Goal: Task Accomplishment & Management: Complete application form

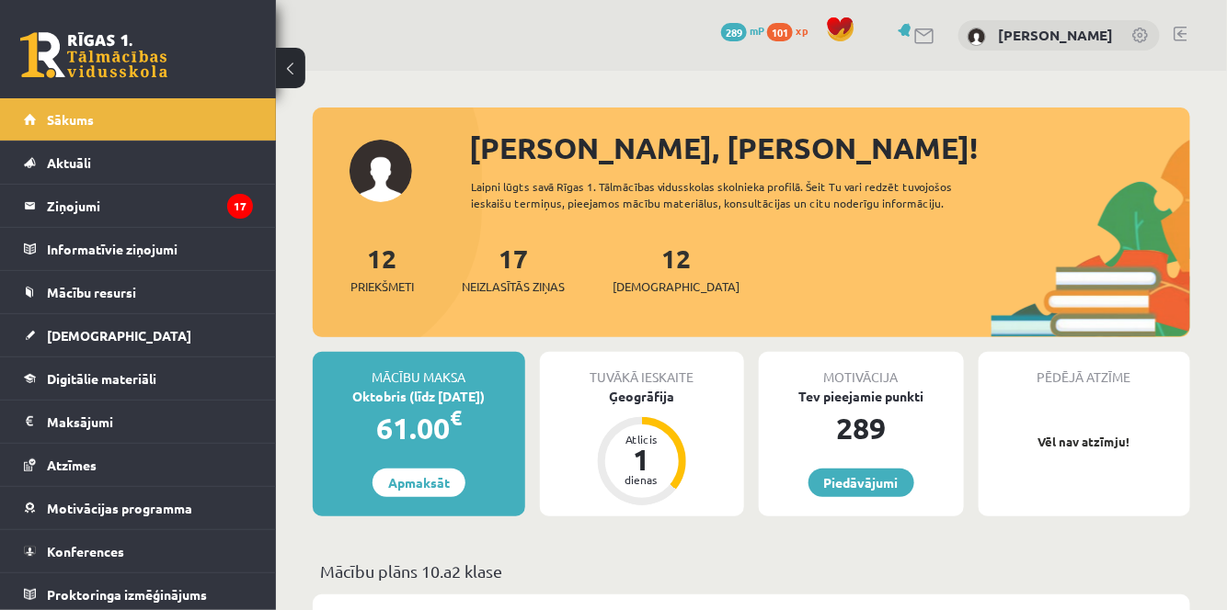
drag, startPoint x: 486, startPoint y: 396, endPoint x: 408, endPoint y: 394, distance: 78.2
click at [408, 394] on div "Oktobris (līdz 30.10.25)" at bounding box center [419, 396] width 212 height 19
click at [165, 353] on link "[DEMOGRAPHIC_DATA]" at bounding box center [138, 335] width 229 height 42
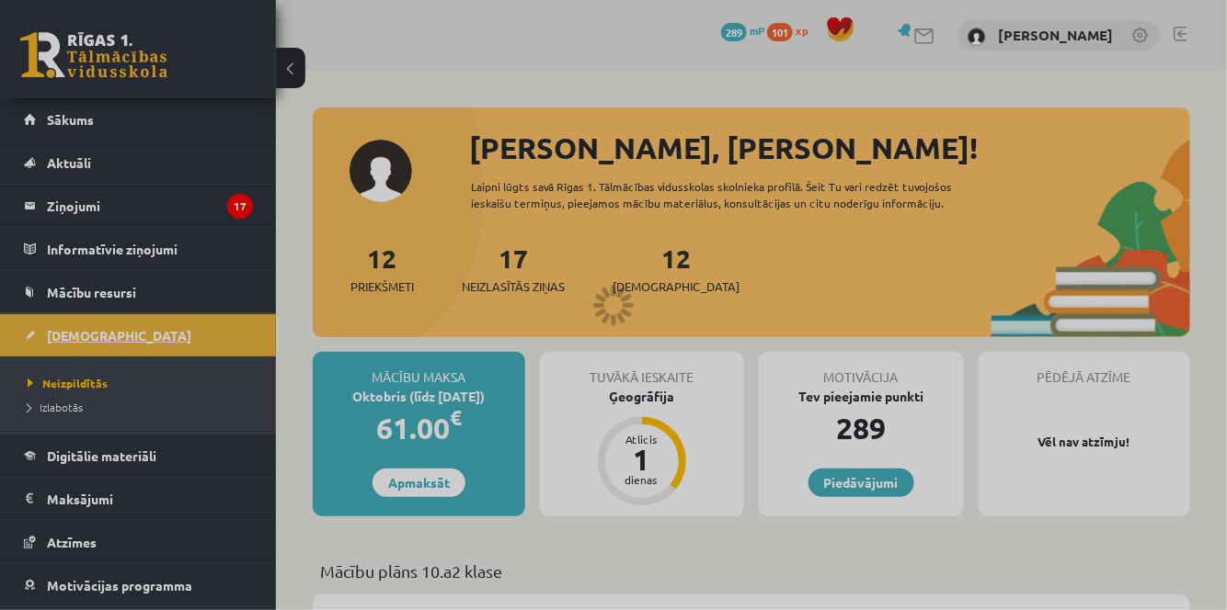
click at [165, 353] on div at bounding box center [613, 305] width 1227 height 610
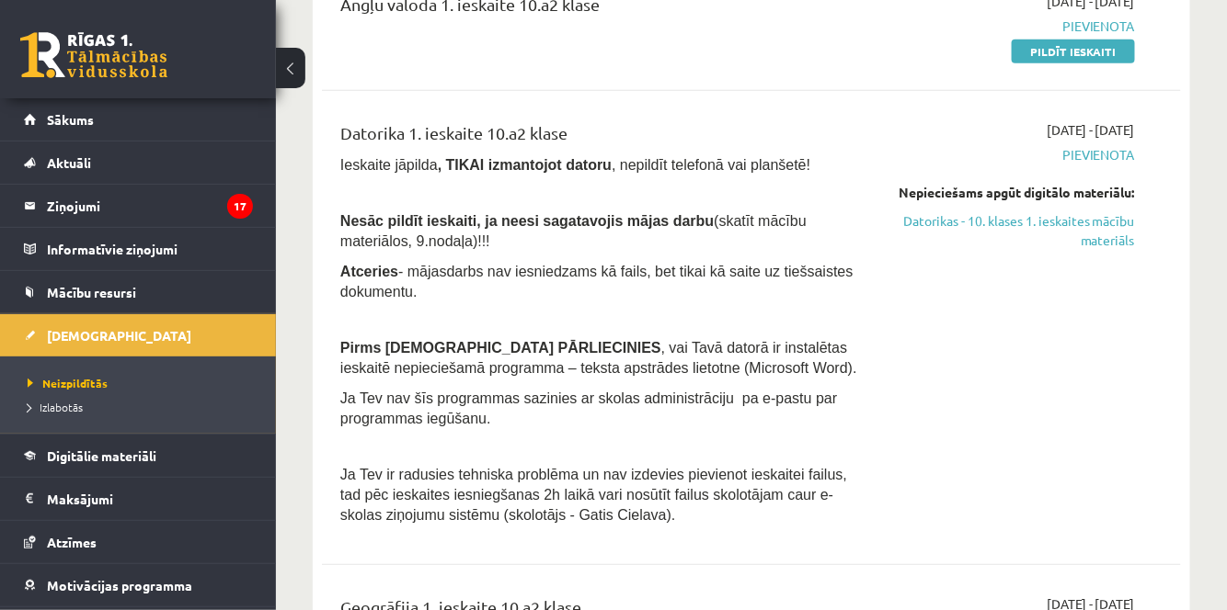
scroll to position [291, 0]
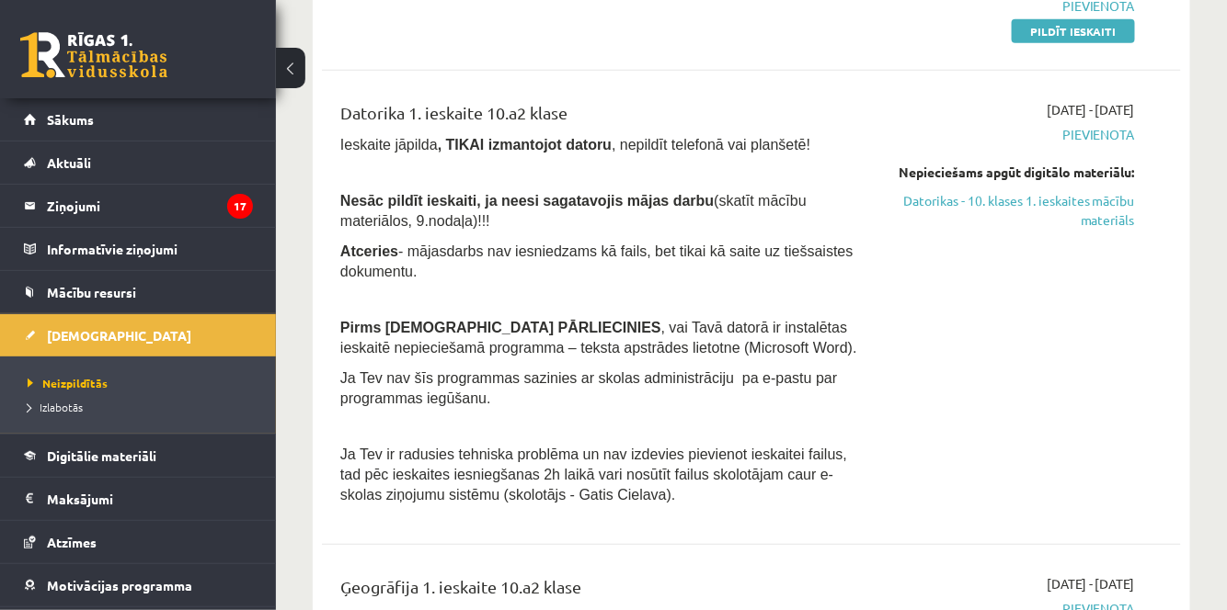
click at [943, 275] on div "2025-10-09 - 2025-10-14 Pievienota Nepieciešams apgūt digitālo materiālu: Dator…" at bounding box center [1011, 307] width 274 height 415
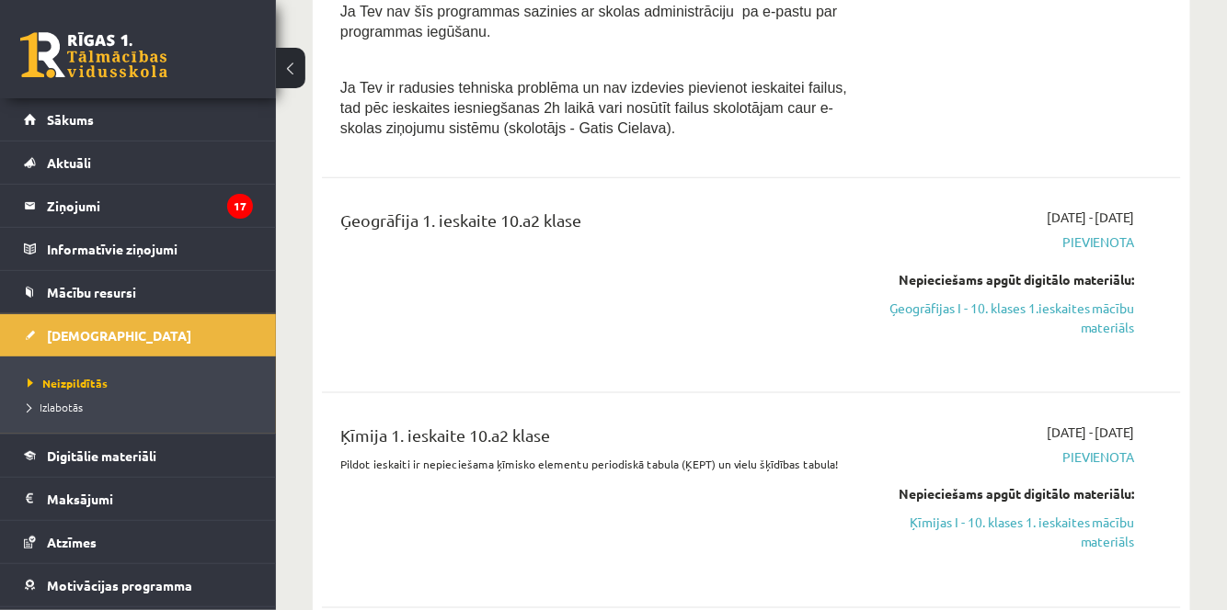
scroll to position [638, 0]
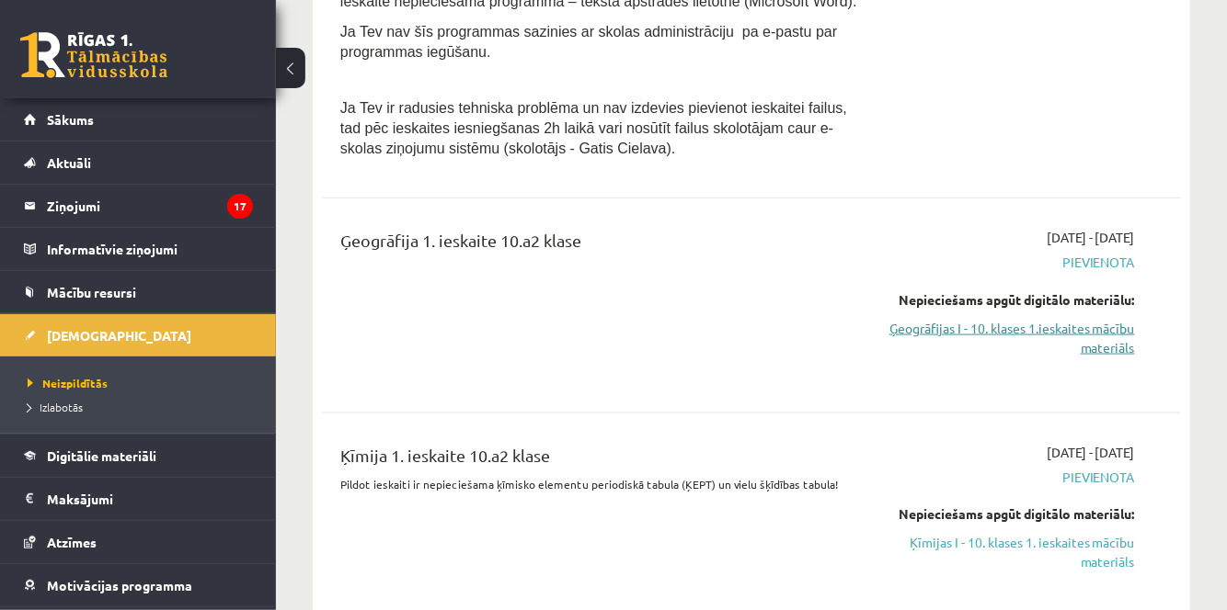
click at [1066, 333] on link "Ģeogrāfijas I - 10. klases 1.ieskaites mācību materiāls" at bounding box center [1011, 338] width 246 height 39
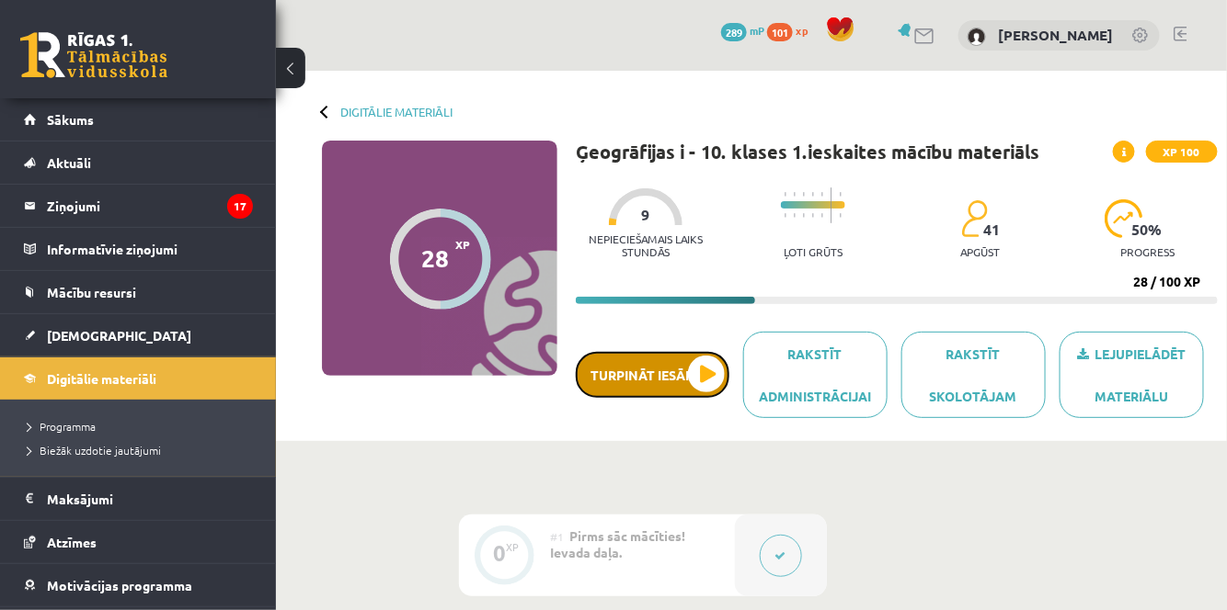
click at [658, 383] on button "Turpināt iesākto" at bounding box center [653, 375] width 154 height 46
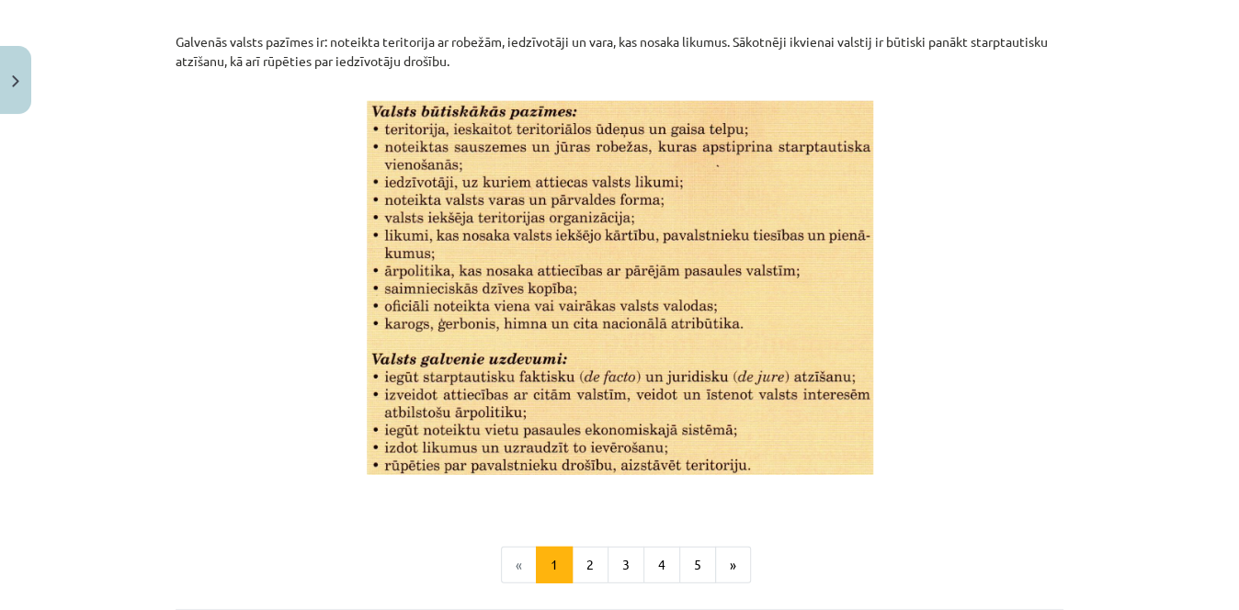
scroll to position [2476, 0]
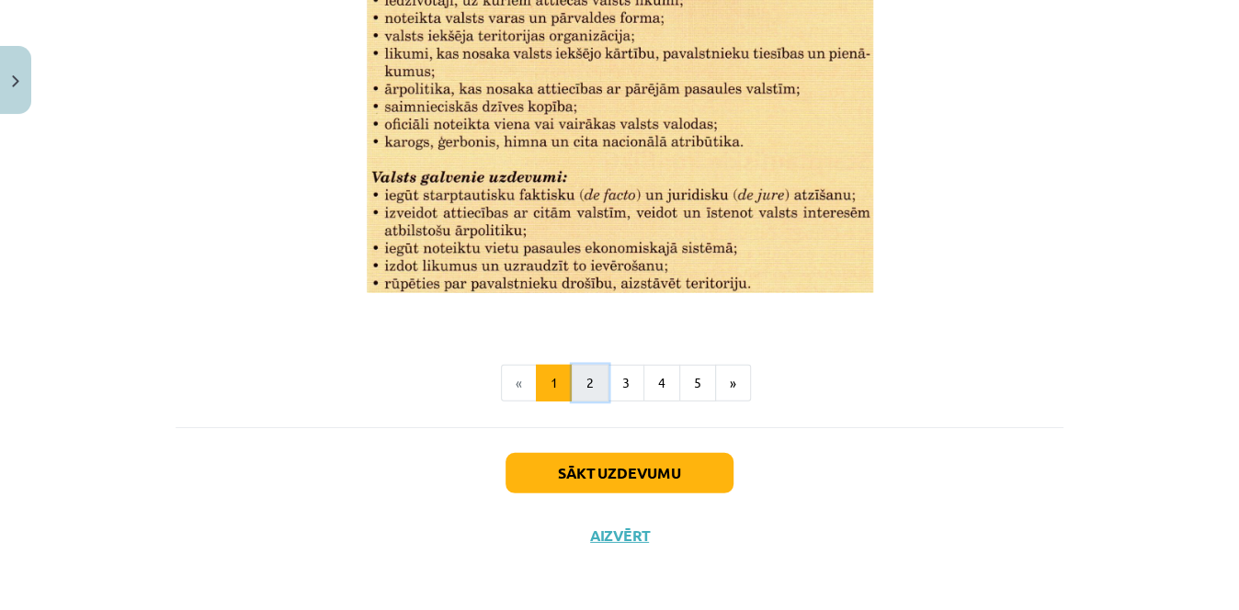
click at [591, 382] on button "2" at bounding box center [590, 383] width 37 height 37
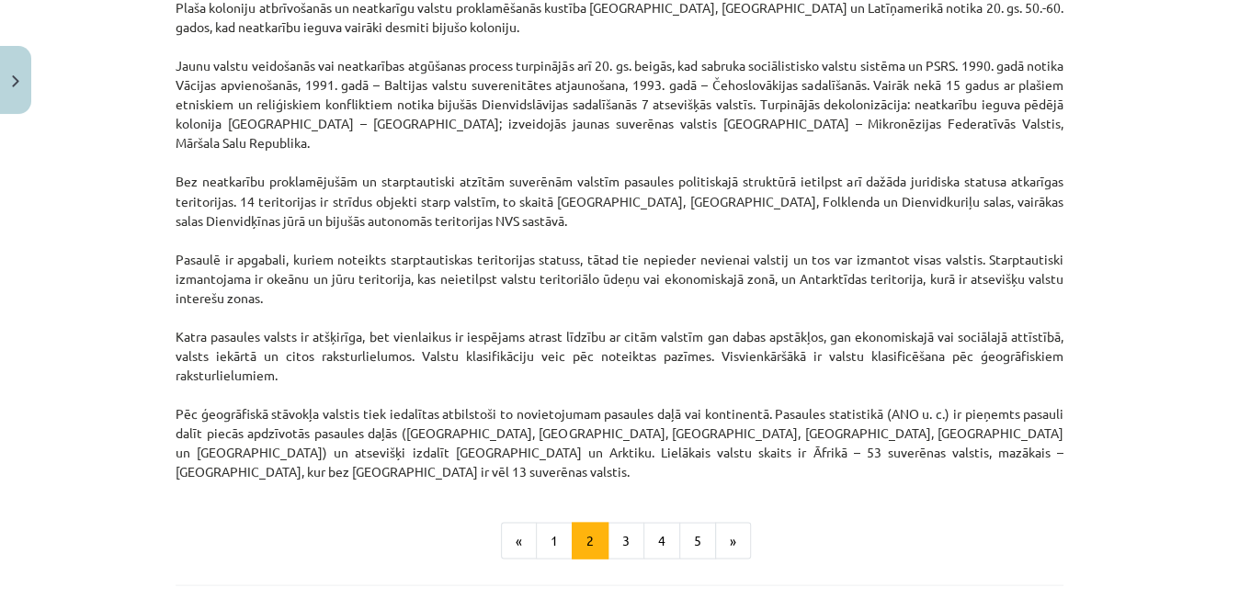
scroll to position [1635, 0]
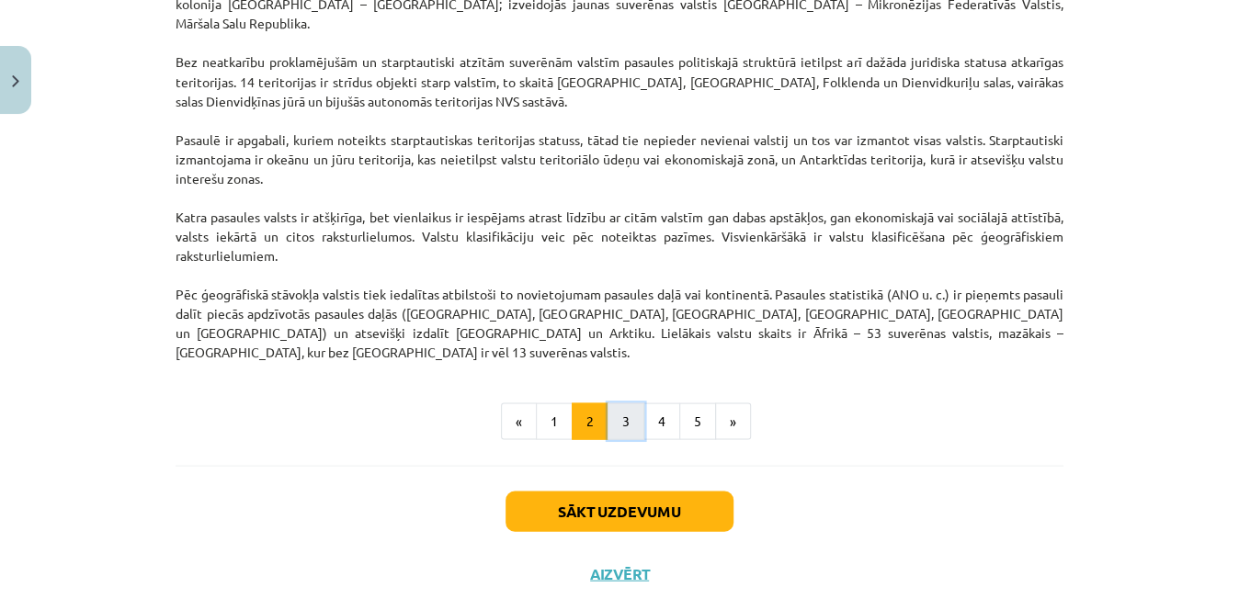
click at [622, 403] on button "3" at bounding box center [626, 421] width 37 height 37
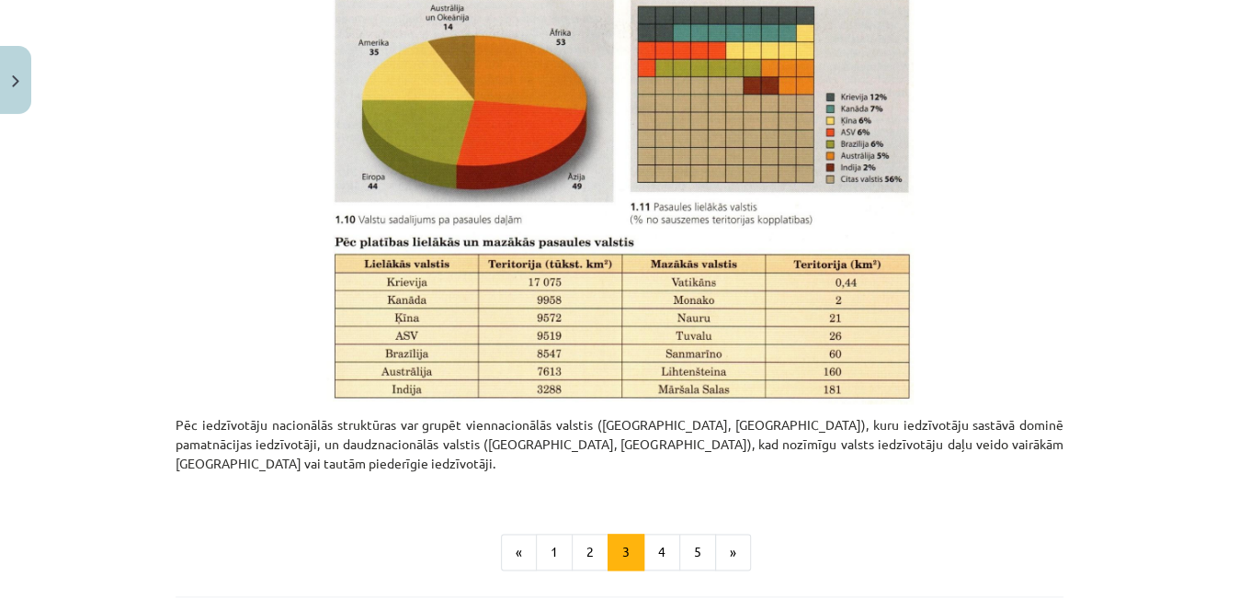
scroll to position [809, 0]
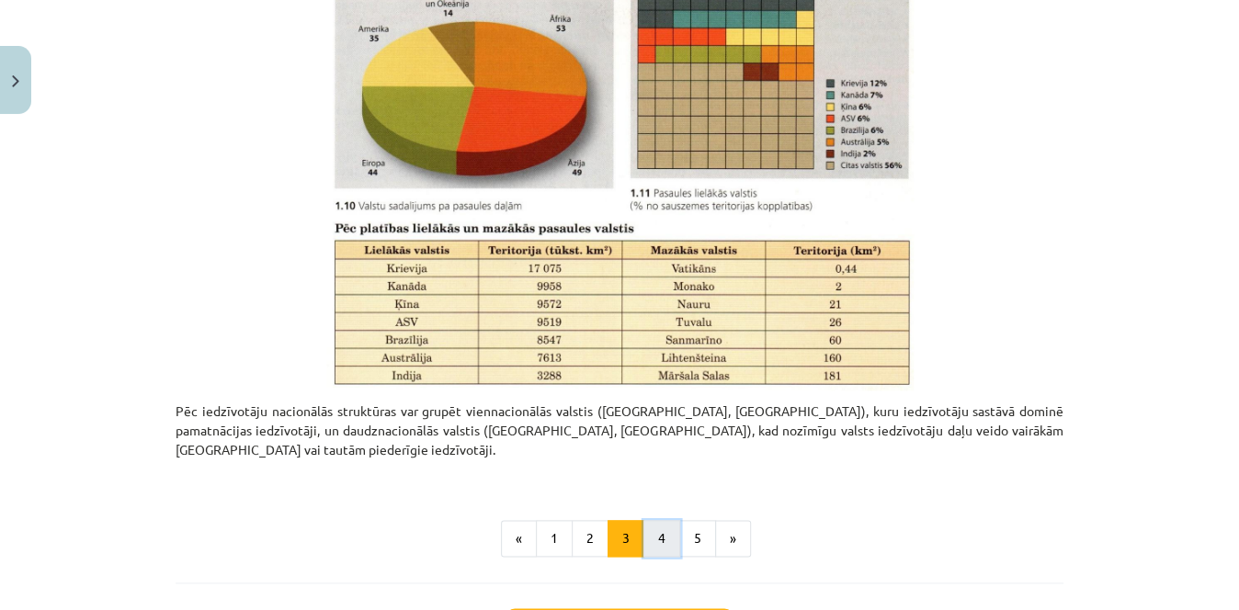
click at [661, 520] on button "4" at bounding box center [662, 538] width 37 height 37
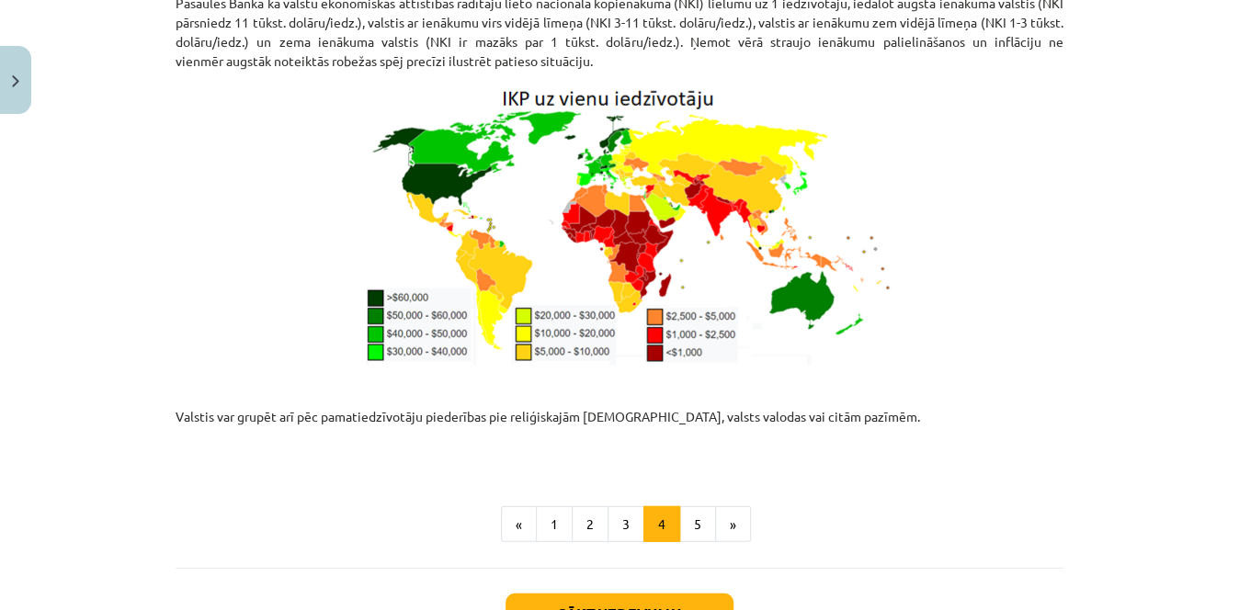
scroll to position [2356, 0]
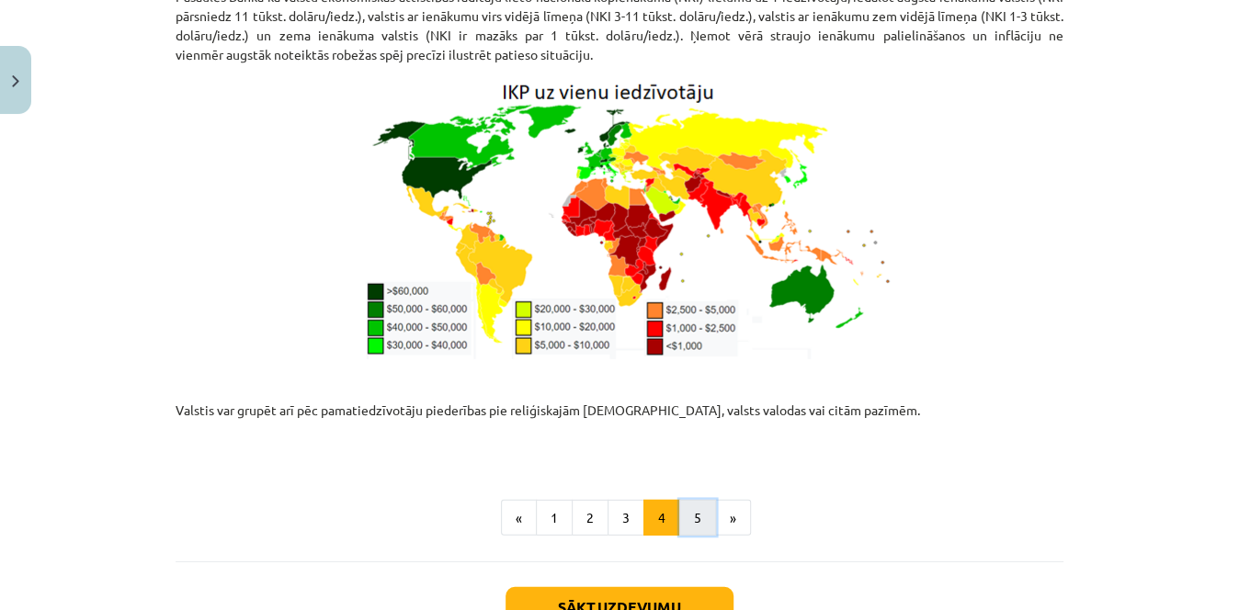
click at [679, 500] on button "5" at bounding box center [697, 518] width 37 height 37
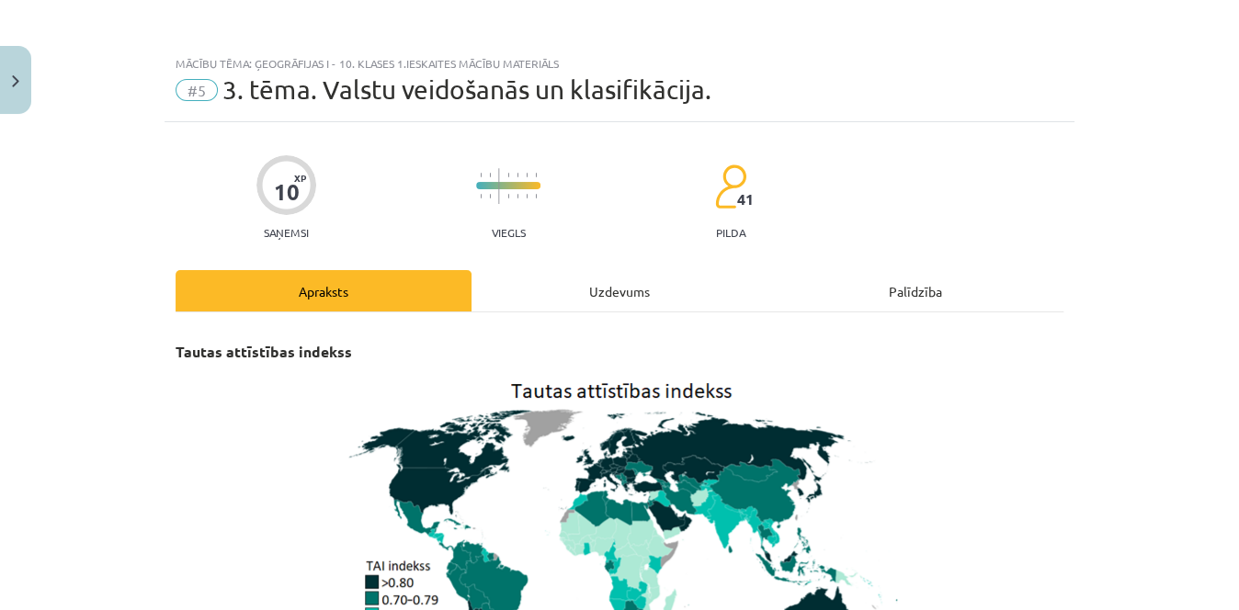
scroll to position [328, 0]
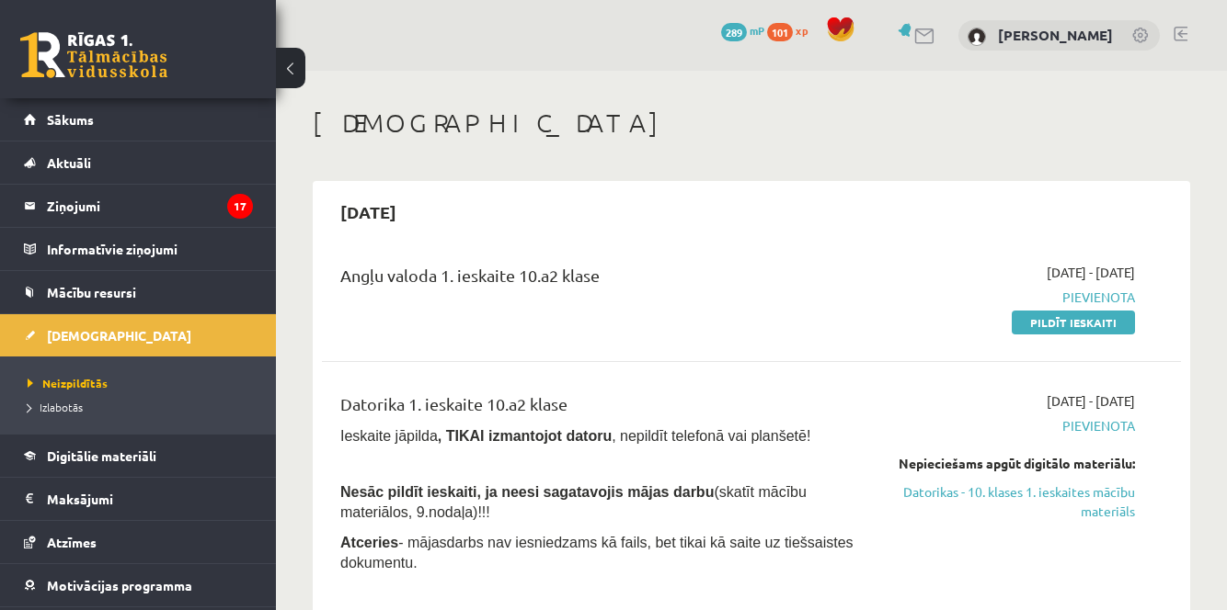
scroll to position [638, 0]
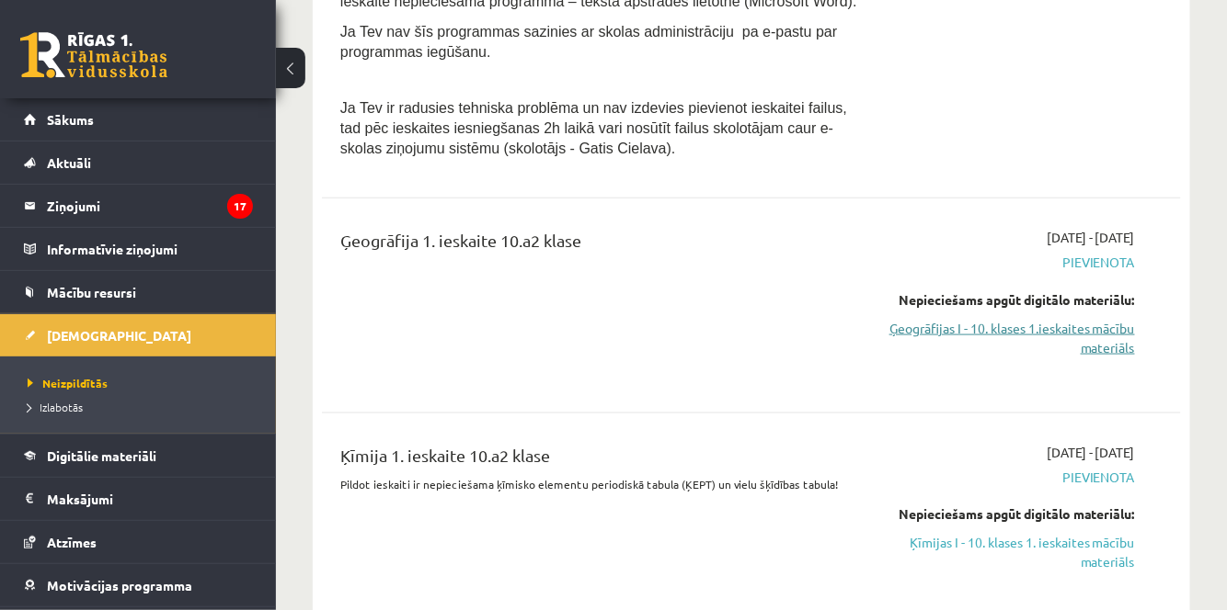
click at [1090, 344] on link "Ģeogrāfijas I - 10. klases 1.ieskaites mācību materiāls" at bounding box center [1011, 338] width 246 height 39
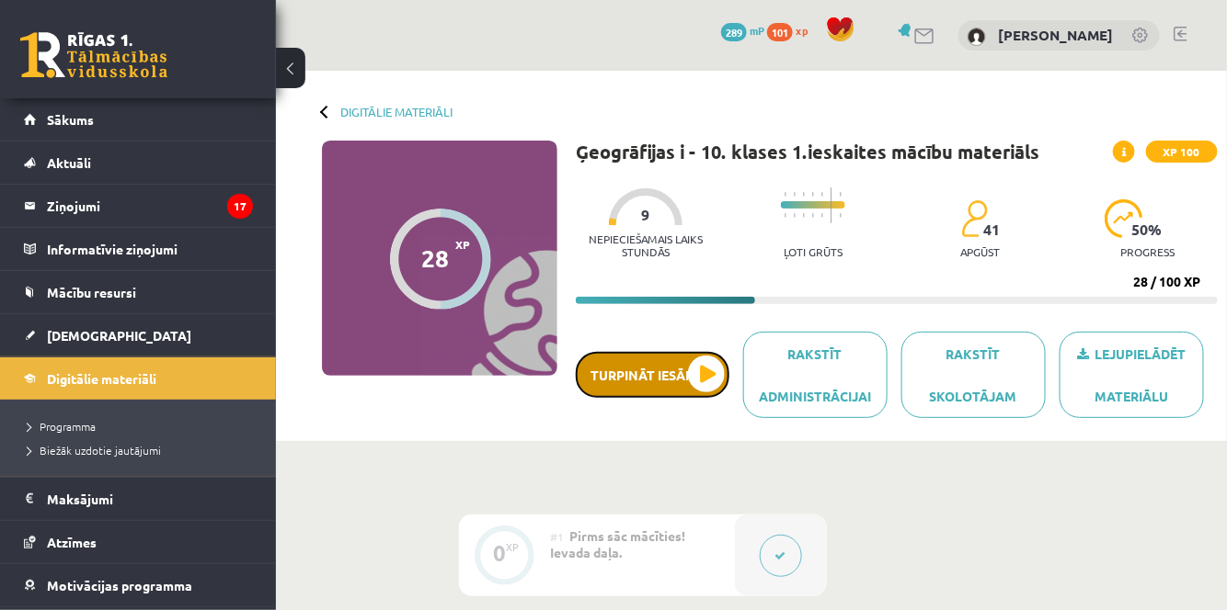
click at [638, 355] on button "Turpināt iesākto" at bounding box center [653, 375] width 154 height 46
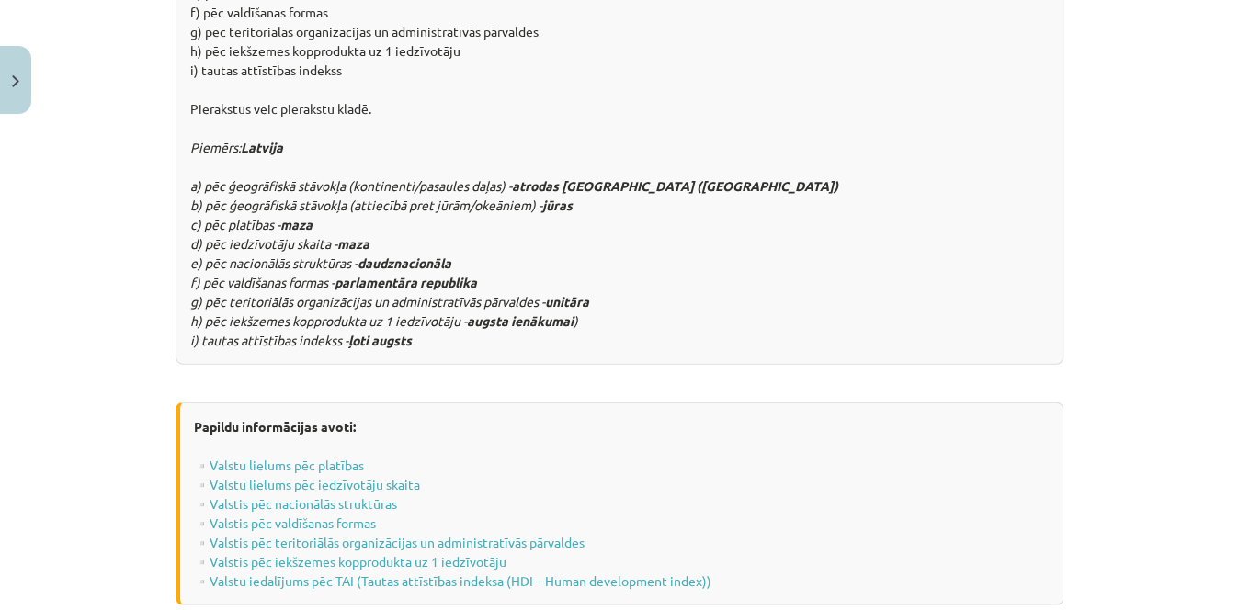
scroll to position [2454, 0]
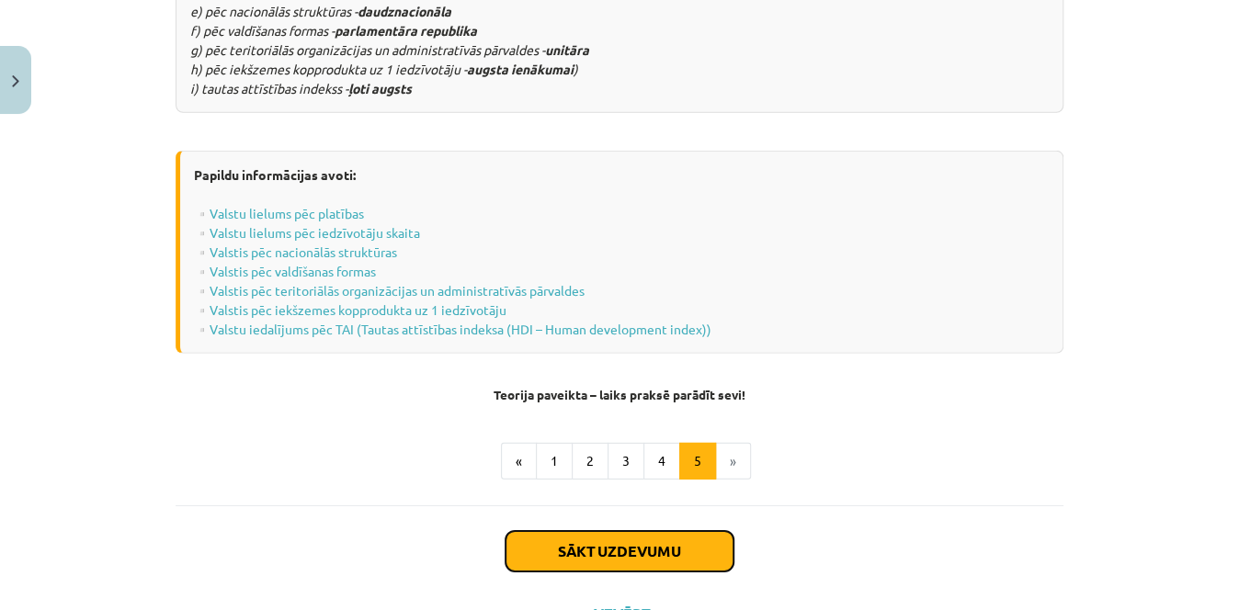
click at [683, 531] on button "Sākt uzdevumu" at bounding box center [620, 551] width 228 height 40
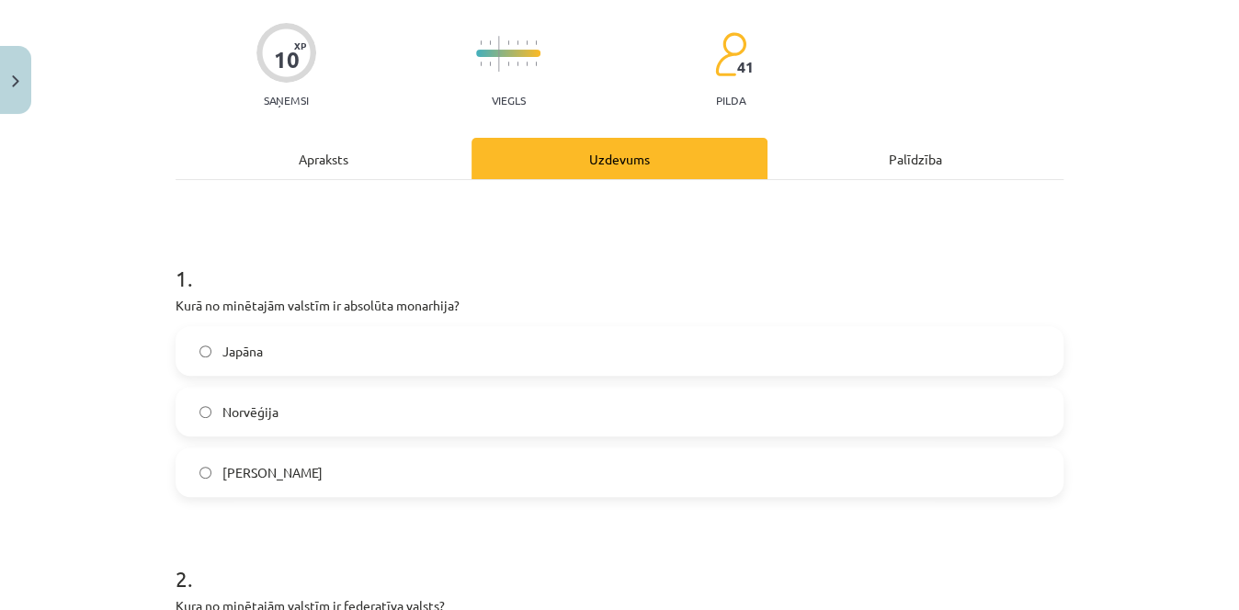
scroll to position [137, 0]
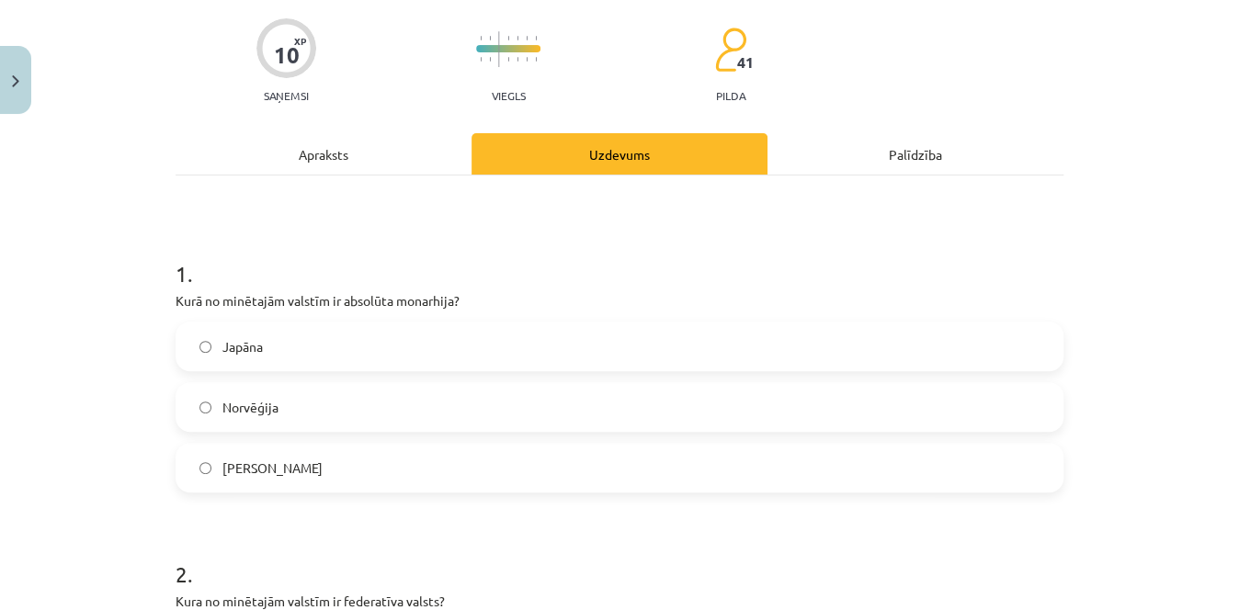
click at [609, 470] on label "Saūda Arābija" at bounding box center [619, 468] width 884 height 46
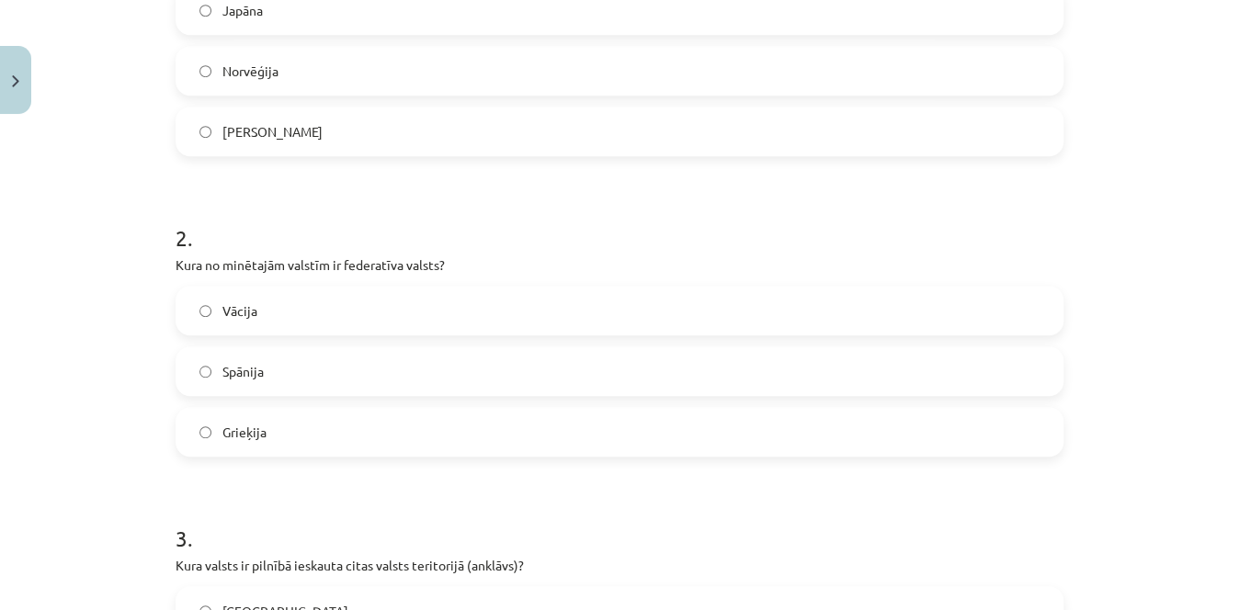
scroll to position [483, 0]
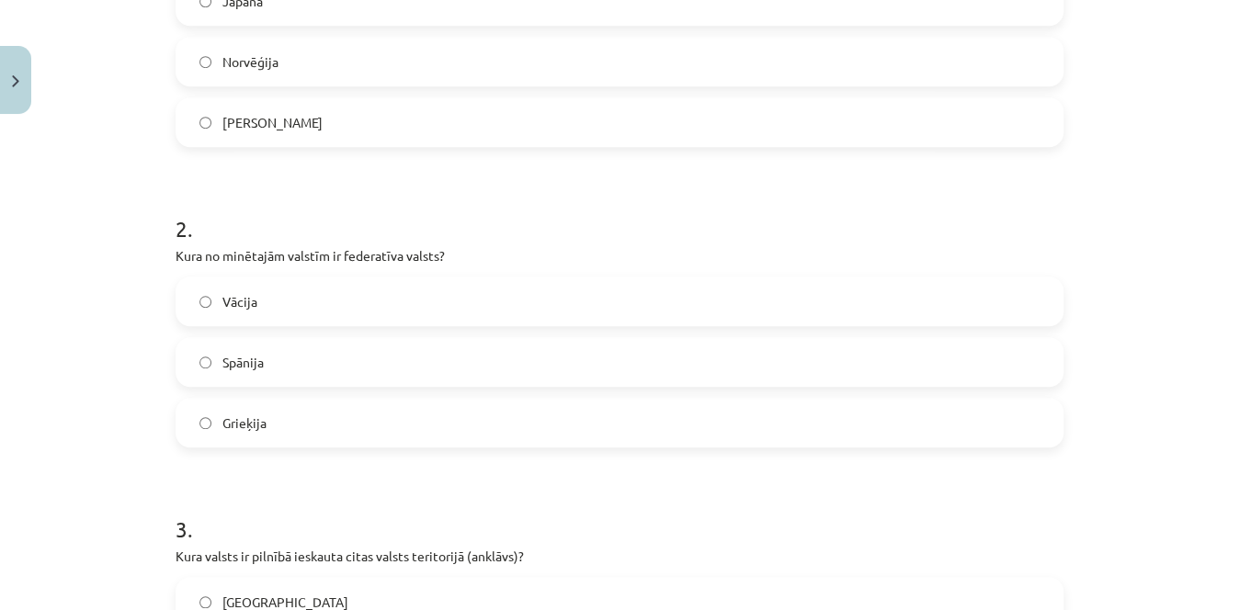
click at [677, 291] on label "Vācija" at bounding box center [619, 302] width 884 height 46
click at [1217, 316] on div "Mācību tēma: Ģeogrāfijas i - 10. klases 1.ieskaites mācību materiāls #5 3. tēma…" at bounding box center [619, 305] width 1239 height 610
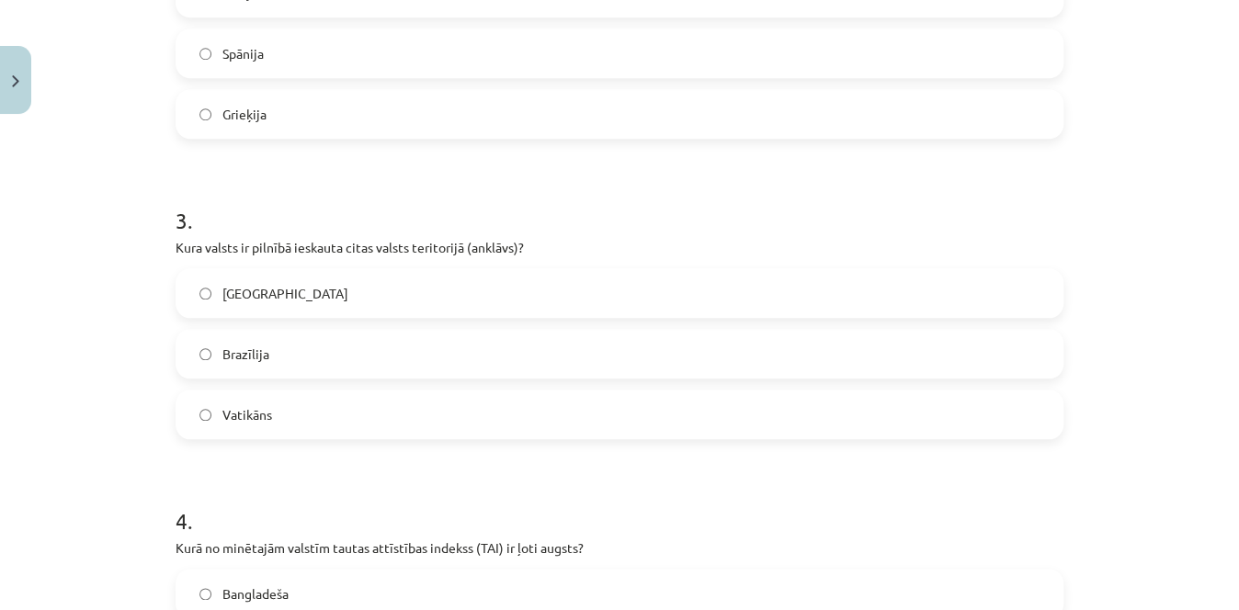
click at [652, 428] on label "Vatikāns" at bounding box center [619, 415] width 884 height 46
click at [924, 406] on label "Vatikāns" at bounding box center [619, 415] width 884 height 46
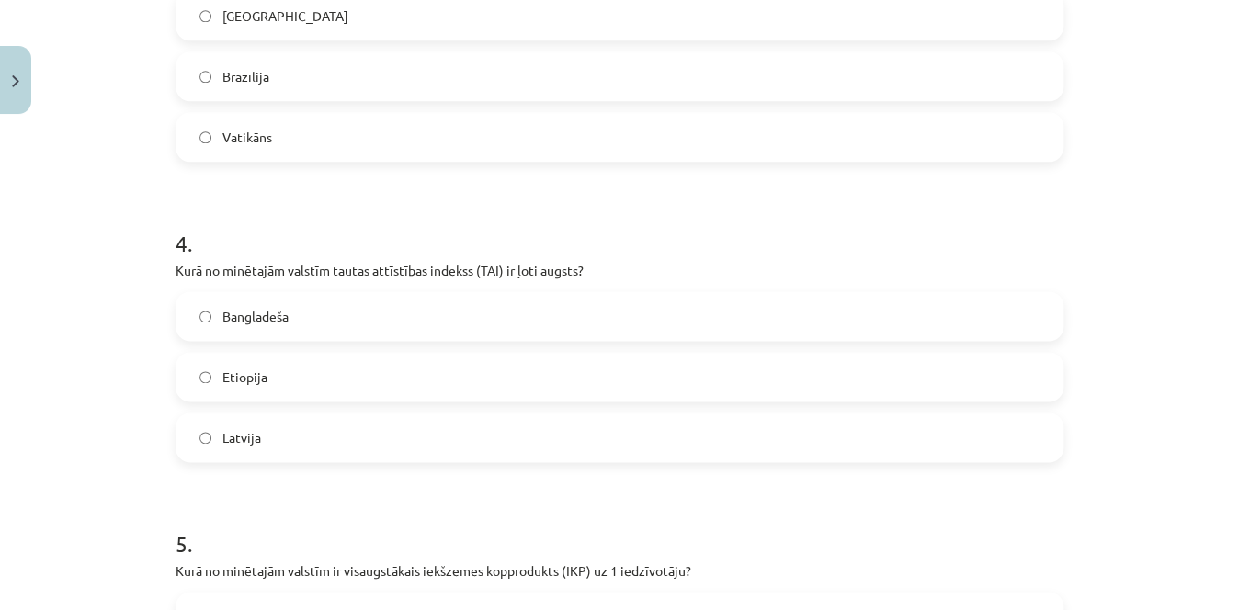
scroll to position [1086, 0]
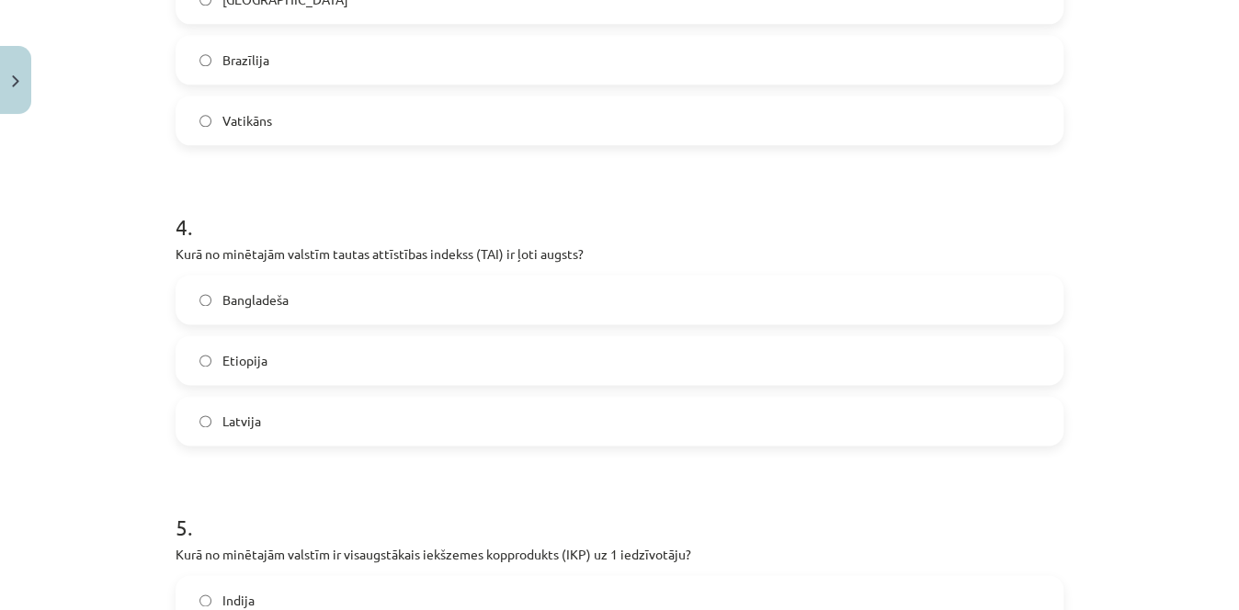
click at [341, 371] on label "Etiopija" at bounding box center [619, 360] width 884 height 46
click at [656, 414] on label "Latvija" at bounding box center [619, 421] width 884 height 46
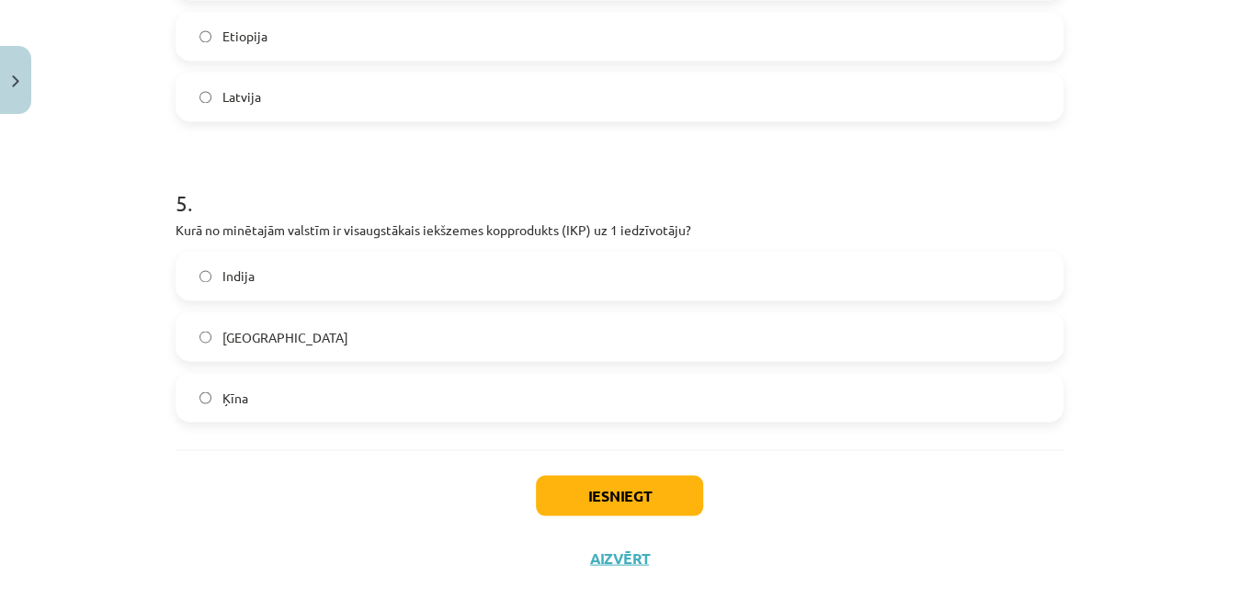
scroll to position [1409, 0]
click at [690, 345] on label "ASV" at bounding box center [619, 338] width 884 height 46
click at [638, 490] on button "Iesniegt" at bounding box center [619, 497] width 167 height 40
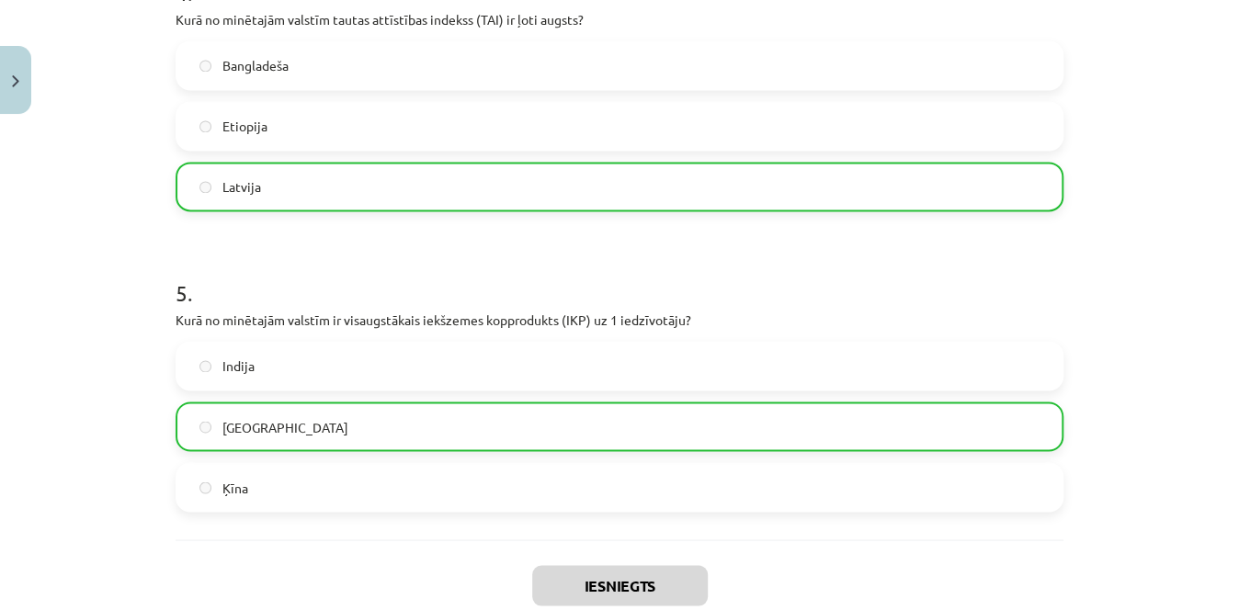
scroll to position [1492, 0]
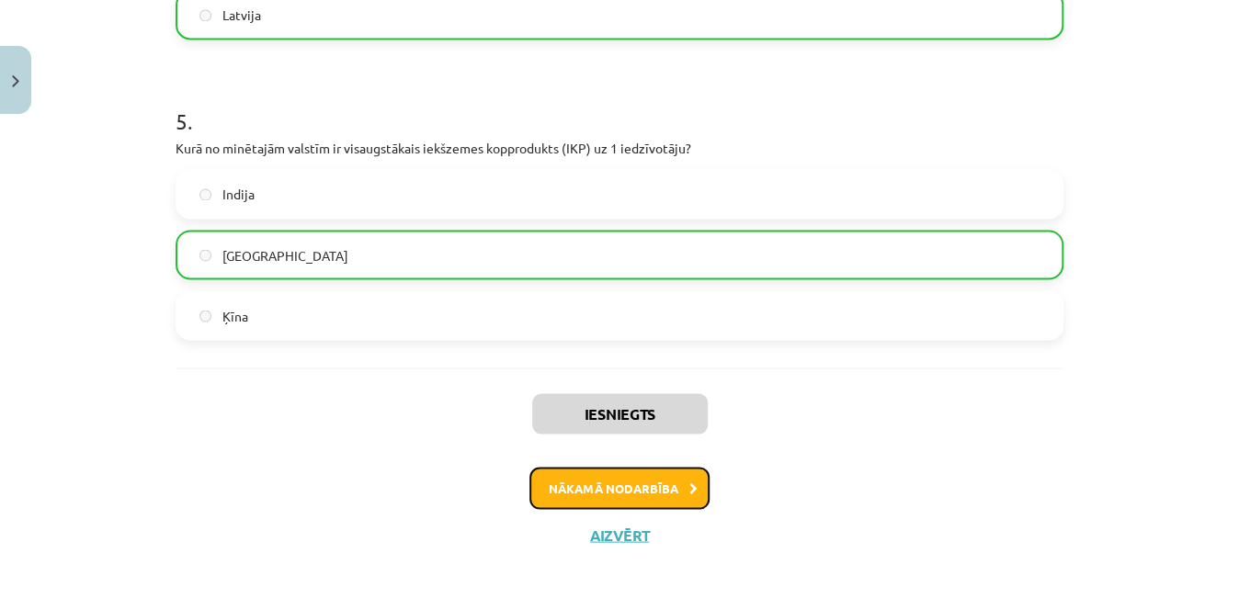
click at [573, 492] on button "Nākamā nodarbība" at bounding box center [620, 488] width 180 height 42
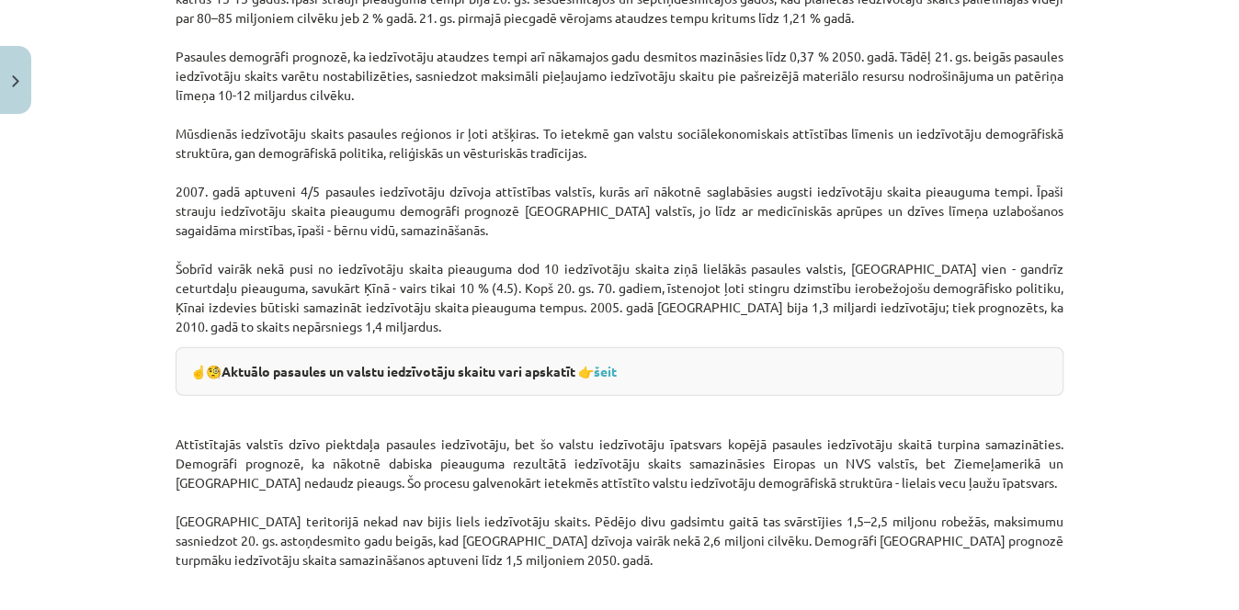
scroll to position [2999, 0]
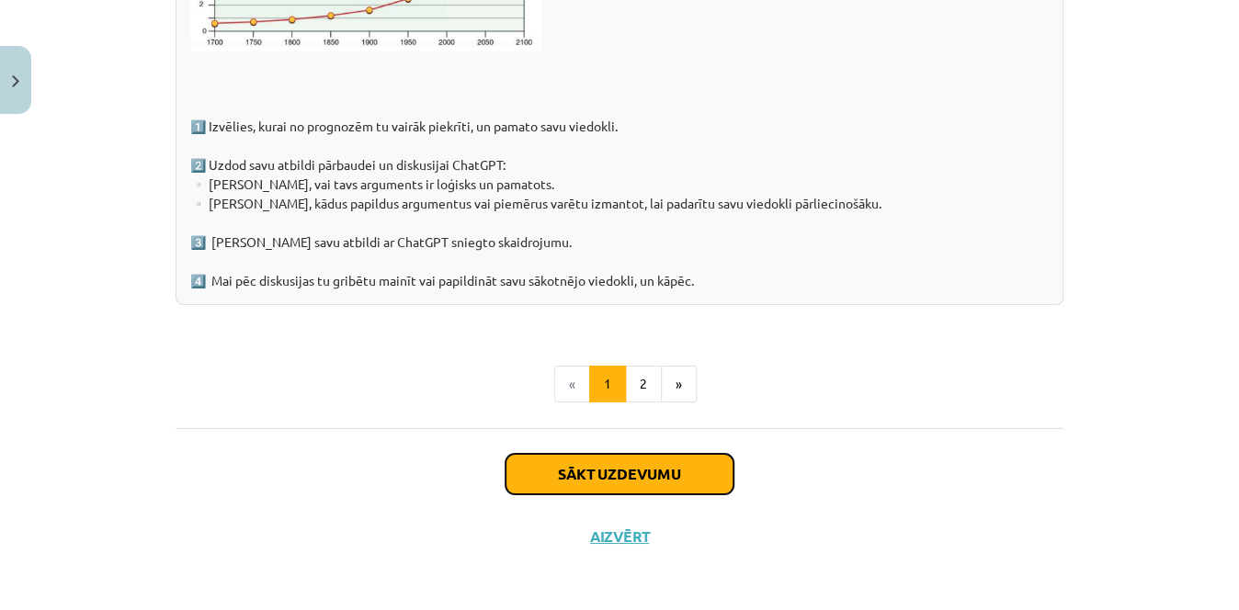
click at [602, 474] on button "Sākt uzdevumu" at bounding box center [620, 474] width 228 height 40
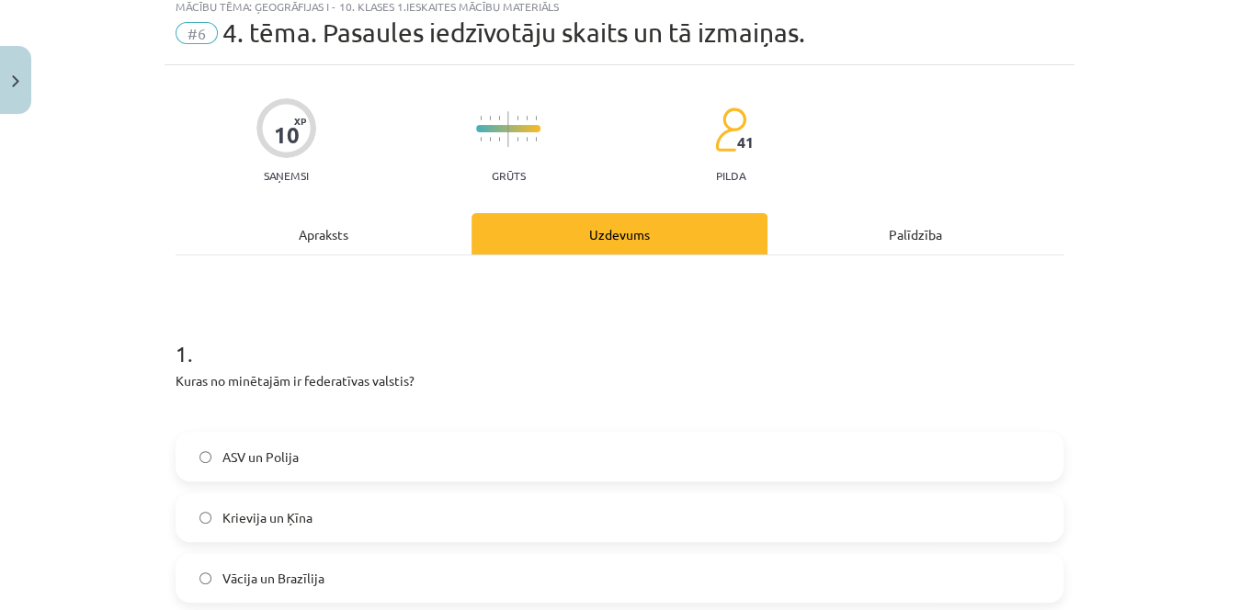
scroll to position [46, 0]
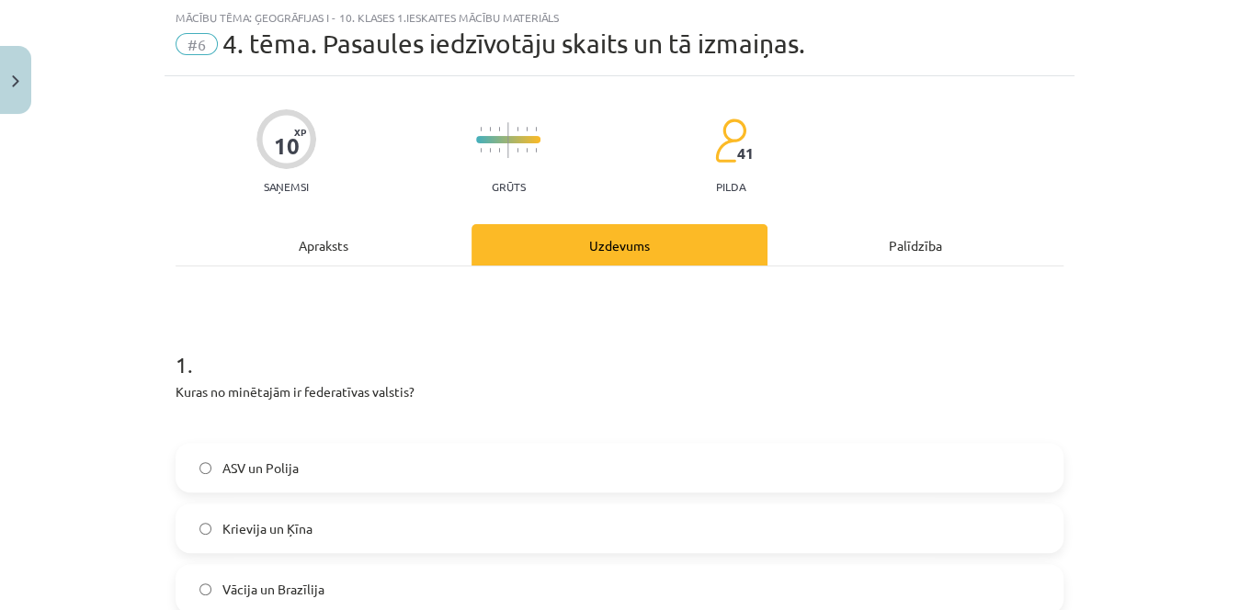
click at [407, 514] on label "Krievija un Ķīna" at bounding box center [619, 529] width 884 height 46
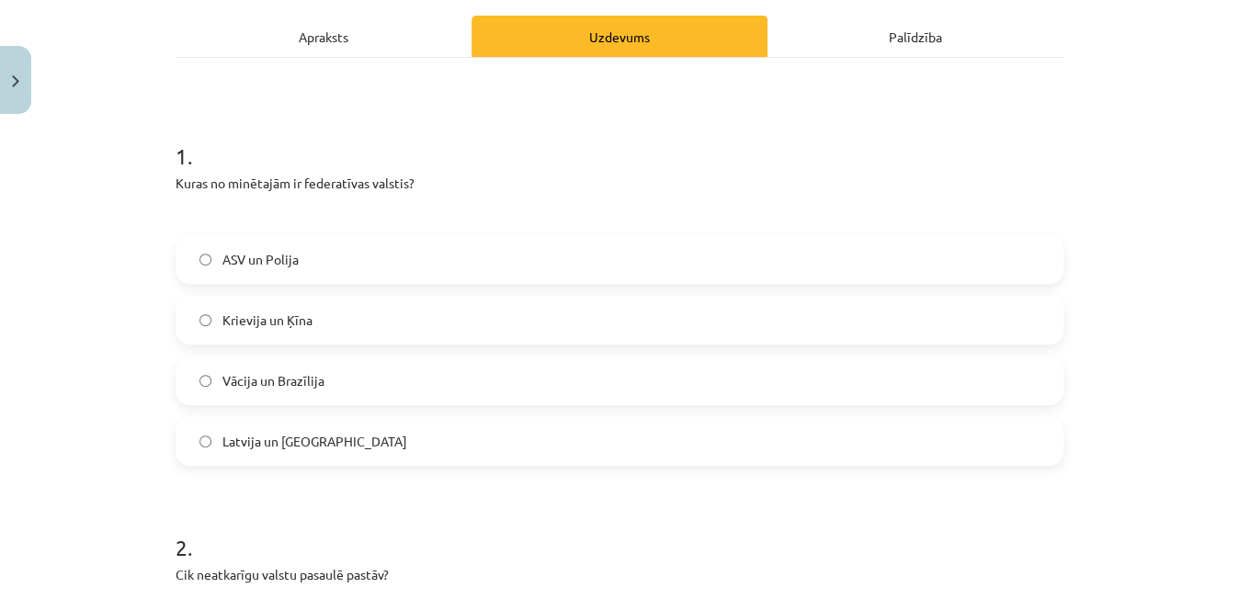
scroll to position [266, 0]
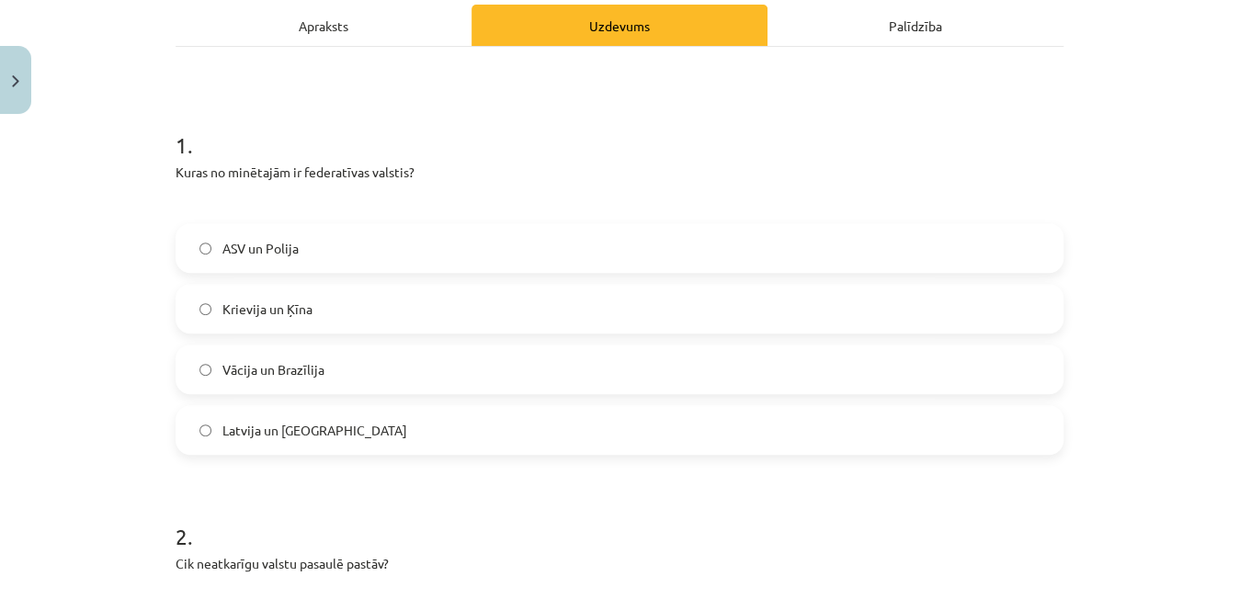
click at [726, 352] on label "Vācija un Brazīlija" at bounding box center [619, 370] width 884 height 46
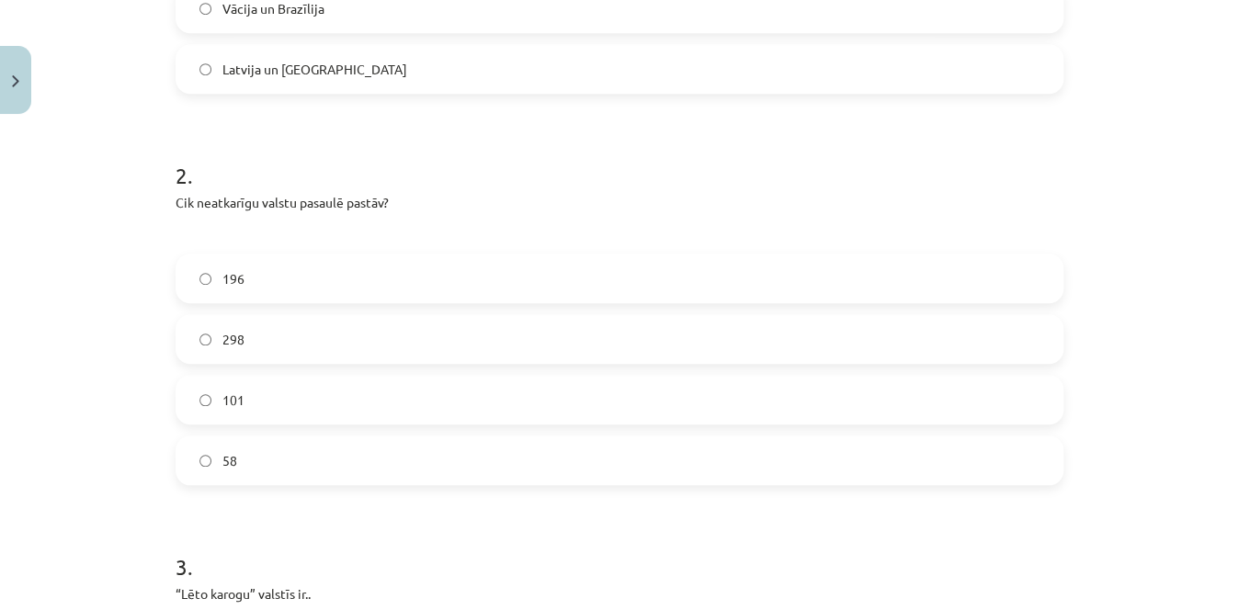
scroll to position [635, 0]
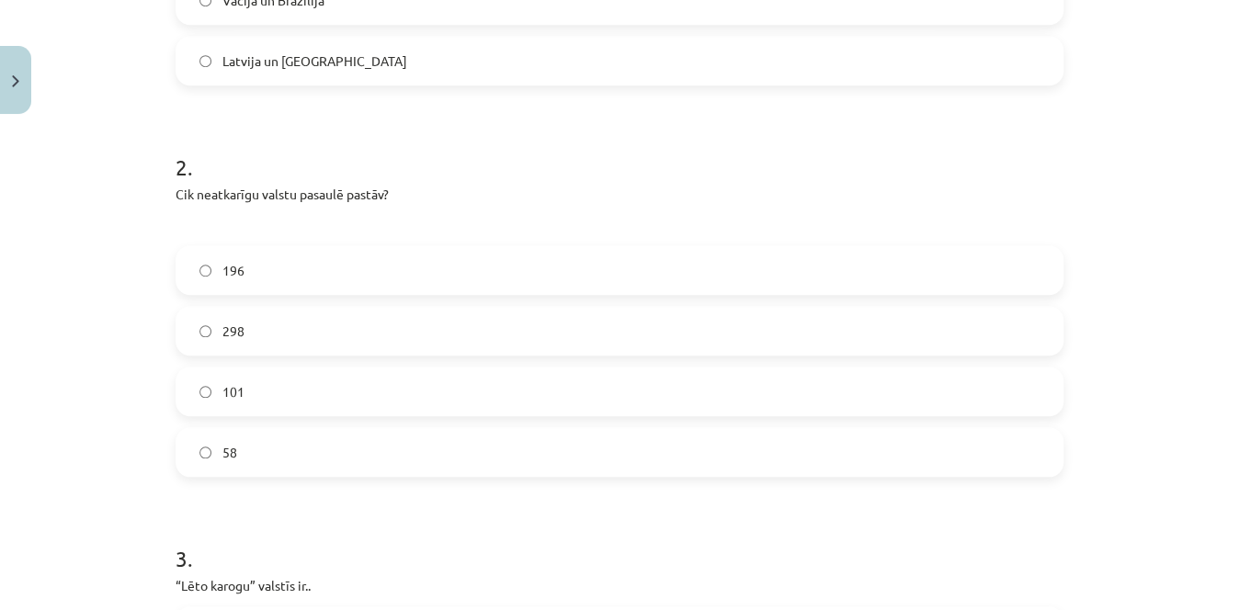
click at [551, 277] on label "196" at bounding box center [619, 270] width 884 height 46
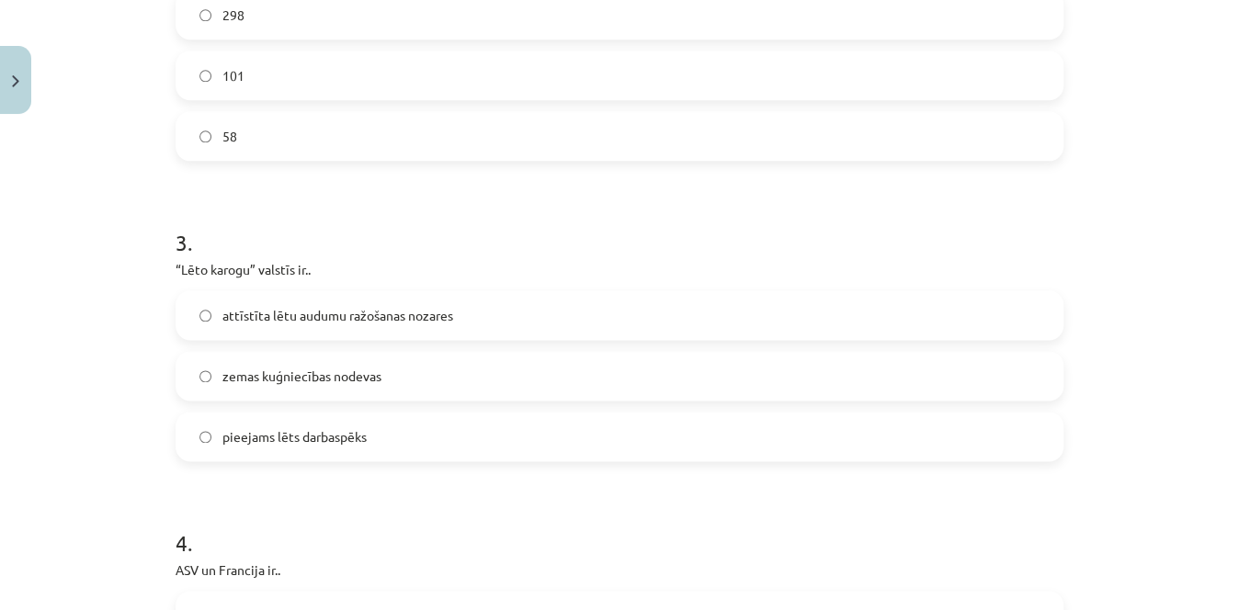
scroll to position [976, 0]
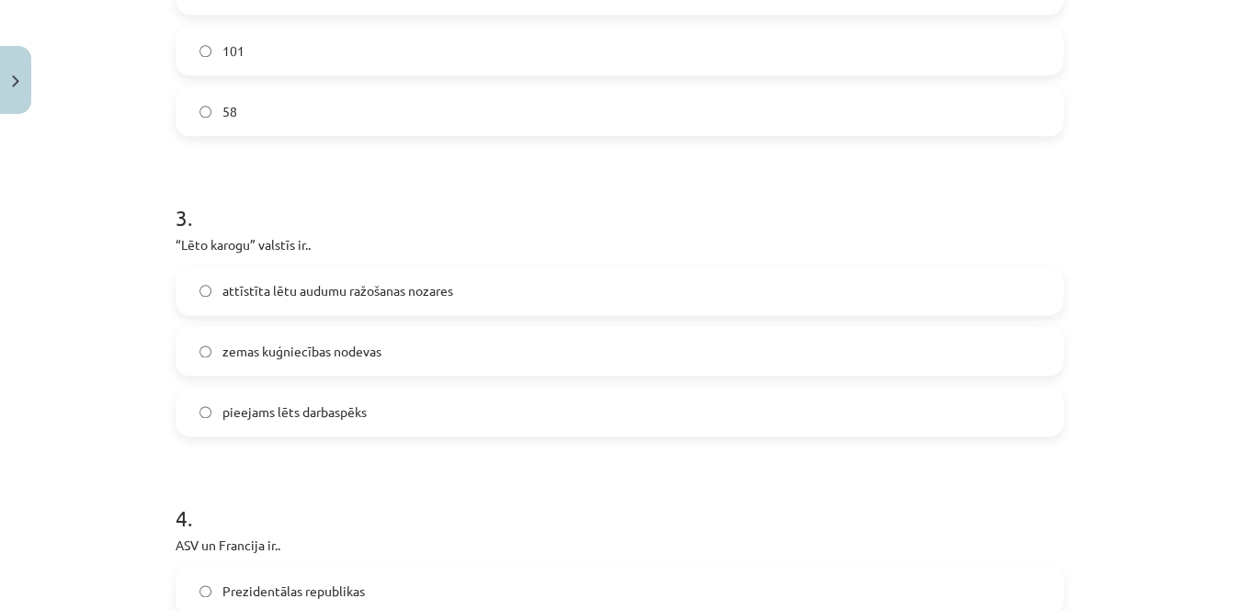
click at [654, 348] on label "zemas kuģniecības nodevas" at bounding box center [619, 351] width 884 height 46
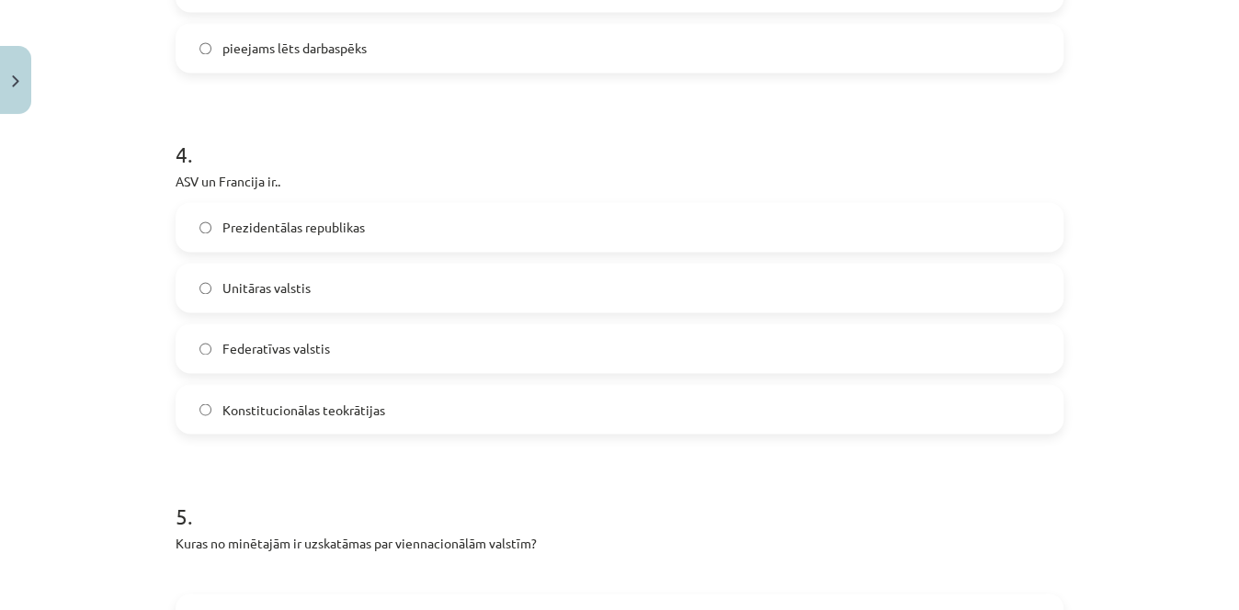
scroll to position [1346, 0]
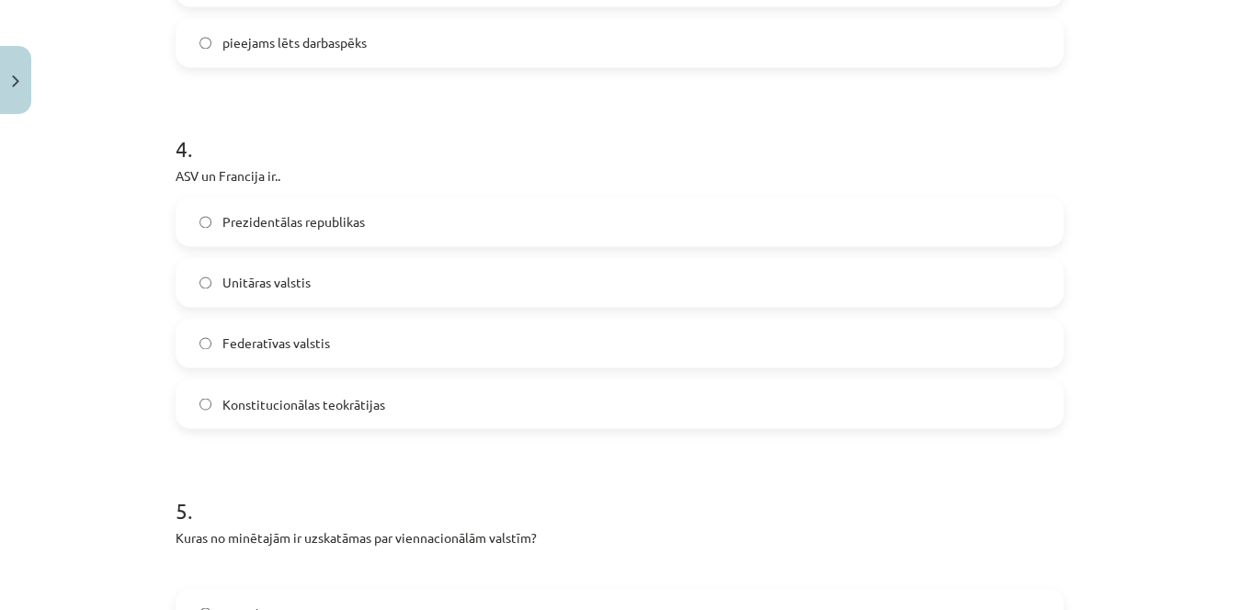
click at [748, 224] on label "Prezidentālas republikas" at bounding box center [619, 222] width 884 height 46
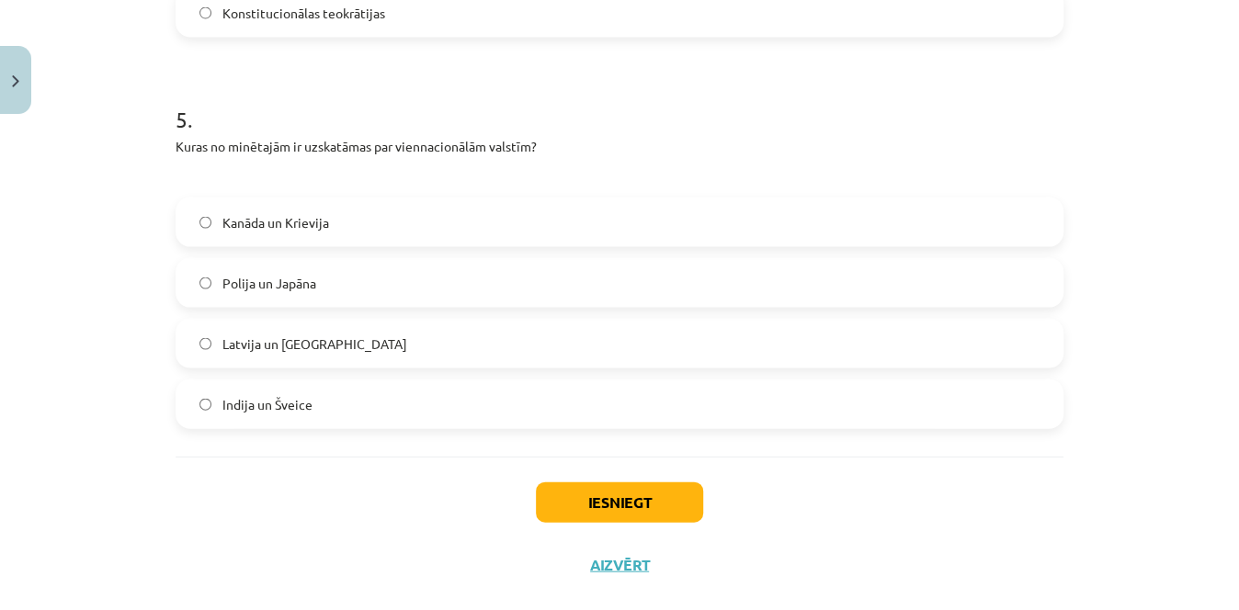
scroll to position [1740, 0]
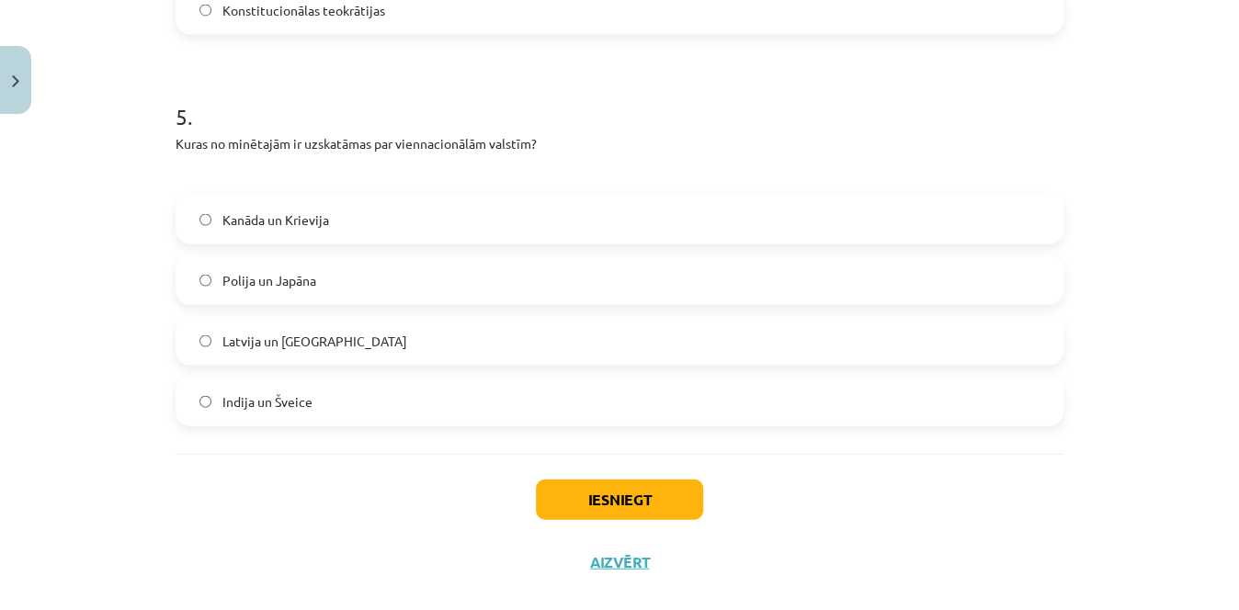
click at [551, 282] on label "Polija un Japāna" at bounding box center [619, 280] width 884 height 46
click at [605, 487] on button "Iesniegt" at bounding box center [619, 500] width 167 height 40
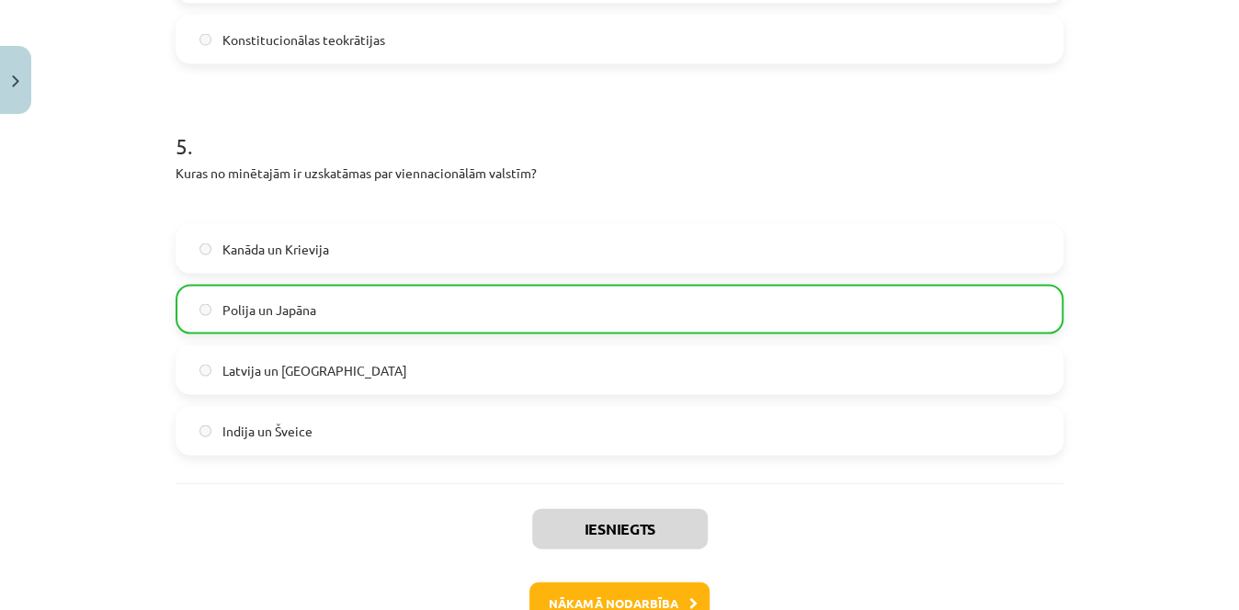
scroll to position [1826, 0]
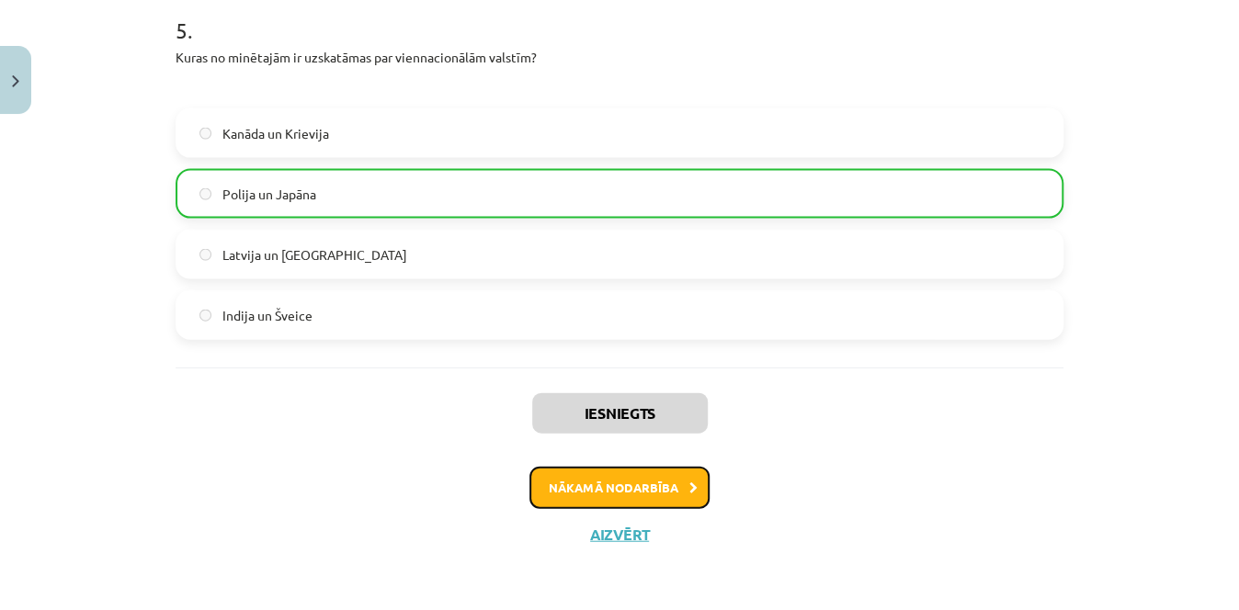
click at [636, 487] on button "Nākamā nodarbība" at bounding box center [620, 488] width 180 height 42
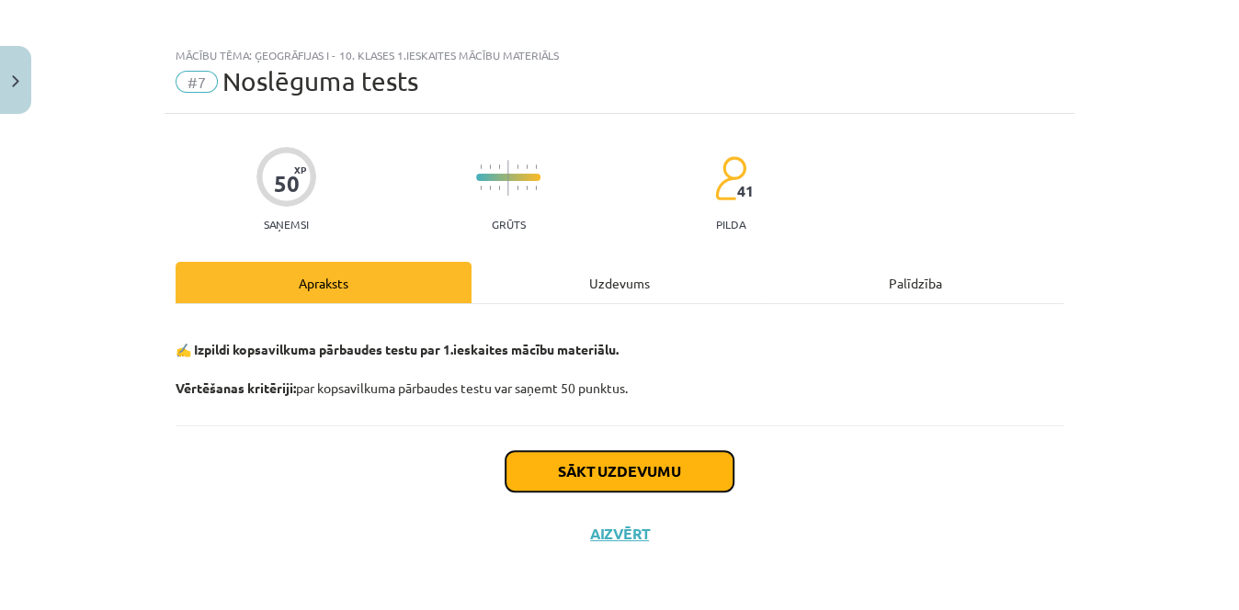
click at [602, 477] on button "Sākt uzdevumu" at bounding box center [620, 471] width 228 height 40
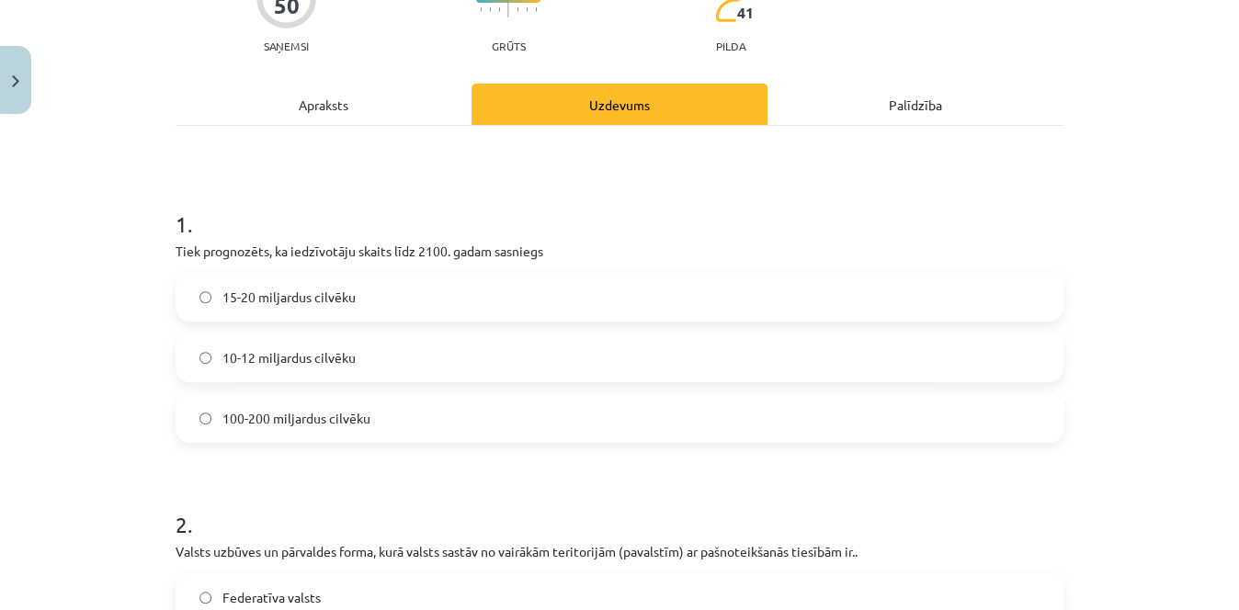
scroll to position [198, 0]
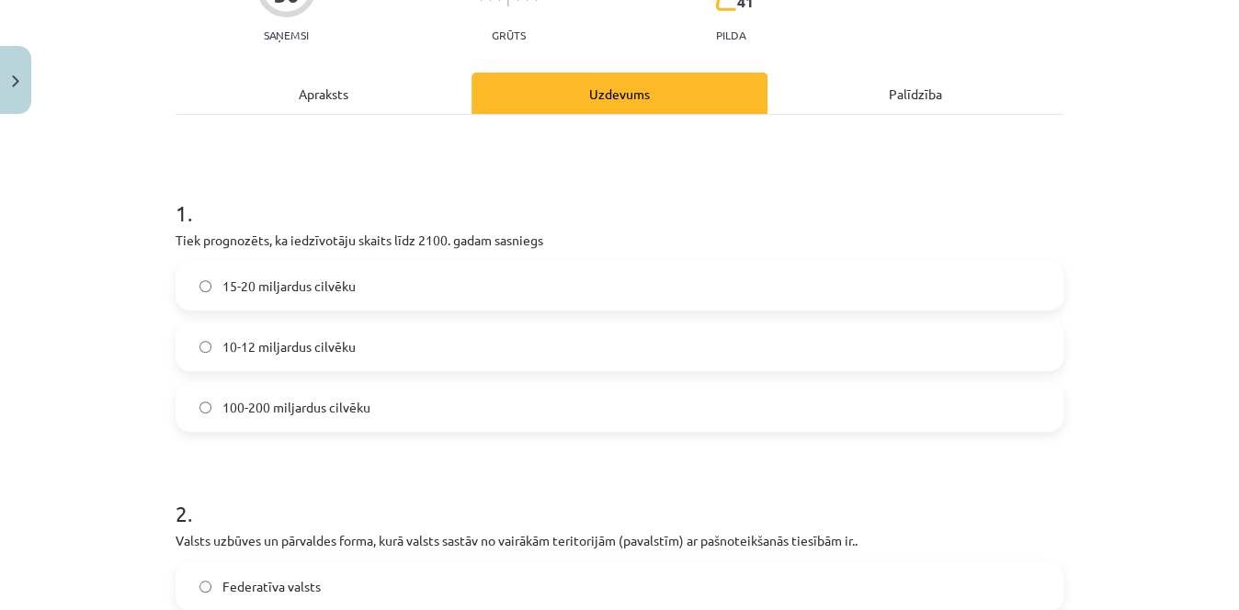
click at [531, 361] on label "10-12 miljardus cilvēku" at bounding box center [619, 347] width 884 height 46
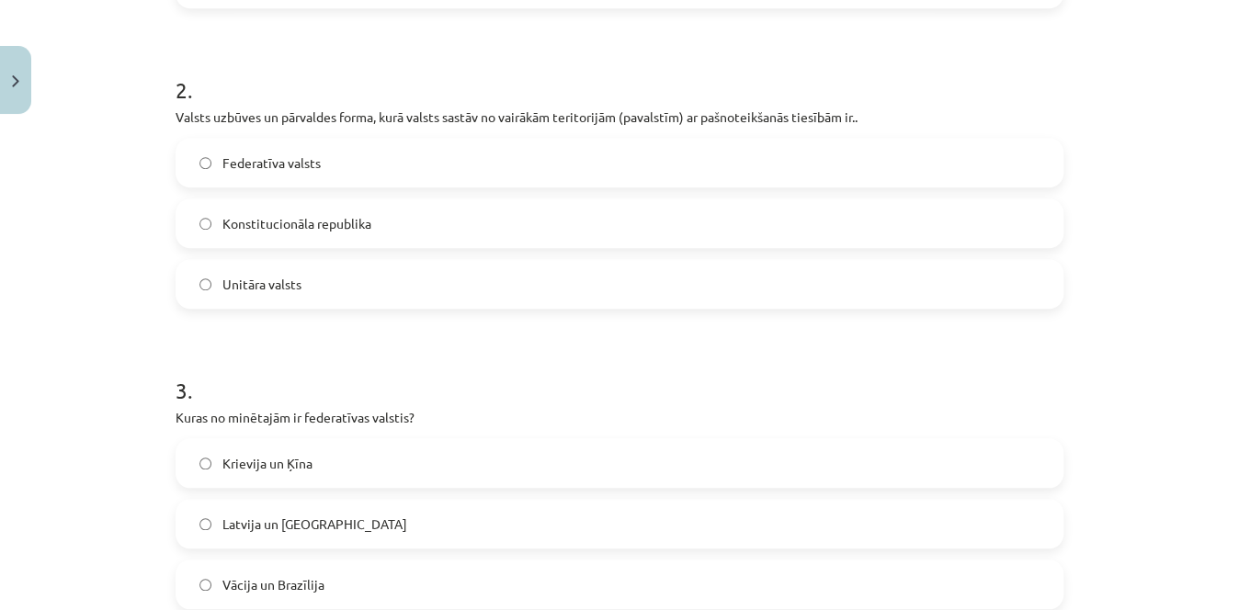
scroll to position [579, 0]
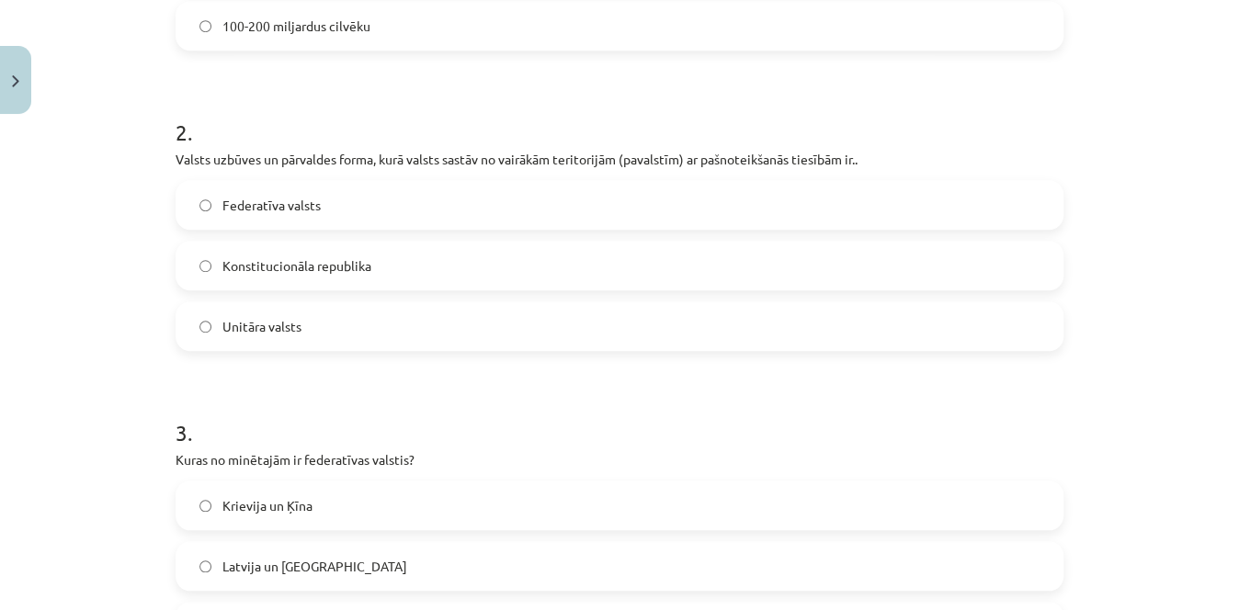
click at [617, 217] on label "Federatīva valsts" at bounding box center [619, 205] width 884 height 46
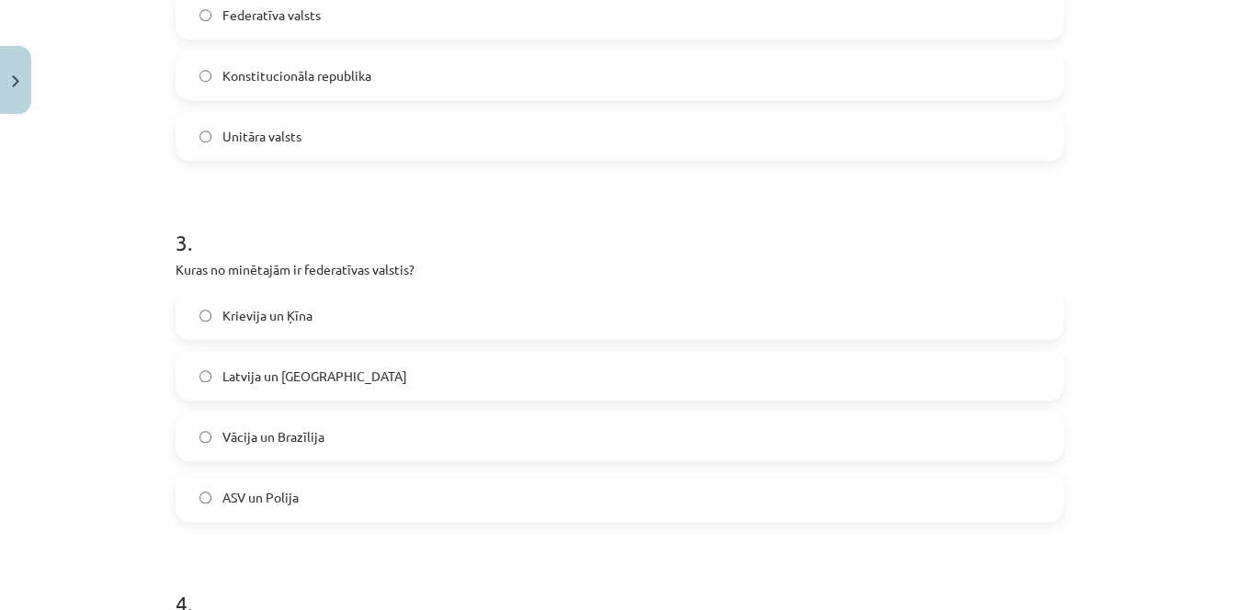
scroll to position [802, 0]
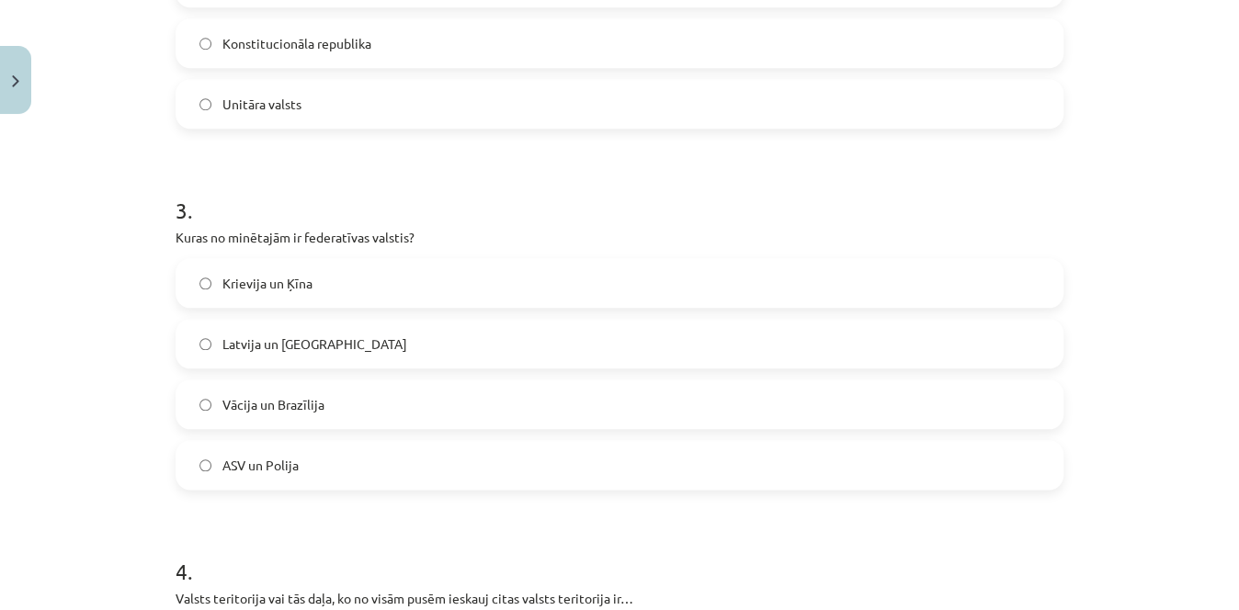
click at [504, 401] on label "Vācija un Brazīlija" at bounding box center [619, 405] width 884 height 46
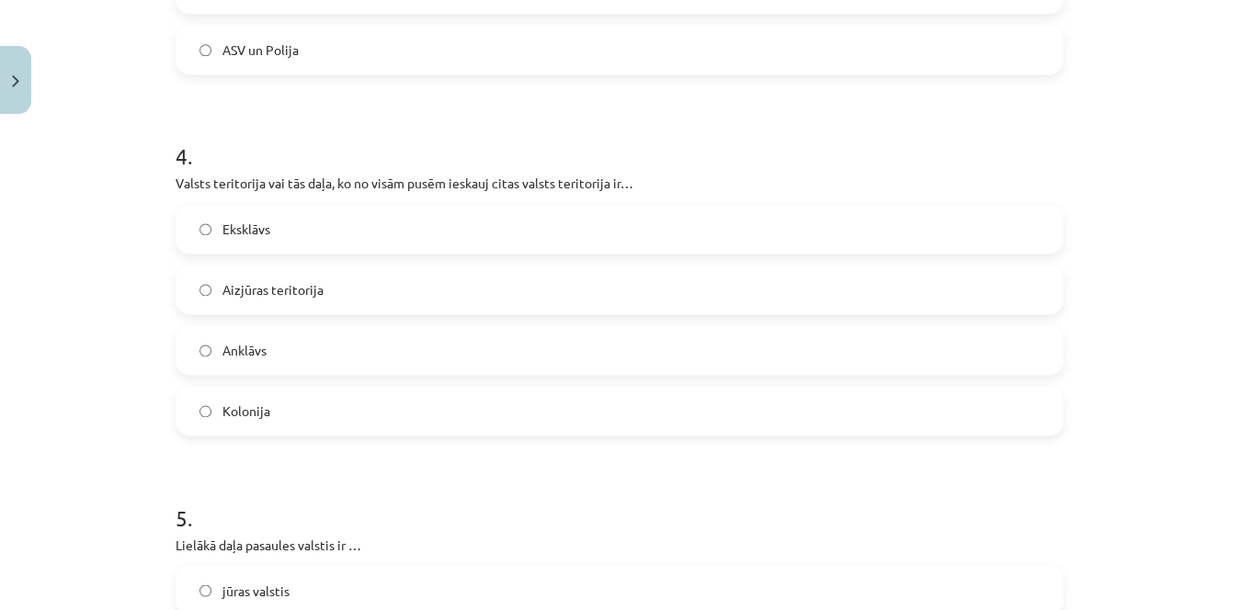
scroll to position [1223, 0]
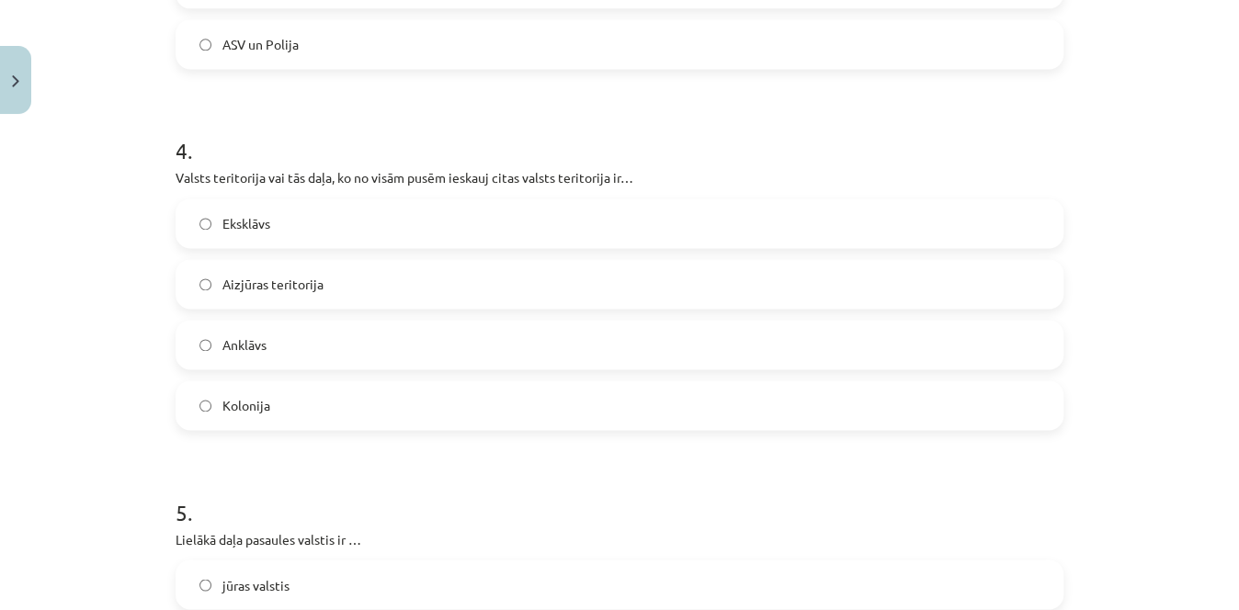
click at [720, 353] on label "Anklāvs" at bounding box center [619, 345] width 884 height 46
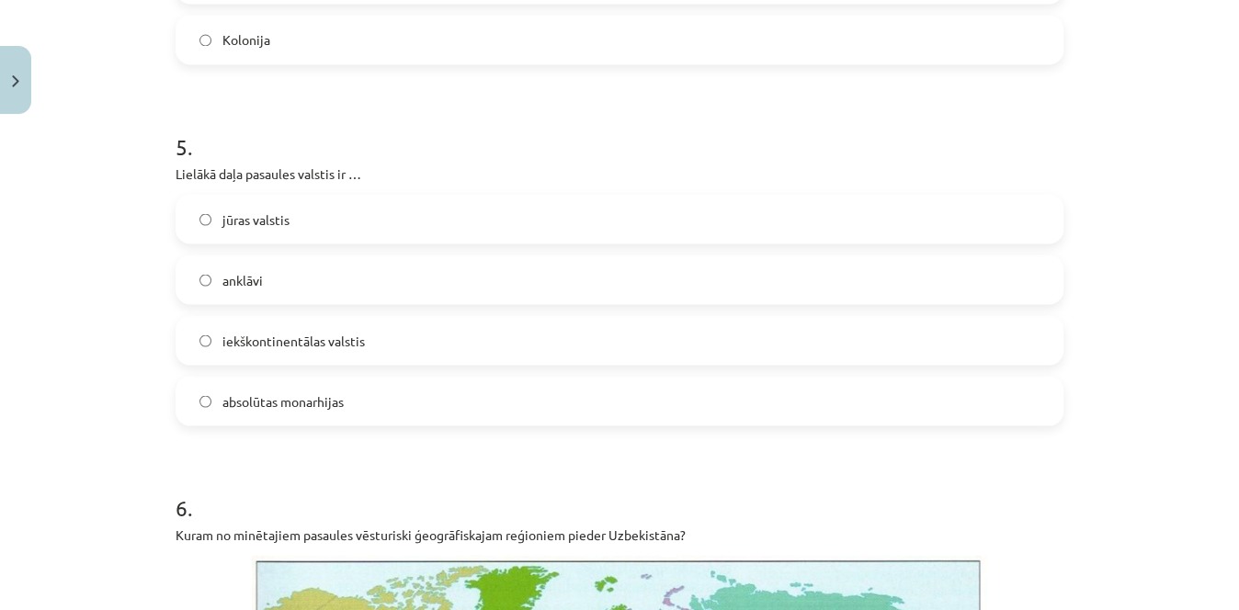
scroll to position [1620, 0]
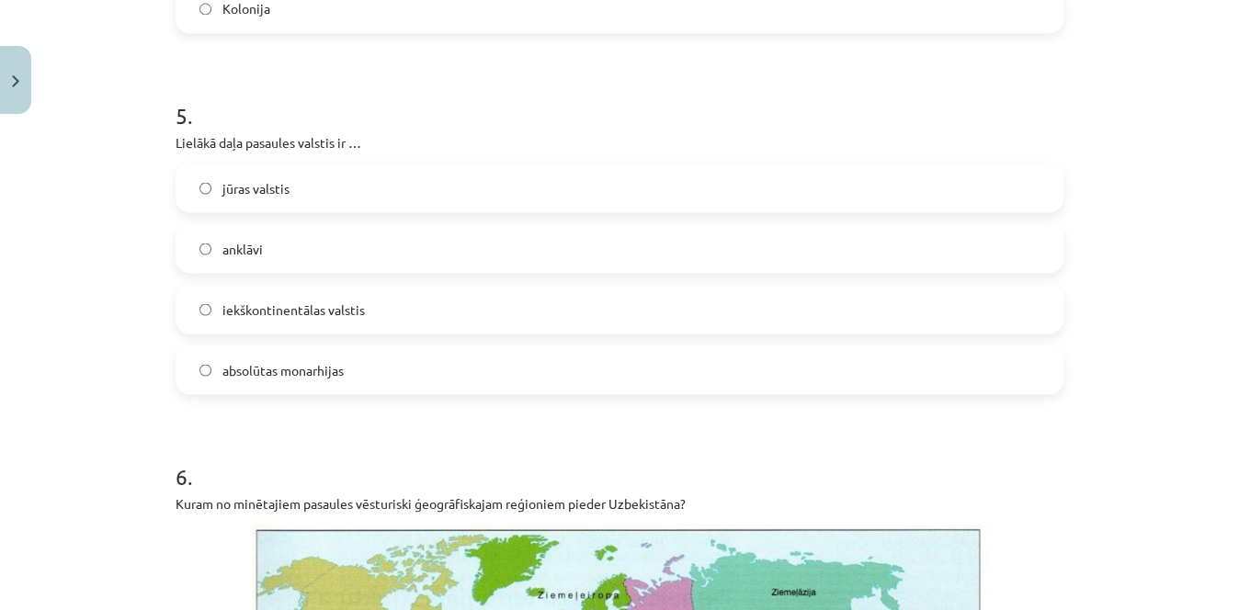
click at [869, 295] on label "iekškontinentālas valstis" at bounding box center [619, 309] width 884 height 46
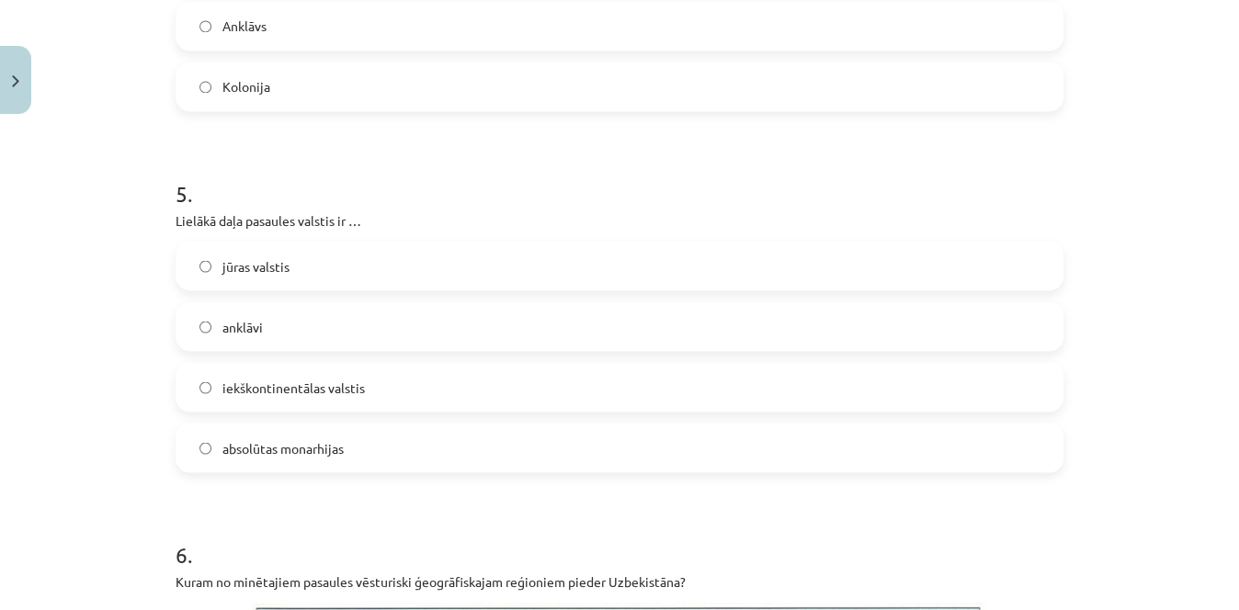
scroll to position [1563, 0]
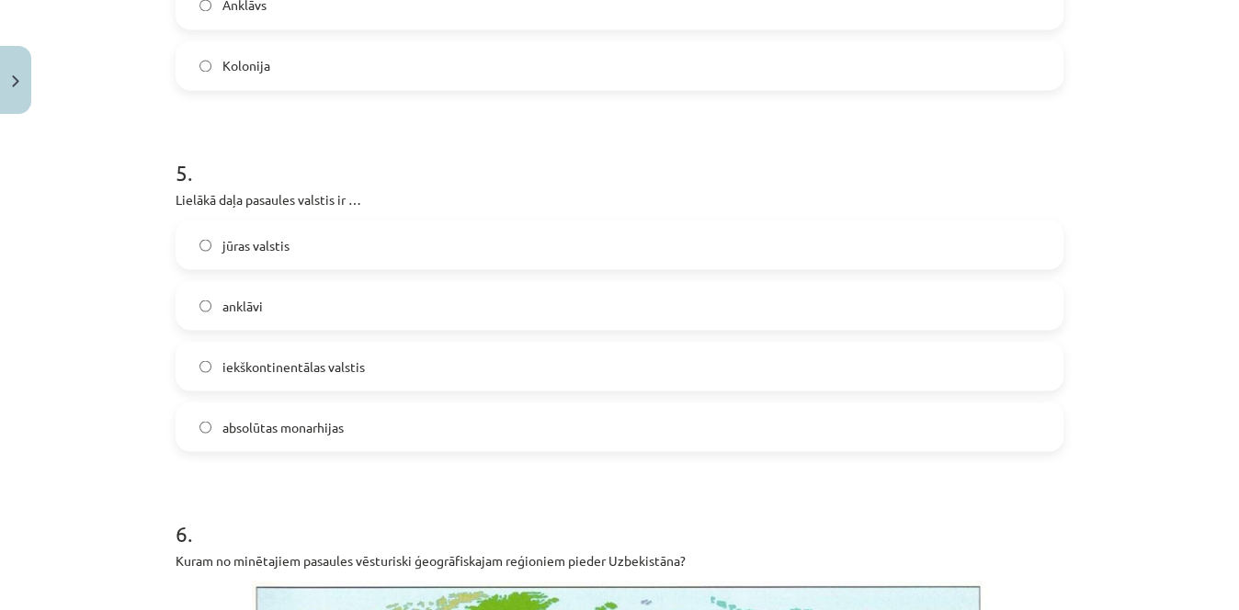
click at [842, 254] on label "jūras valstis" at bounding box center [619, 245] width 884 height 46
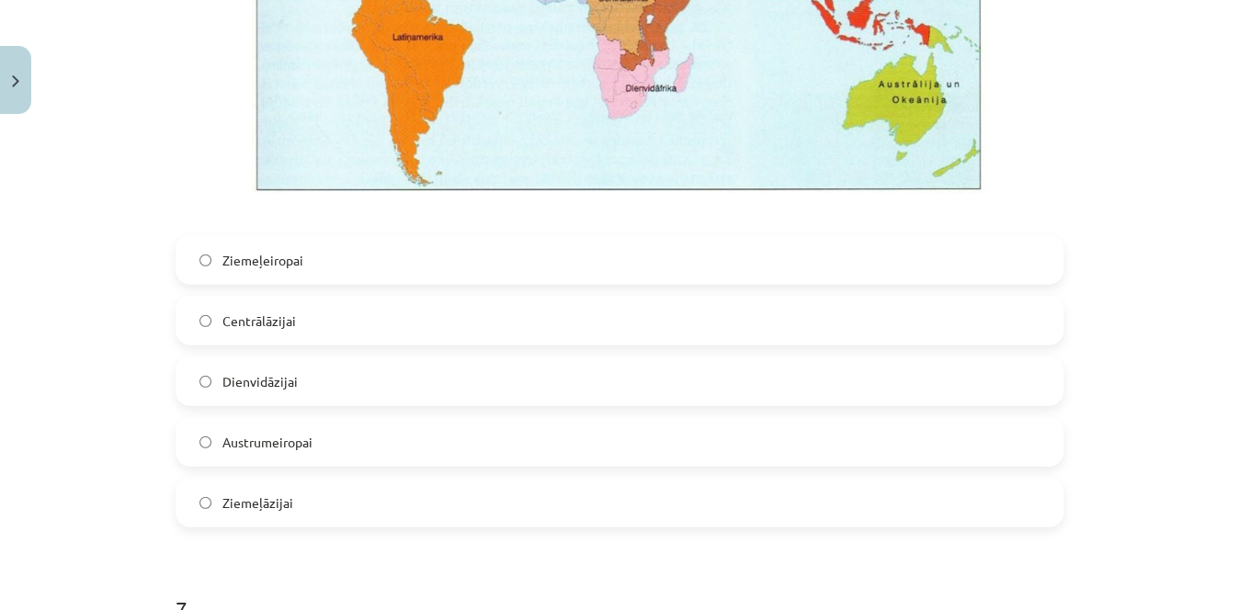
scroll to position [2421, 0]
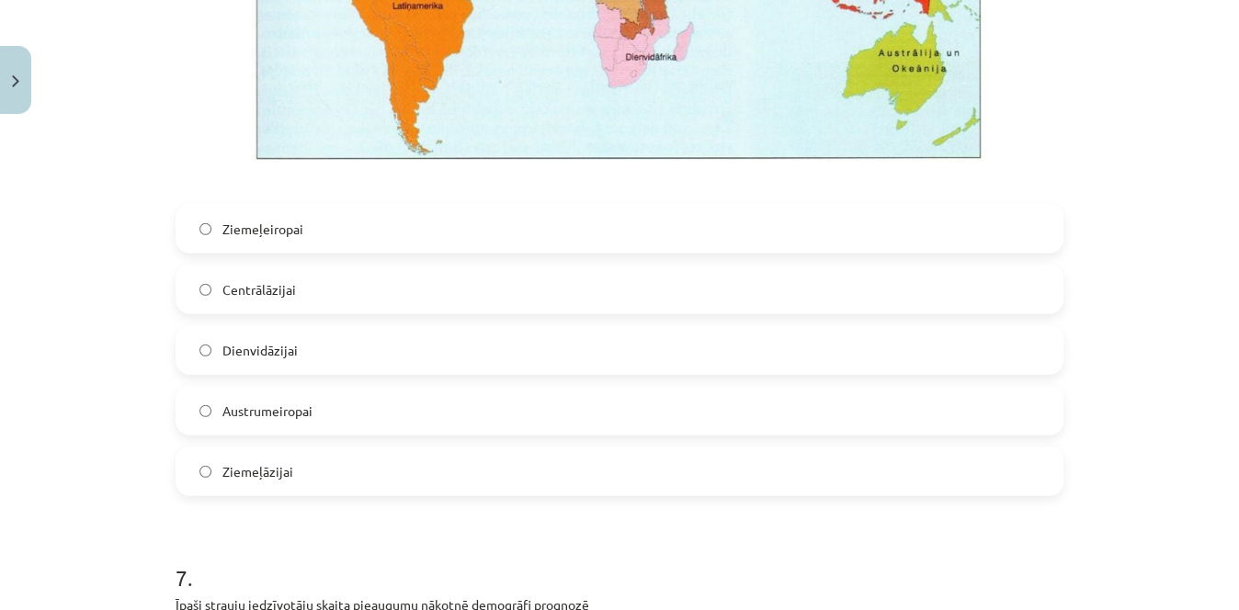
click at [678, 291] on label "Centrālāzijai" at bounding box center [619, 290] width 884 height 46
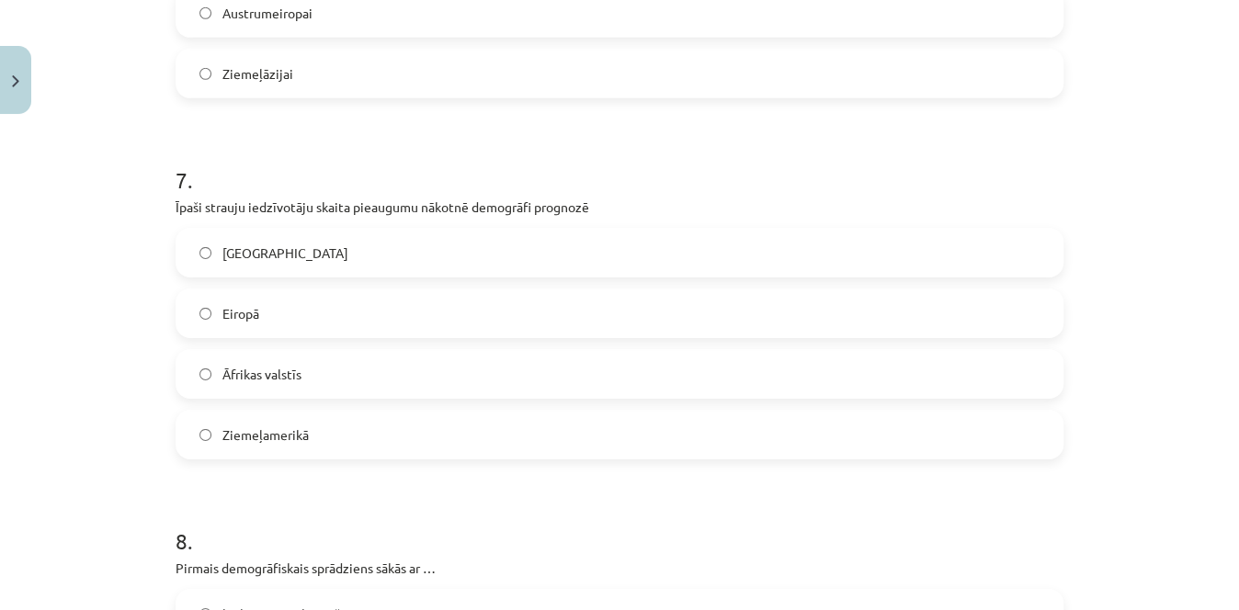
scroll to position [2824, 0]
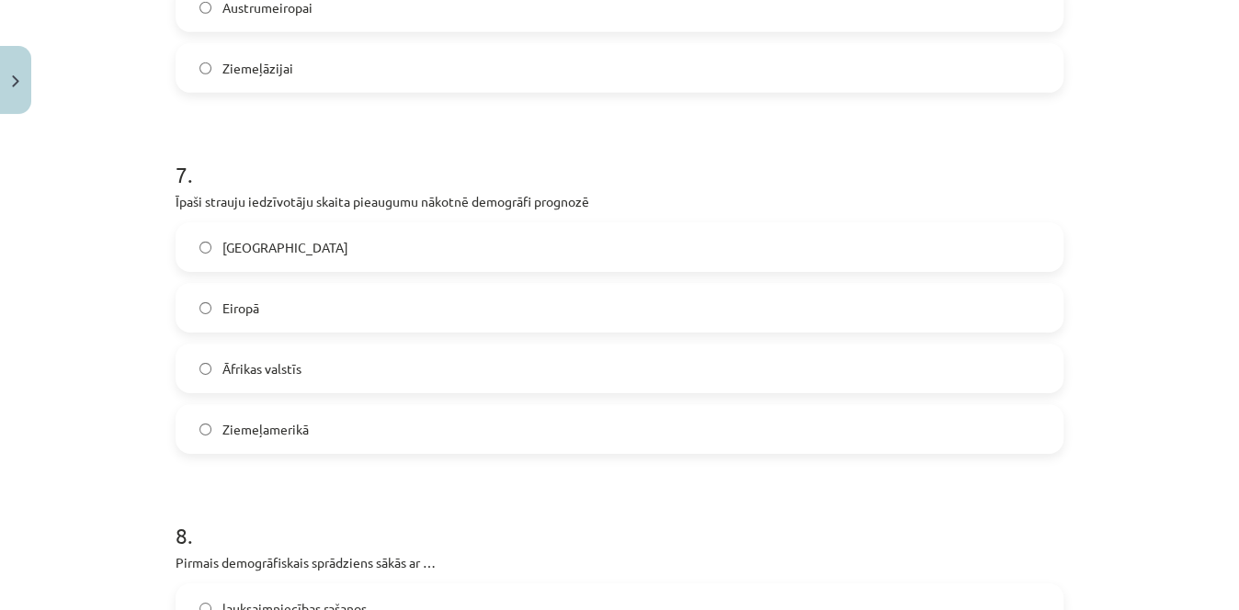
click at [673, 352] on label "Āfrikas valstīs" at bounding box center [619, 369] width 884 height 46
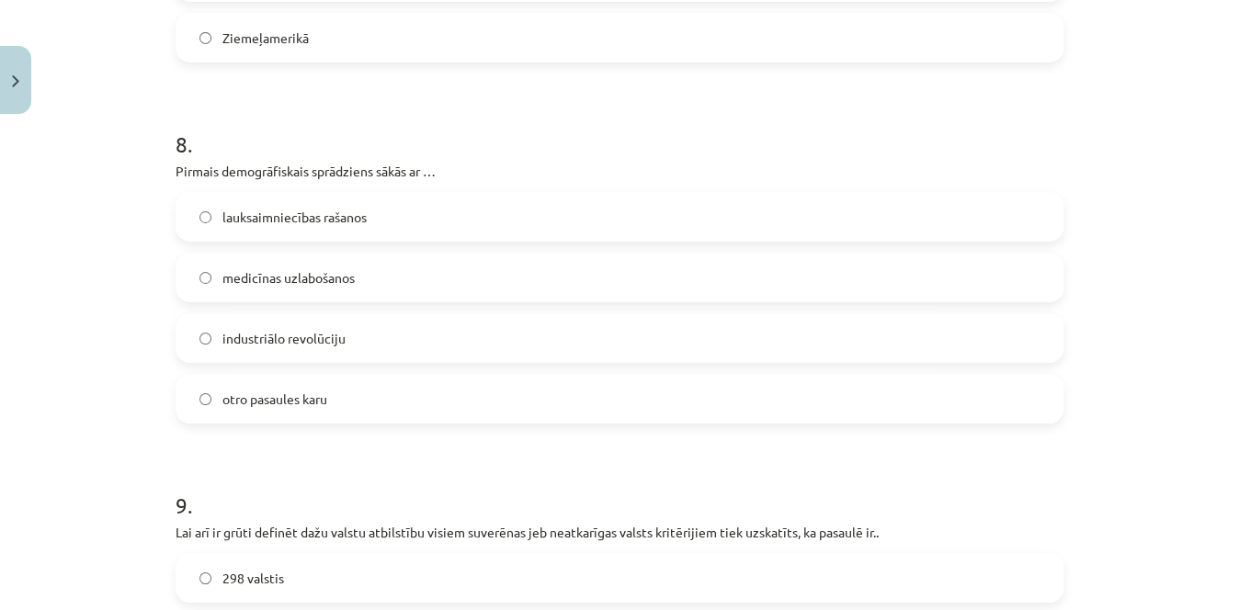
scroll to position [3232, 0]
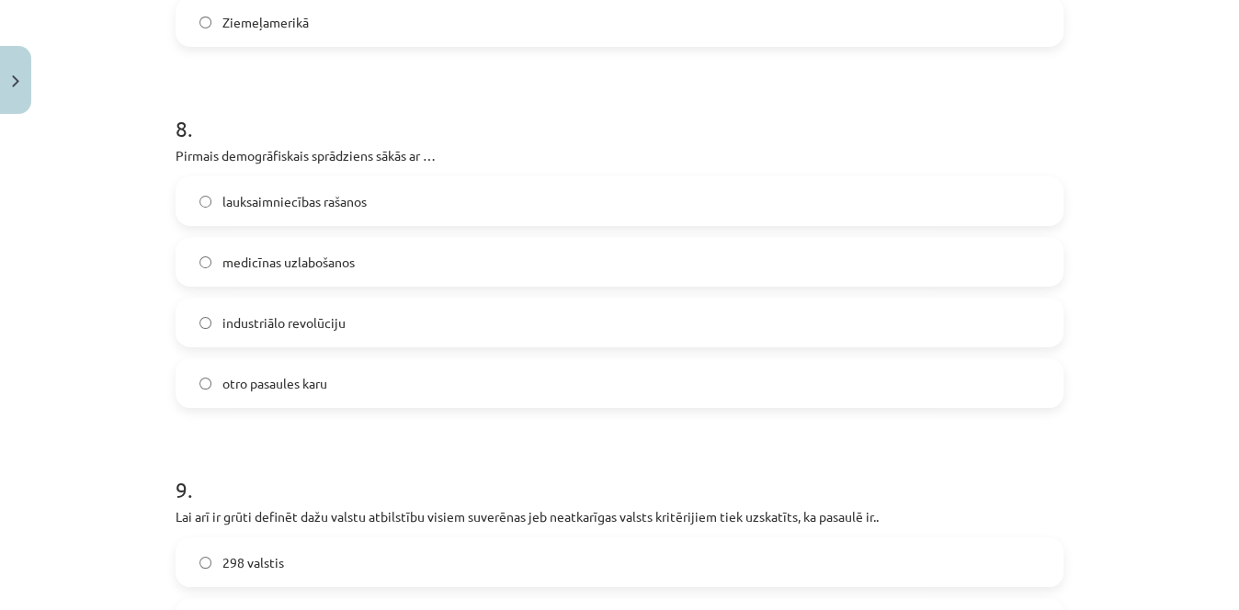
click at [843, 264] on label "medicīnas uzlabošanos" at bounding box center [619, 262] width 884 height 46
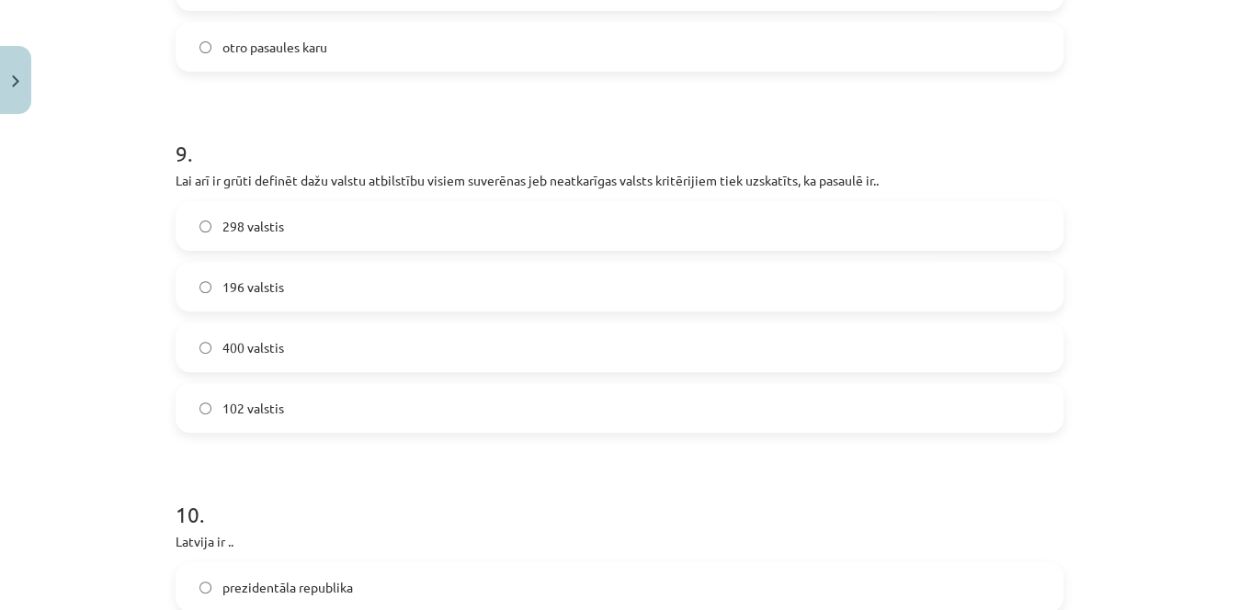
scroll to position [3564, 0]
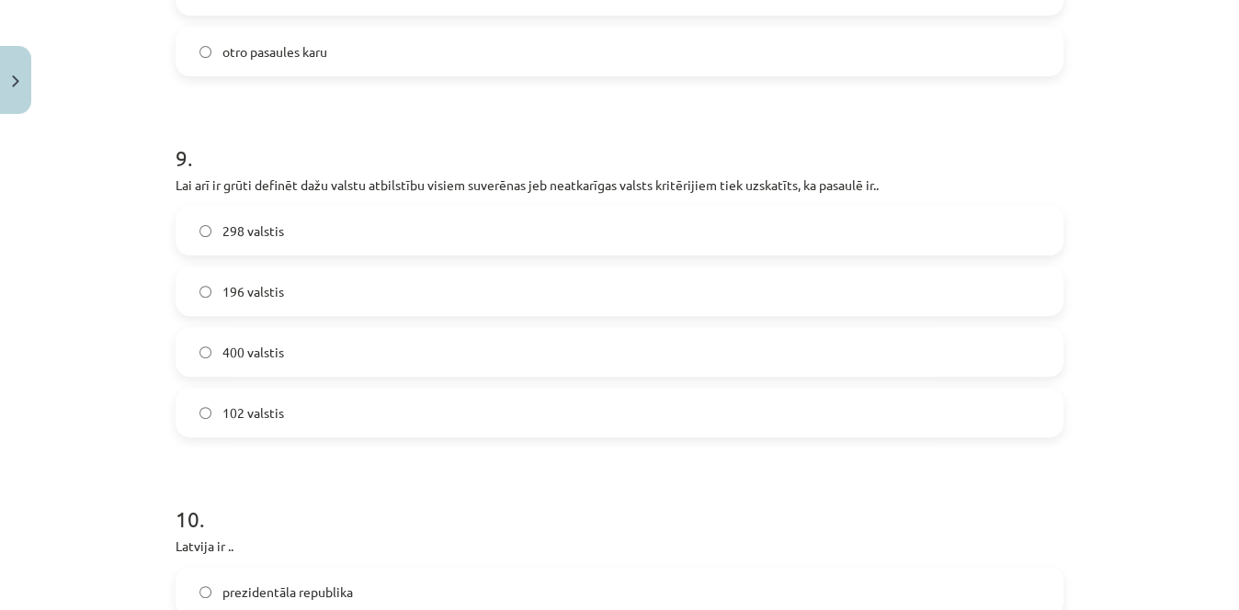
click at [576, 304] on label "196 valstis" at bounding box center [619, 291] width 884 height 46
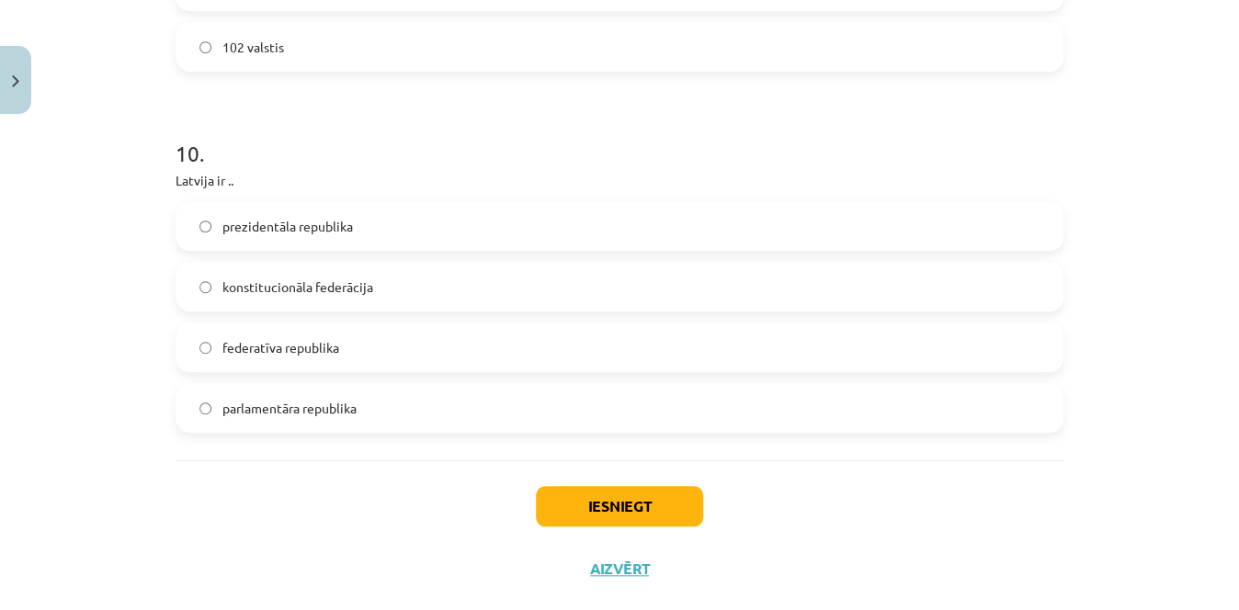
scroll to position [3965, 0]
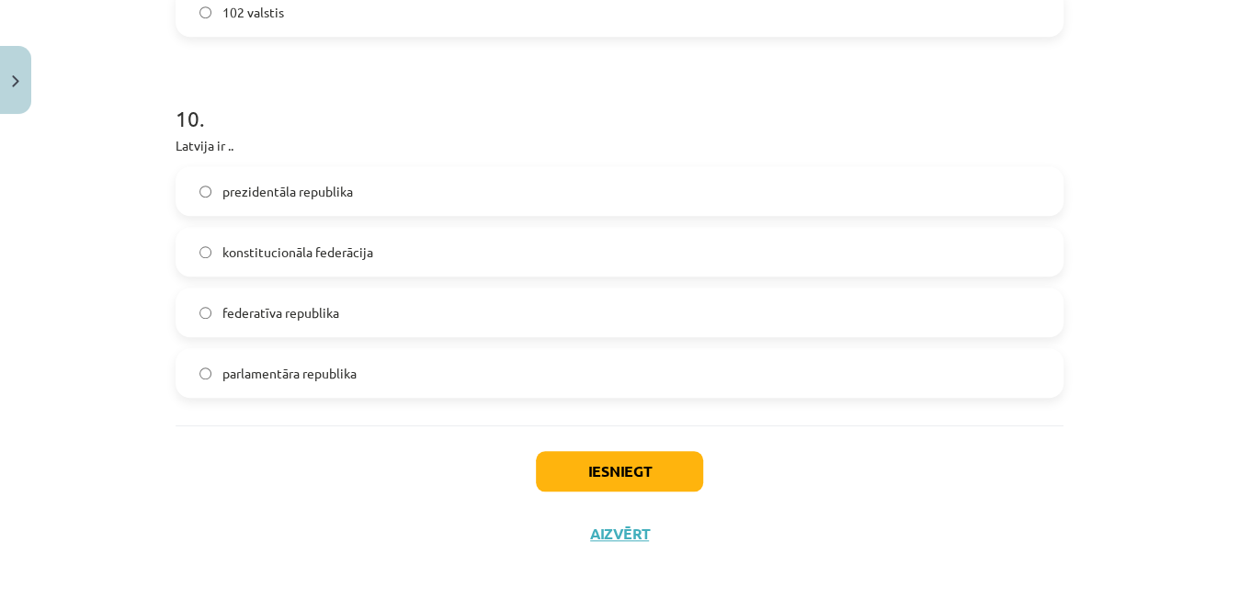
click at [520, 386] on label "parlamentāra republika" at bounding box center [619, 373] width 884 height 46
click at [588, 479] on button "Iesniegt" at bounding box center [619, 471] width 167 height 40
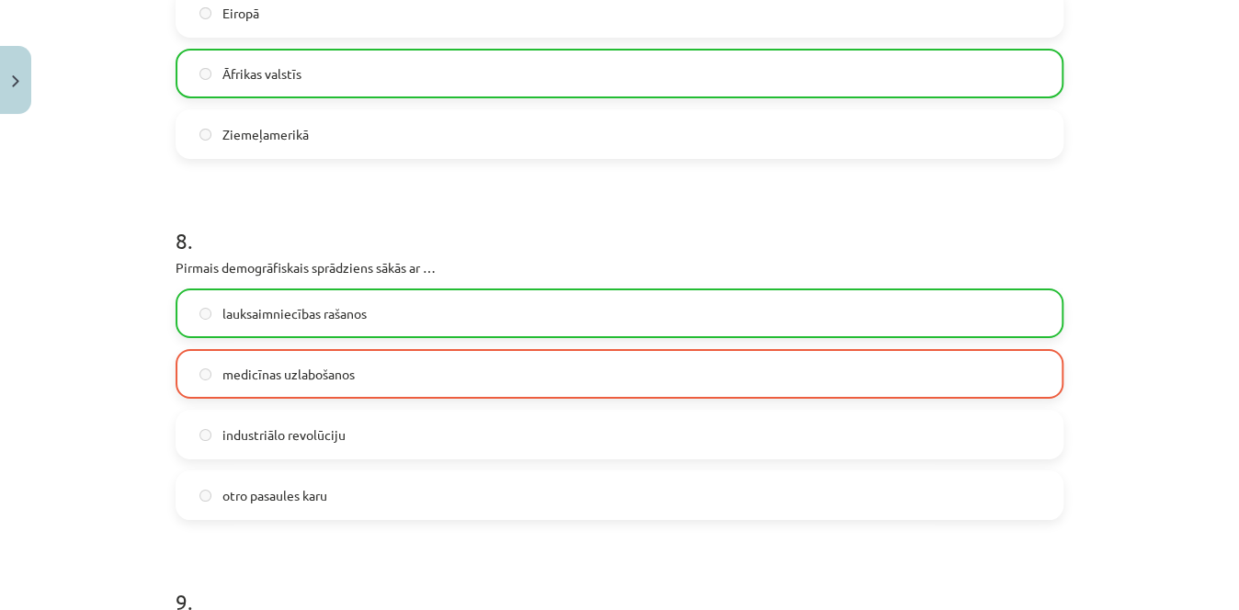
scroll to position [4022, 0]
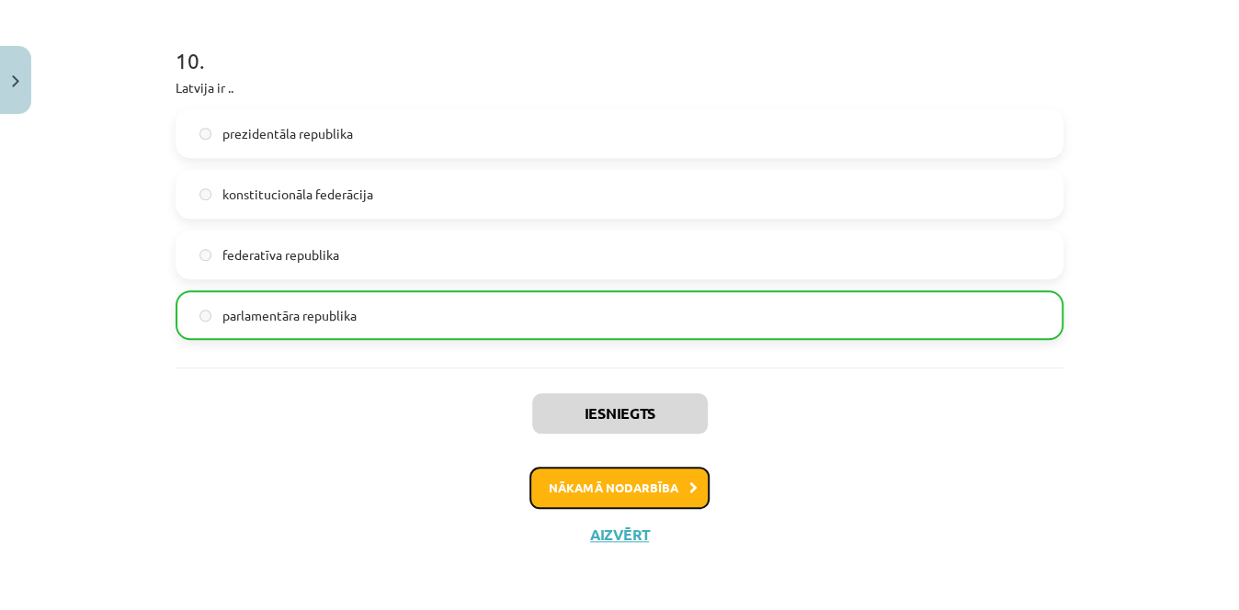
click at [631, 483] on button "Nākamā nodarbība" at bounding box center [620, 488] width 180 height 42
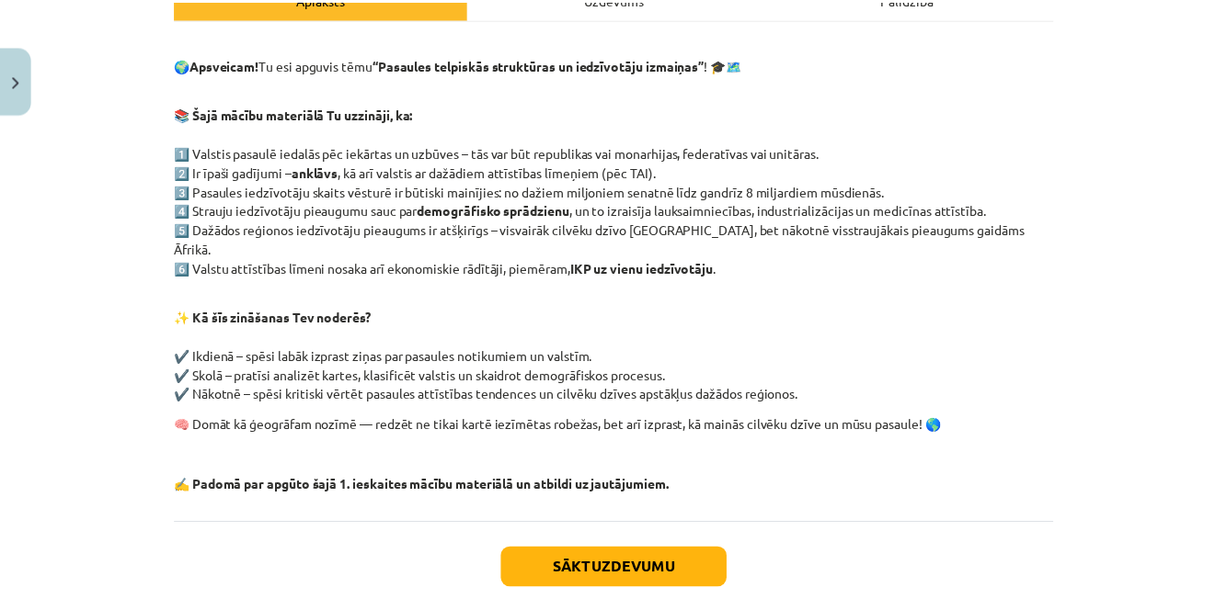
scroll to position [299, 0]
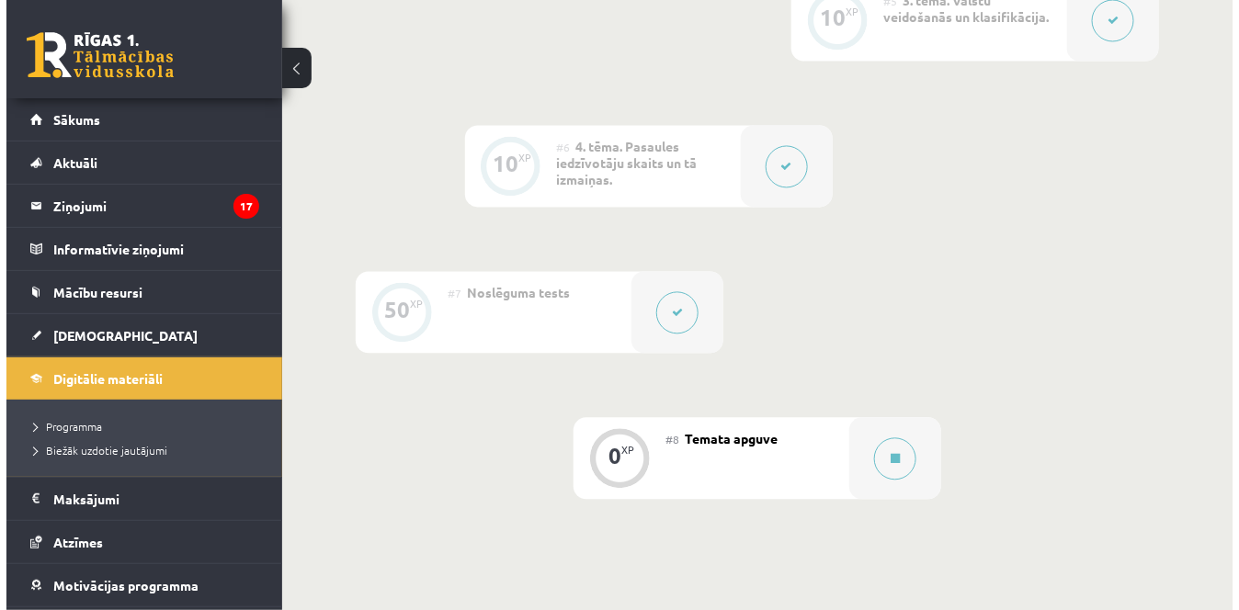
scroll to position [1145, 0]
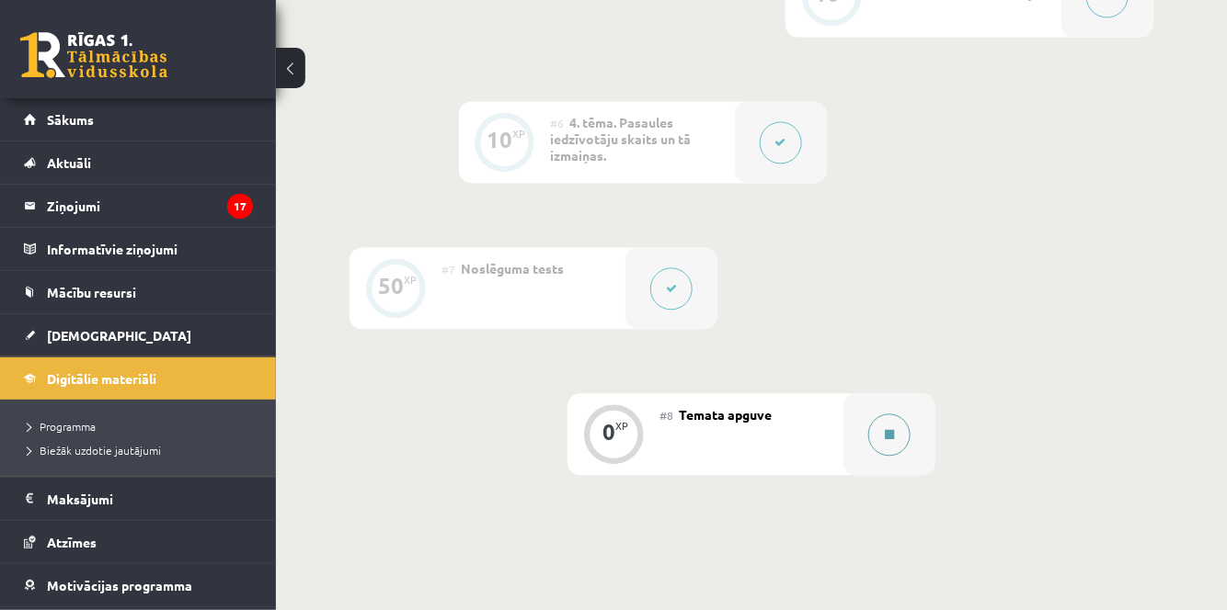
click at [891, 448] on button at bounding box center [889, 435] width 42 height 42
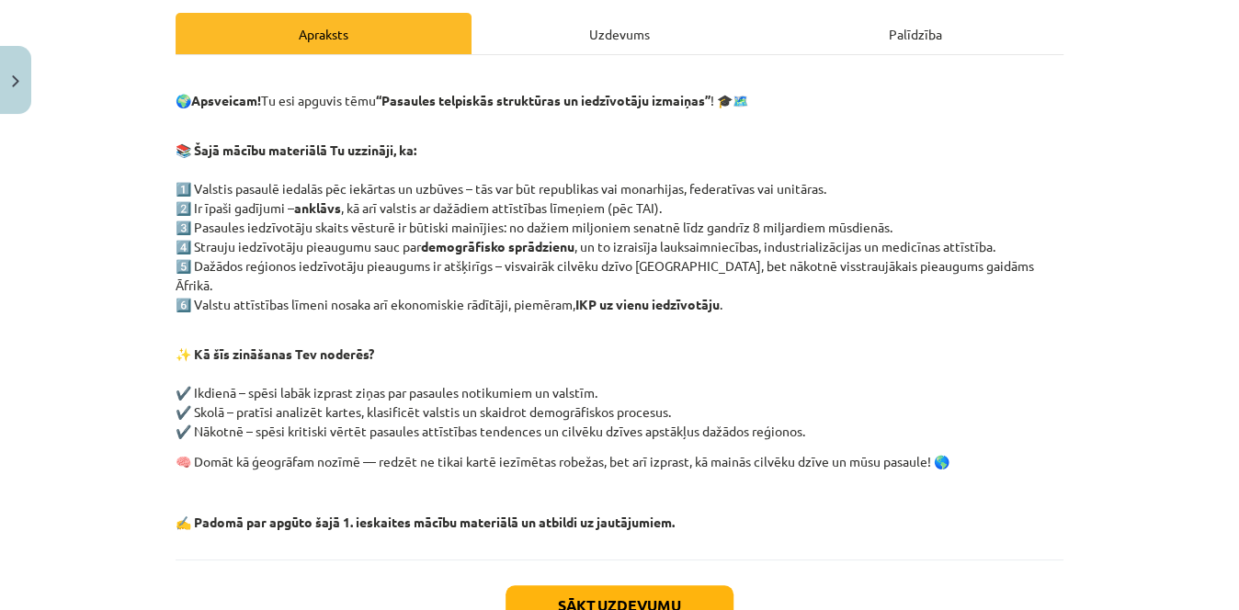
scroll to position [245, 0]
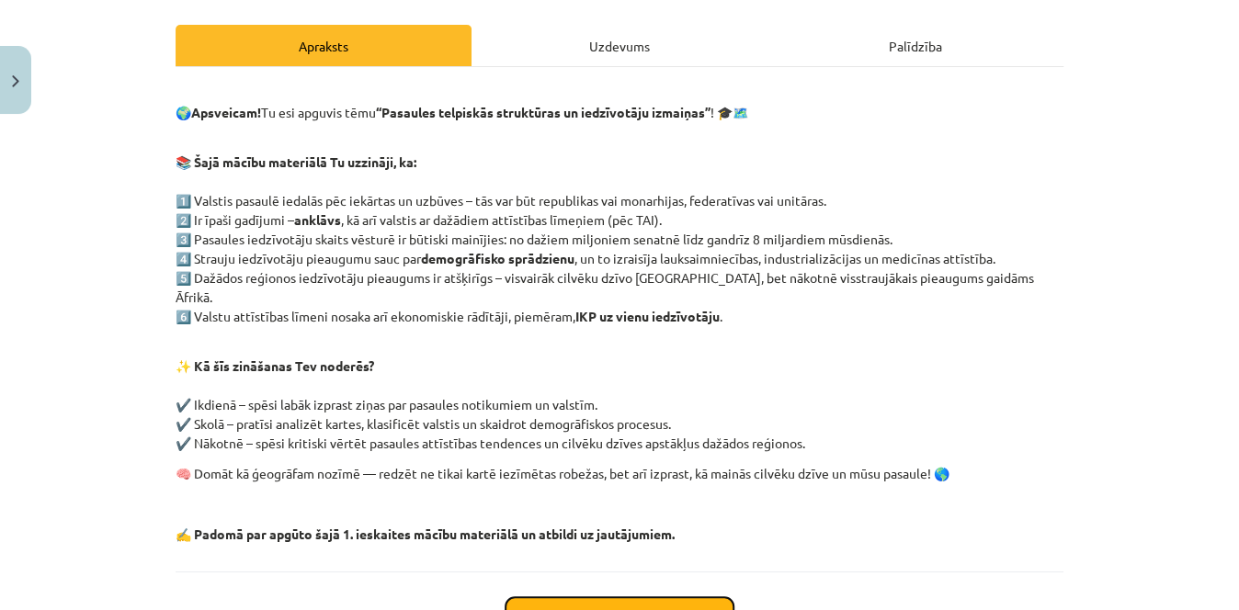
click at [642, 598] on button "Sākt uzdevumu" at bounding box center [620, 618] width 228 height 40
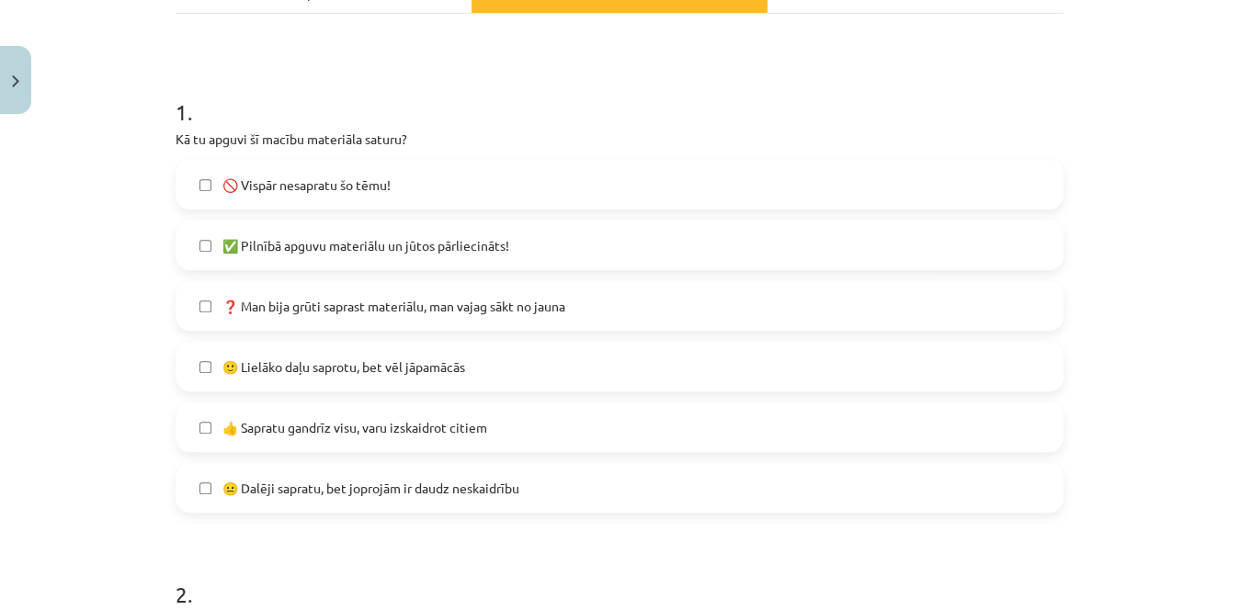
scroll to position [297, 0]
click at [540, 362] on label "🙂 Lielāko daļu saprotu, bet vēl jāpamācās" at bounding box center [619, 369] width 884 height 46
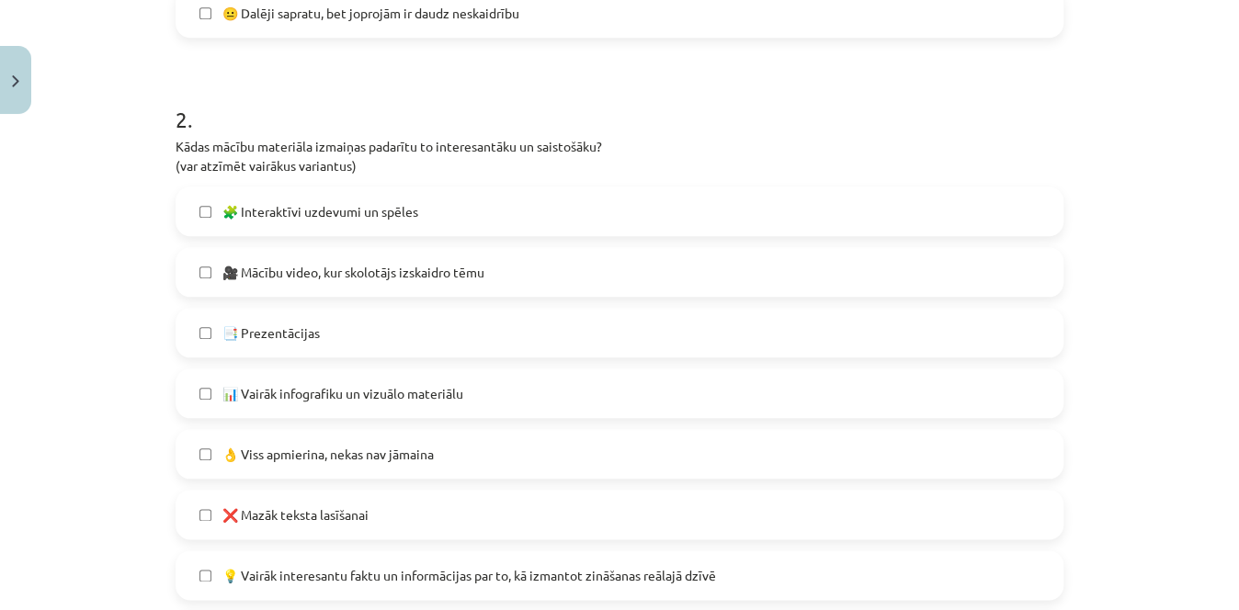
scroll to position [767, 0]
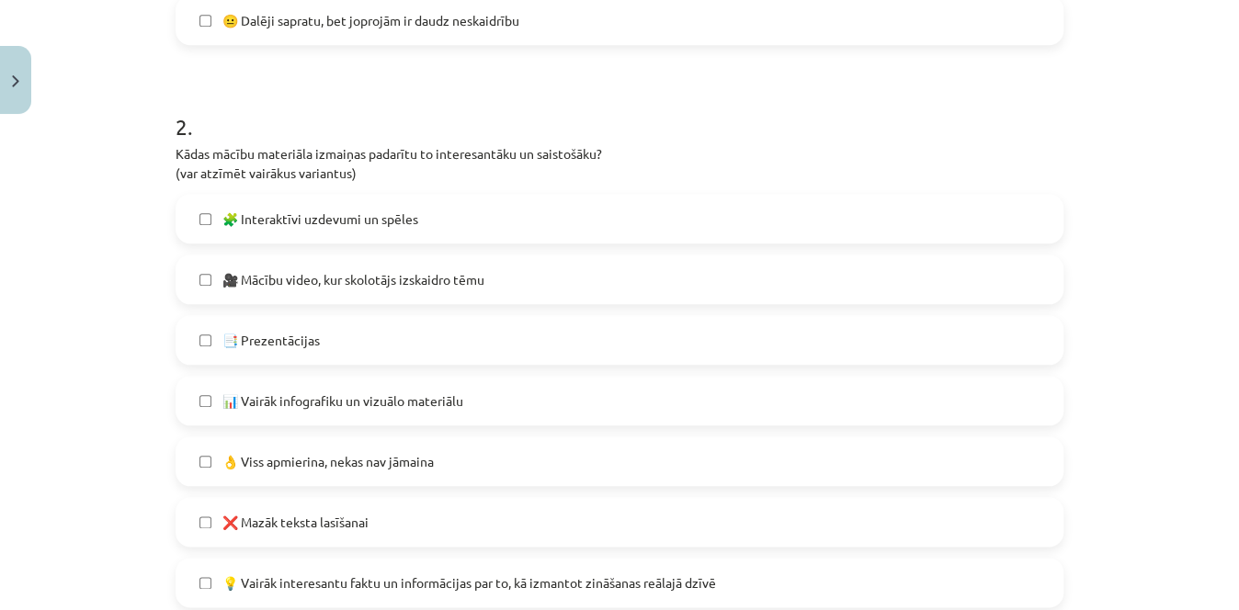
click at [311, 440] on label "👌 Viss apmierina, nekas nav jāmaina" at bounding box center [619, 462] width 884 height 46
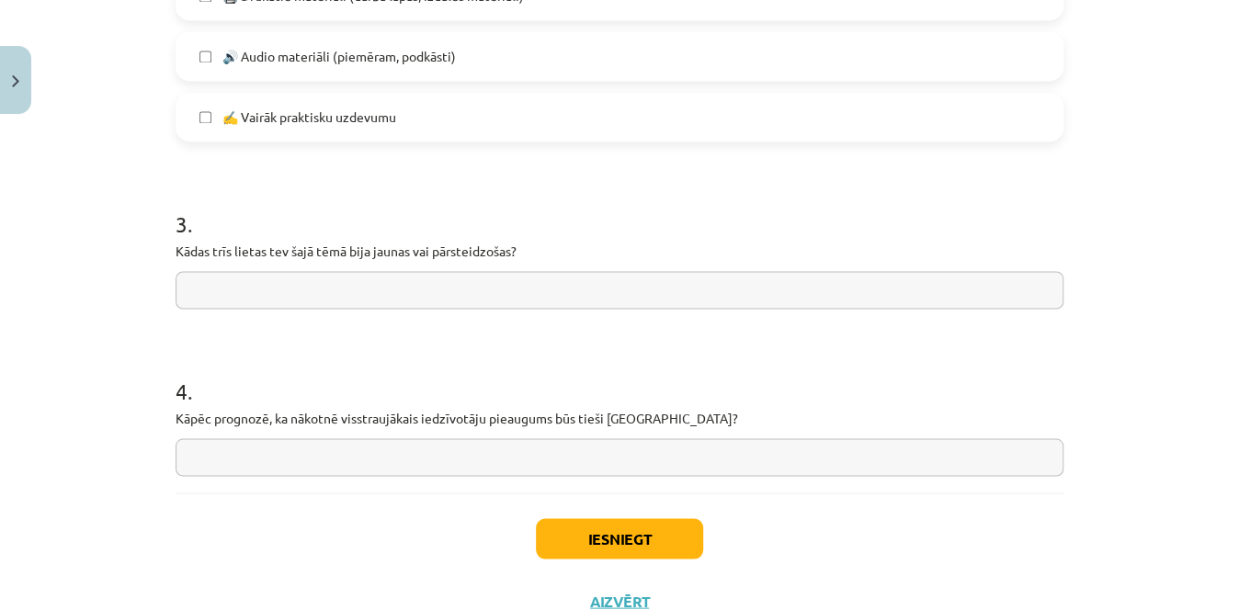
scroll to position [1488, 0]
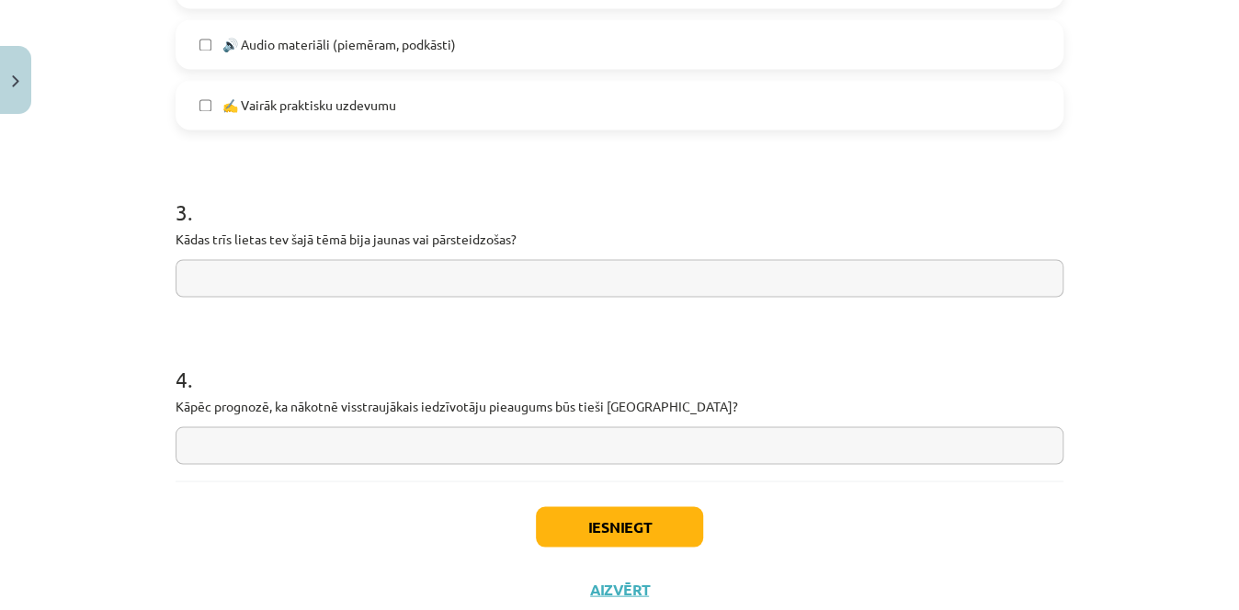
click at [885, 288] on input "text" at bounding box center [620, 278] width 888 height 38
type input "*"
click at [242, 277] on input "**********" at bounding box center [620, 278] width 888 height 38
click at [289, 261] on input "**********" at bounding box center [620, 278] width 888 height 38
type input "**********"
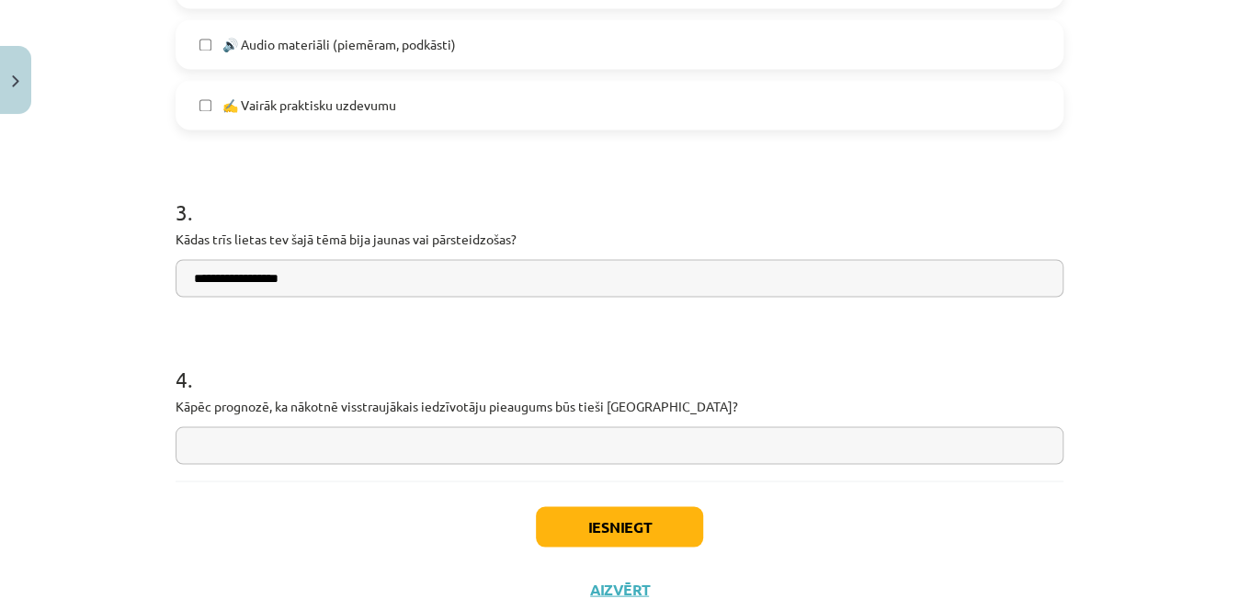
click at [237, 443] on input "text" at bounding box center [620, 446] width 888 height 38
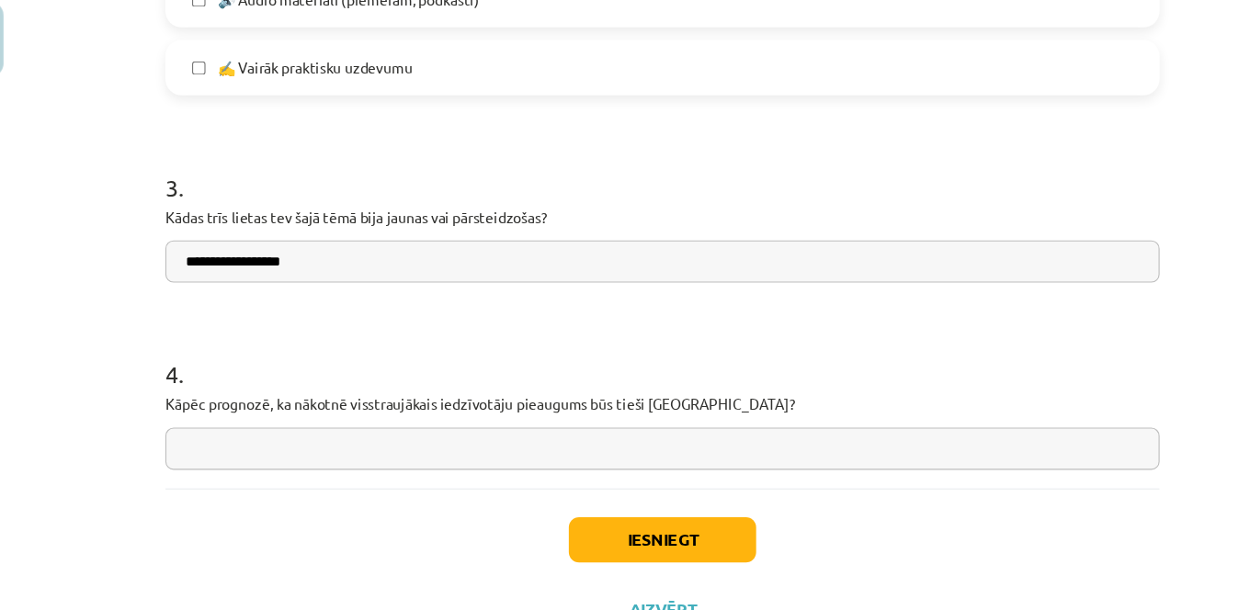
scroll to position [1145, 0]
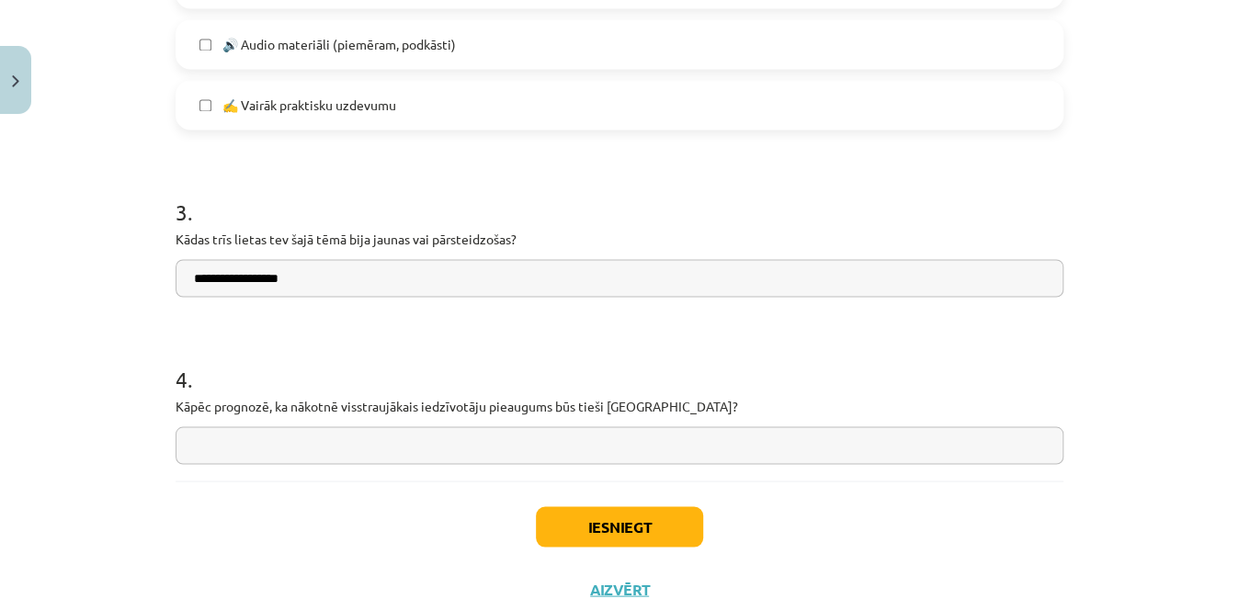
click at [246, 434] on input "text" at bounding box center [620, 446] width 888 height 38
click at [877, 388] on h1 "4 ." at bounding box center [620, 362] width 888 height 57
click at [553, 443] on input "**********" at bounding box center [620, 446] width 888 height 38
type input "**********"
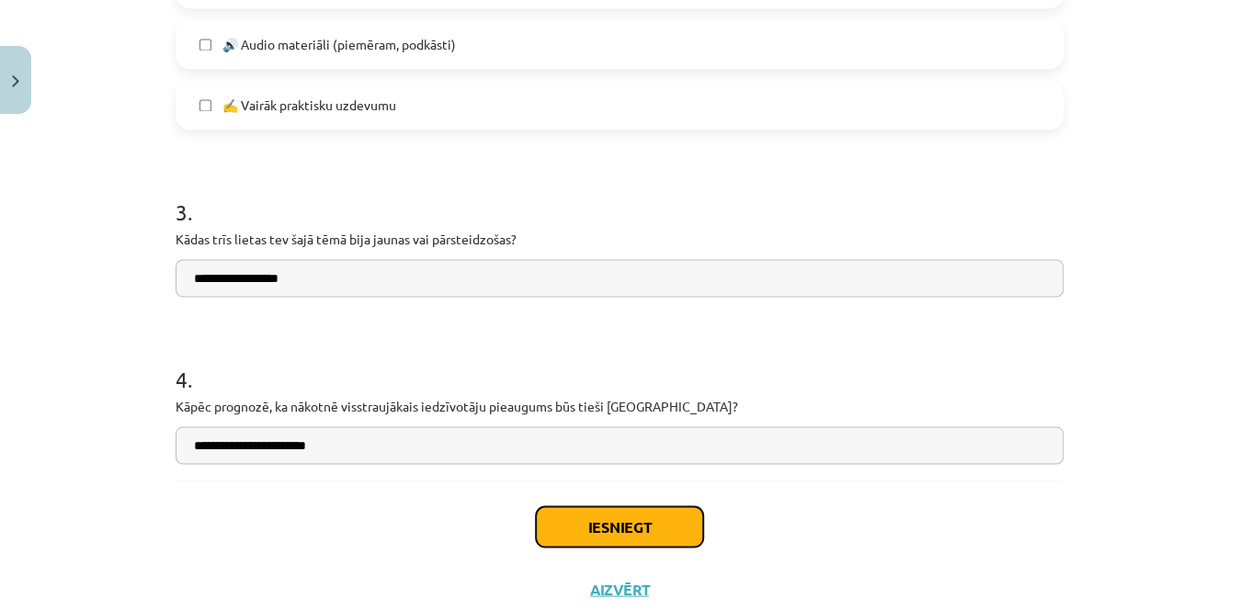
click at [598, 517] on button "Iesniegt" at bounding box center [619, 527] width 167 height 40
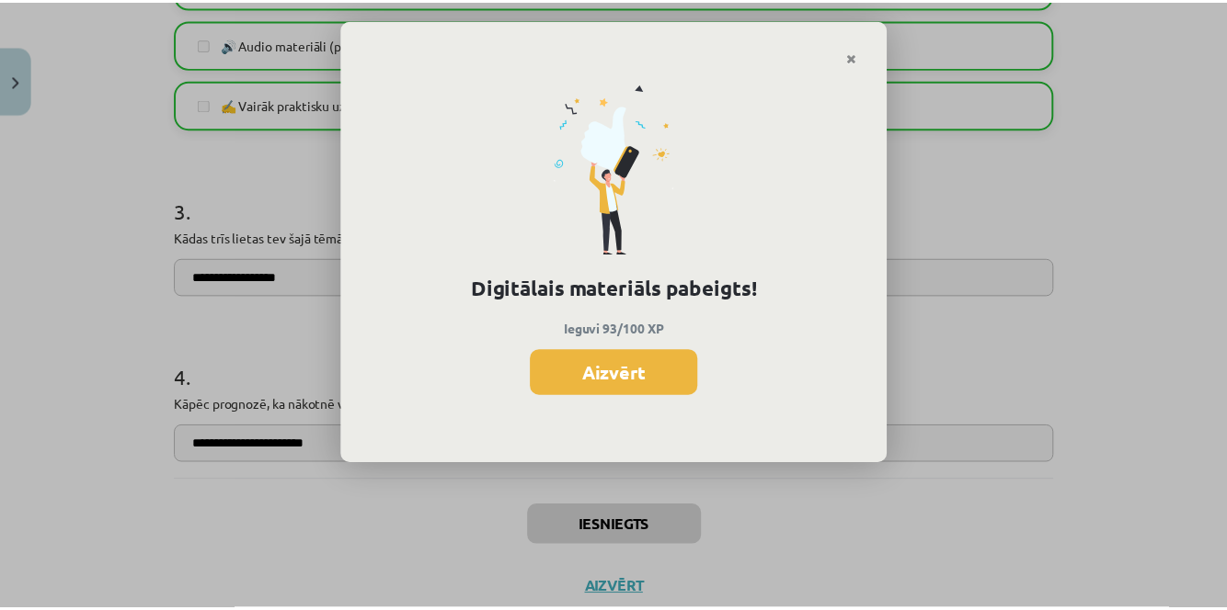
scroll to position [1126, 0]
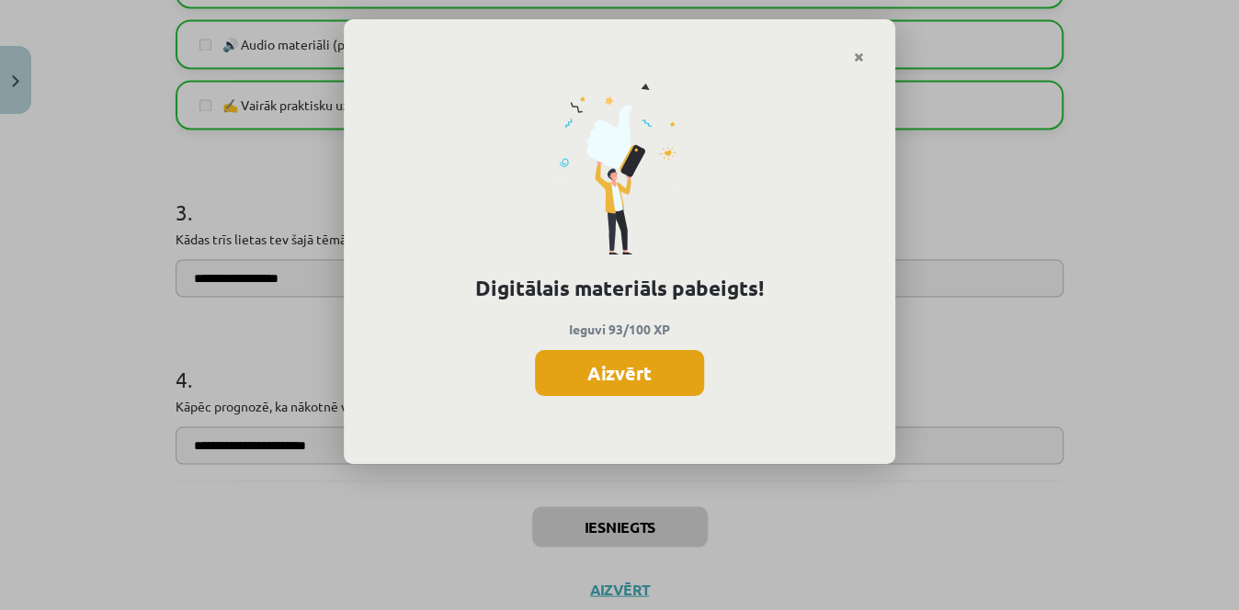
click at [623, 387] on button "Aizvērt" at bounding box center [619, 373] width 169 height 46
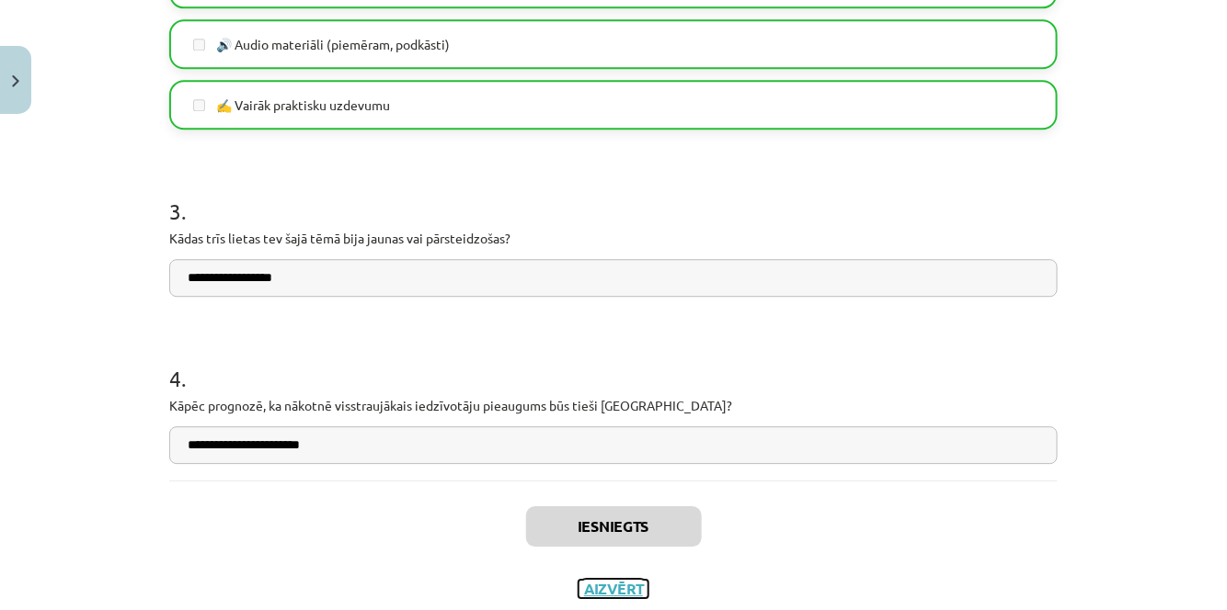
click at [614, 584] on button "Aizvērt" at bounding box center [613, 589] width 70 height 18
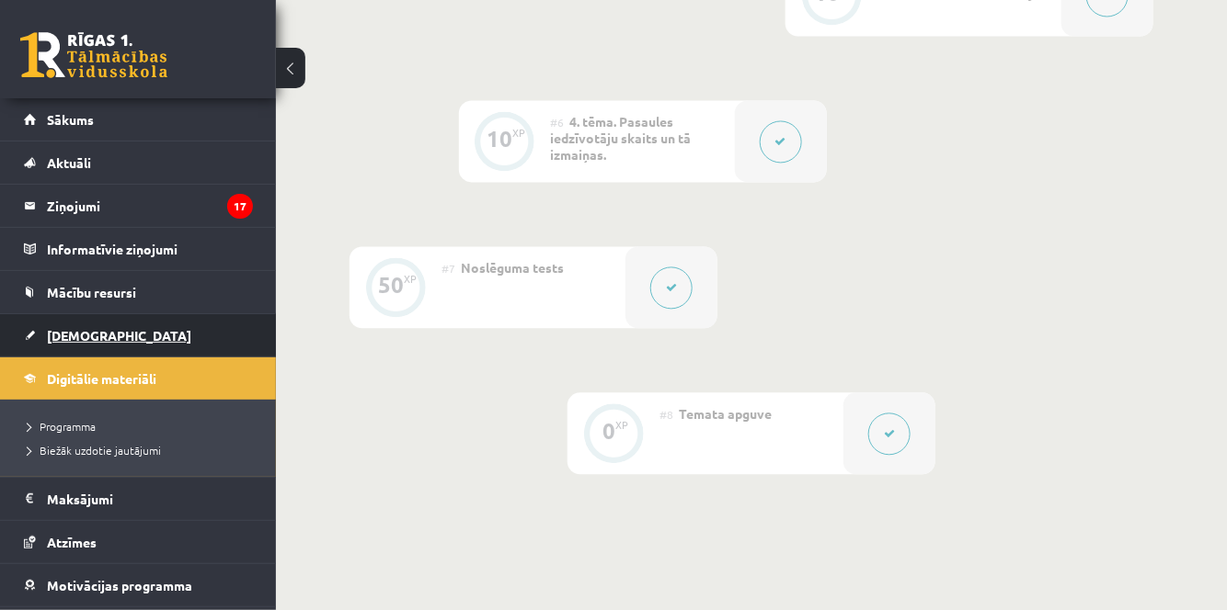
click at [121, 337] on link "[DEMOGRAPHIC_DATA]" at bounding box center [138, 335] width 229 height 42
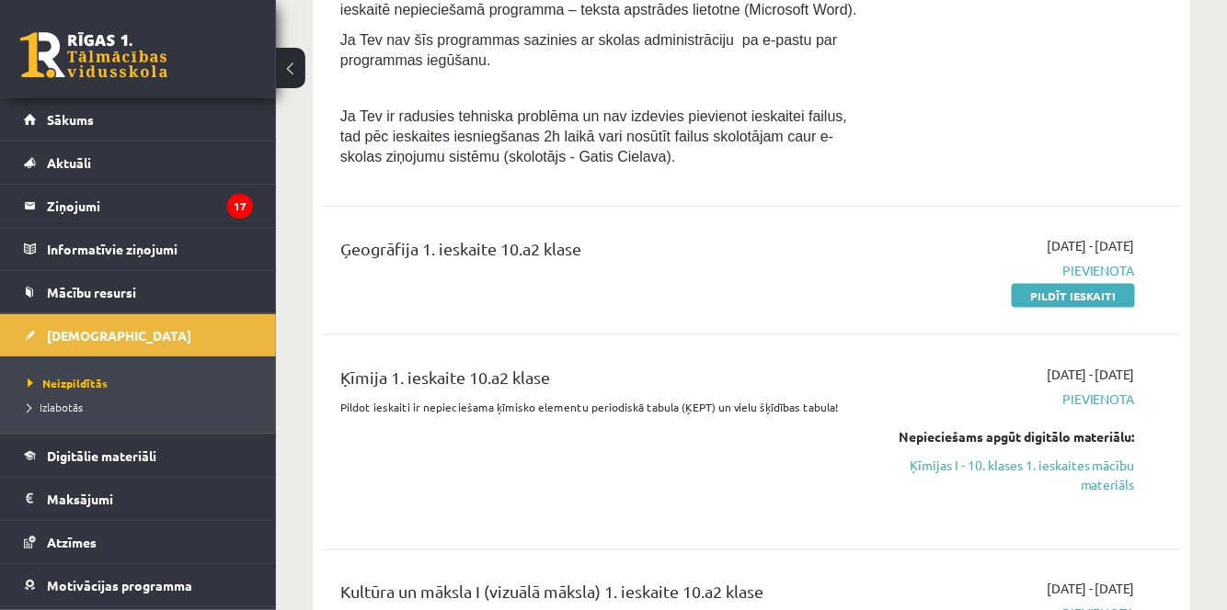
scroll to position [670, 0]
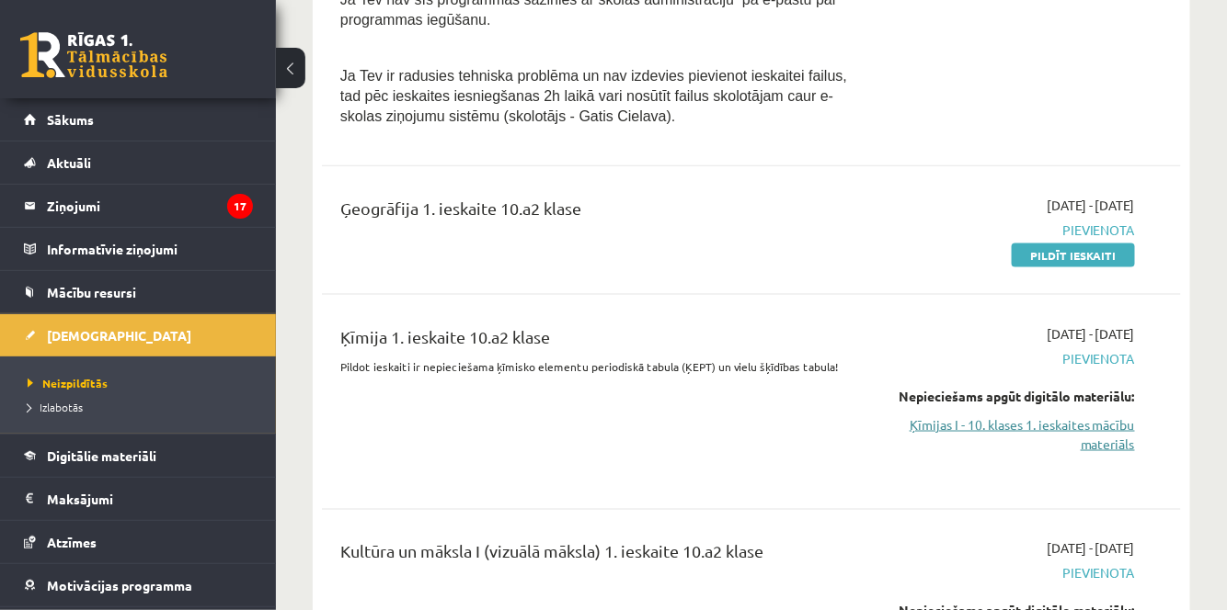
click at [1000, 421] on link "Ķīmijas I - 10. klases 1. ieskaites mācību materiāls" at bounding box center [1011, 435] width 246 height 39
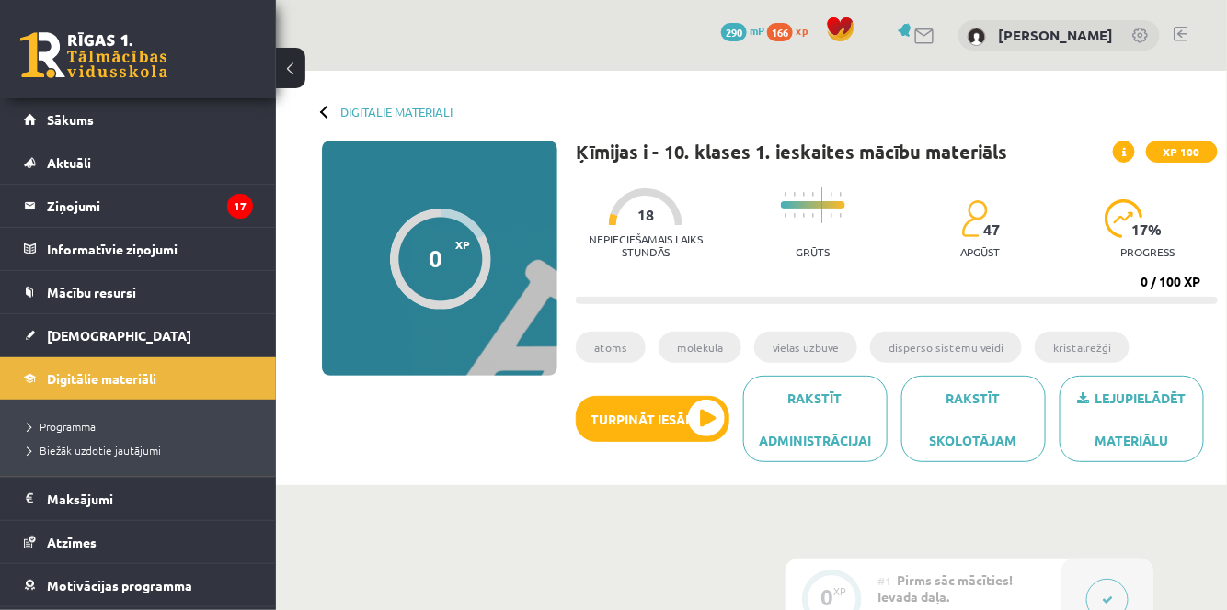
click at [671, 6] on div "0 Dāvanas 290 mP 166 xp [PERSON_NAME]" at bounding box center [751, 35] width 951 height 71
click at [580, 85] on div "Digitālie materiāli 0 XP XP 100 0 / 100 XP Ķīmijas i - 10. klases 1. ieskaites …" at bounding box center [751, 278] width 951 height 415
